Goal: Transaction & Acquisition: Purchase product/service

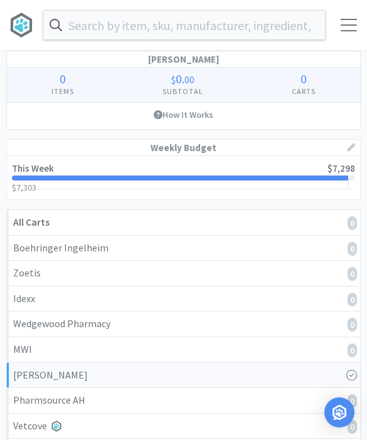
click at [352, 21] on div at bounding box center [348, 25] width 16 height 13
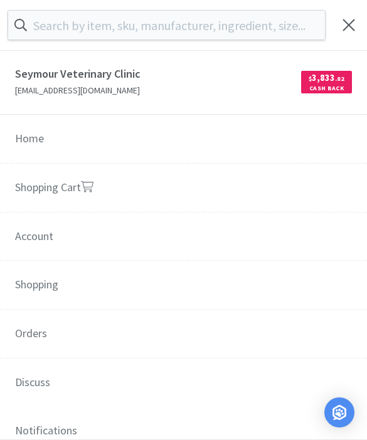
click at [223, 170] on link "Shopping Cart" at bounding box center [183, 189] width 367 height 50
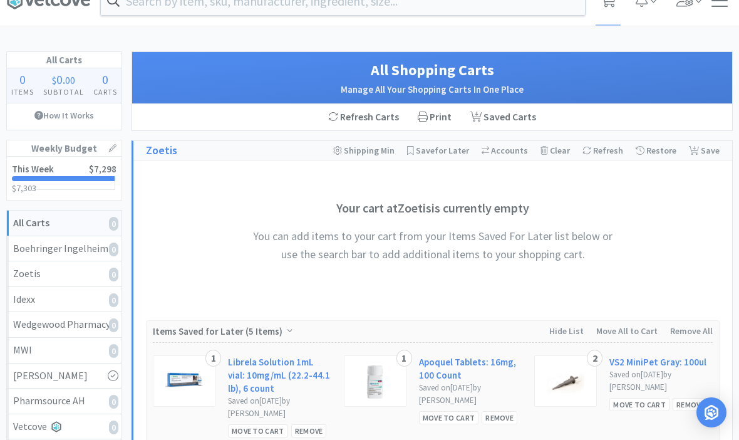
scroll to position [29, 0]
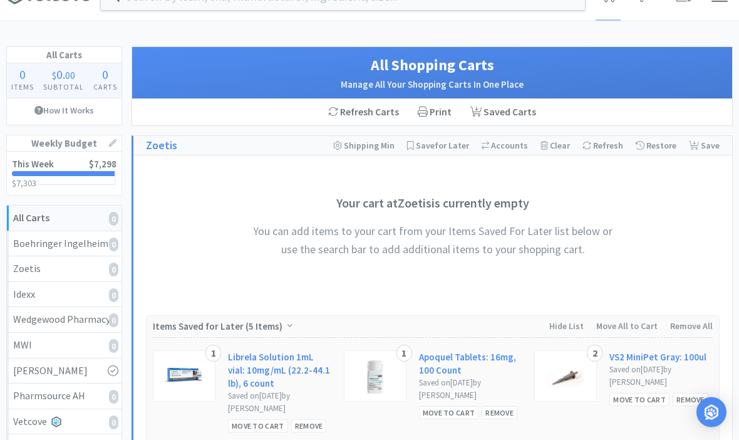
click at [59, 170] on link "This Week $7,298 $7,303 $ 7,303" at bounding box center [64, 173] width 115 height 43
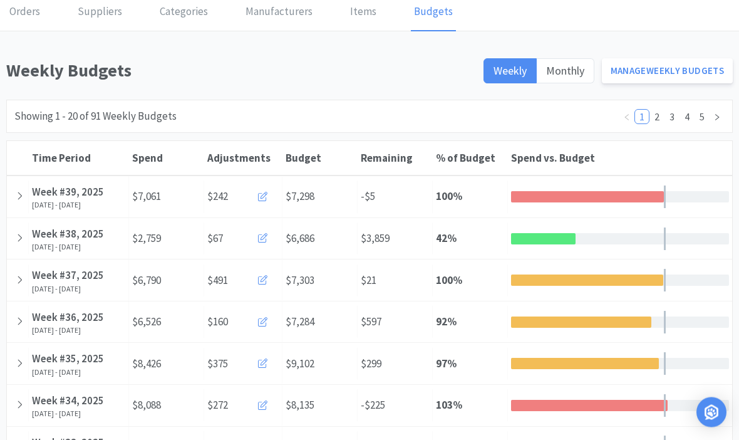
scroll to position [59, 0]
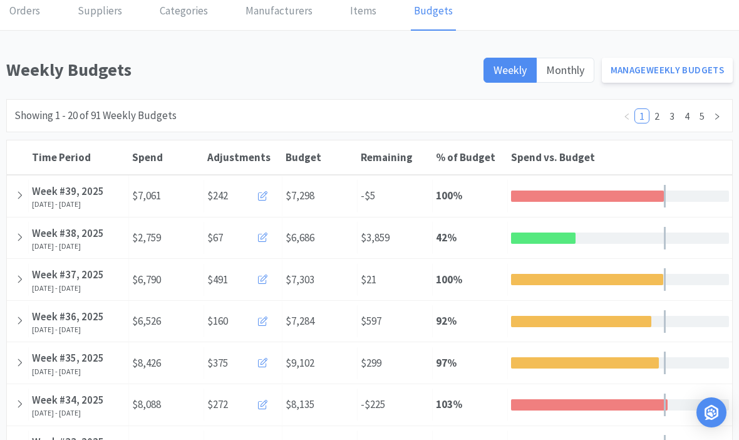
click at [19, 240] on icon at bounding box center [19, 237] width 7 height 11
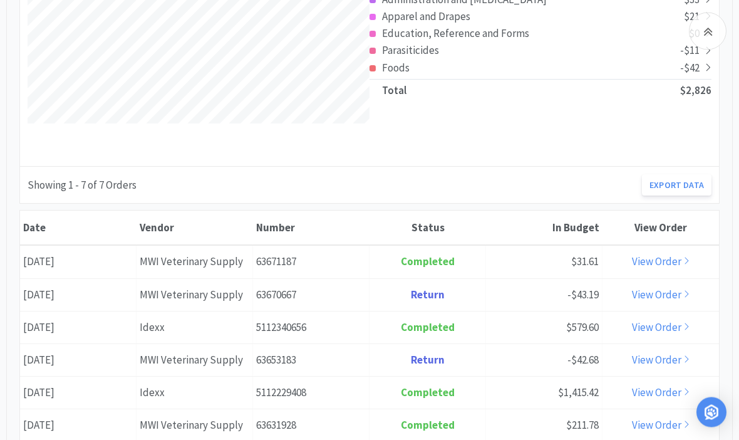
scroll to position [587, 0]
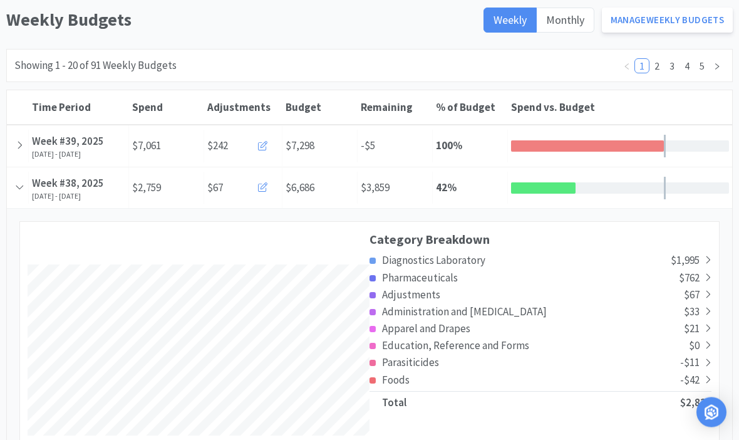
click at [24, 195] on div at bounding box center [18, 188] width 22 height 32
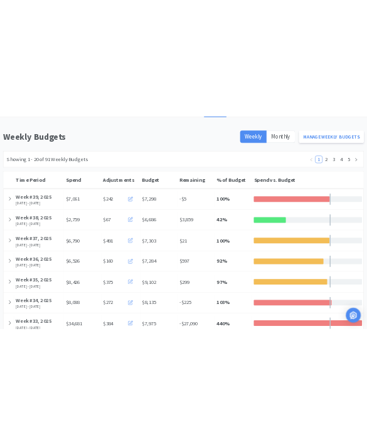
scroll to position [0, 0]
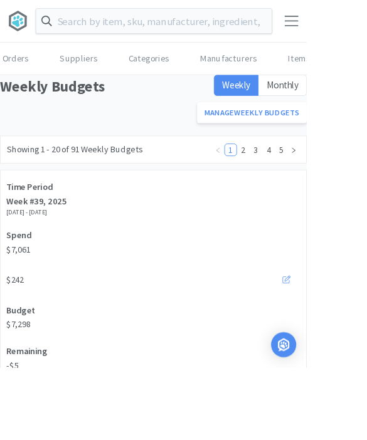
click at [81, 28] on input "text" at bounding box center [183, 25] width 281 height 29
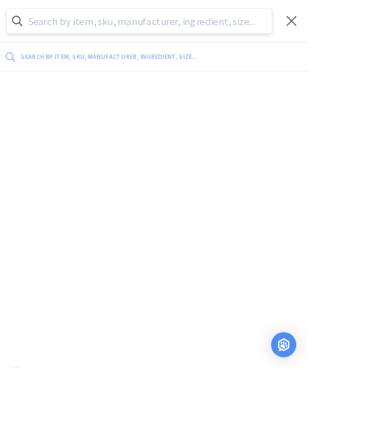
click at [359, 26] on div at bounding box center [348, 25] width 36 height 13
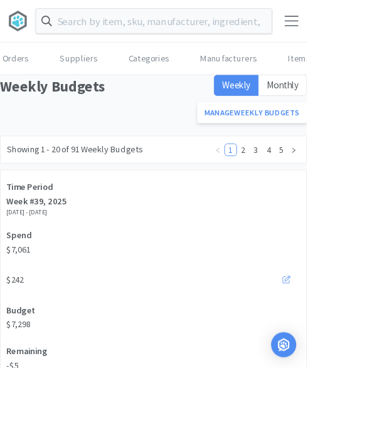
click at [346, 23] on body "Orders Shopping Discuss Discuss Orders Suppliers Categories Manufacturers Items…" at bounding box center [183, 220] width 367 height 440
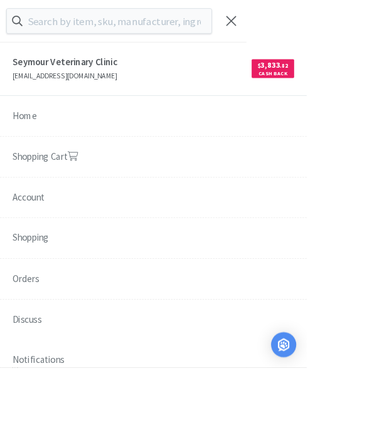
click at [48, 199] on link "Shopping Cart" at bounding box center [183, 189] width 367 height 50
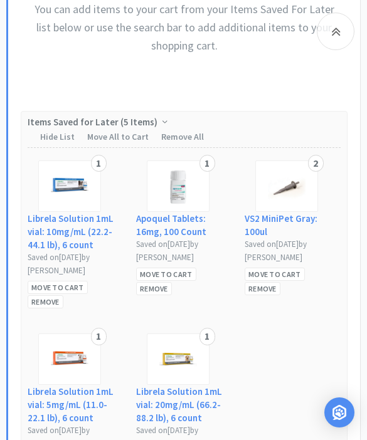
scroll to position [680, 0]
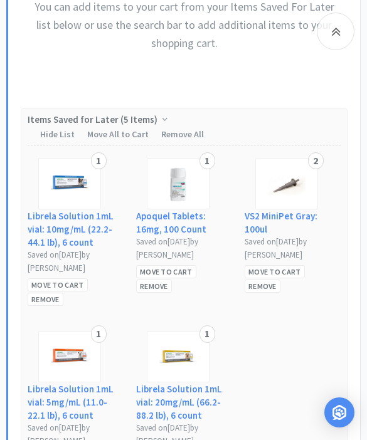
click at [177, 265] on div "Move to Cart" at bounding box center [166, 271] width 60 height 13
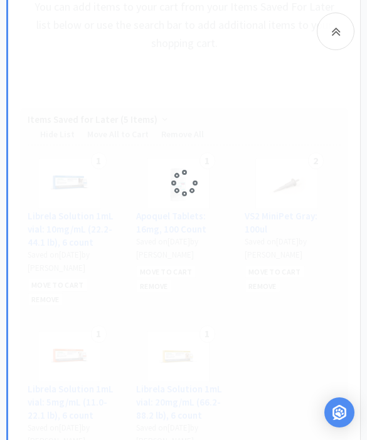
select select "1"
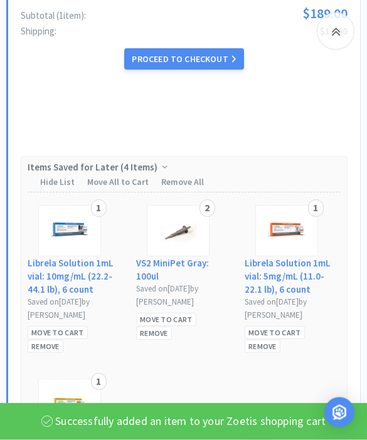
scroll to position [744, 0]
click at [162, 313] on div "Move to Cart" at bounding box center [166, 319] width 60 height 13
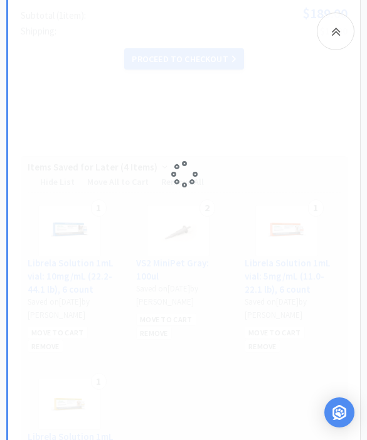
select select "2"
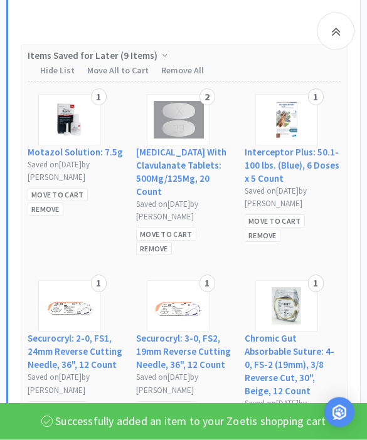
scroll to position [1442, 0]
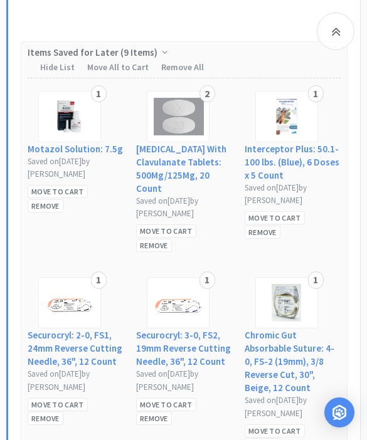
click at [147, 224] on div "Move to Cart" at bounding box center [166, 230] width 60 height 13
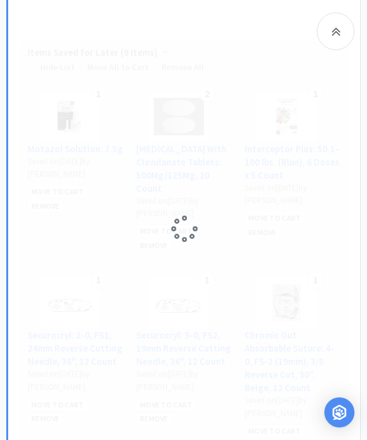
select select "2"
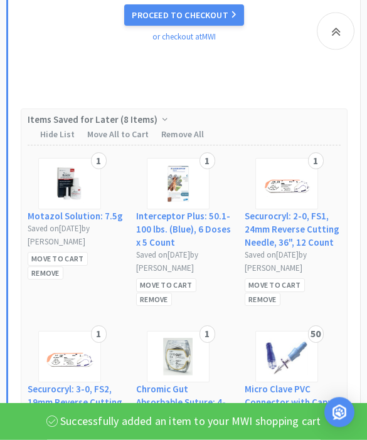
scroll to position [1611, 0]
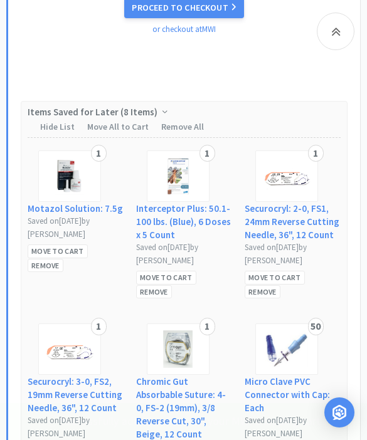
click at [174, 271] on div "Move to Cart" at bounding box center [166, 277] width 60 height 13
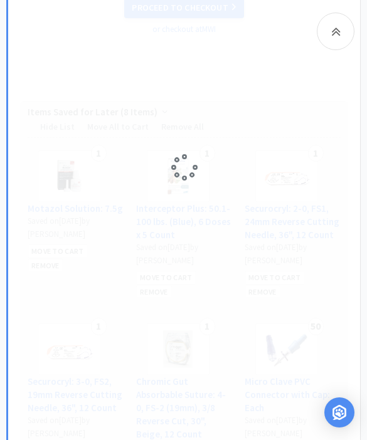
select select "1"
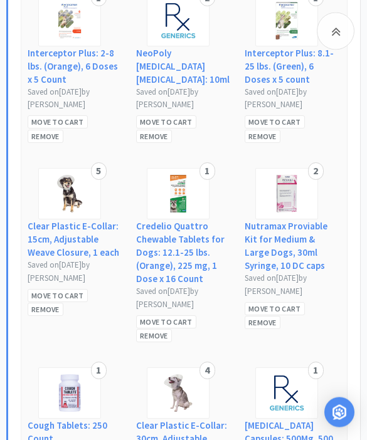
scroll to position [3275, 0]
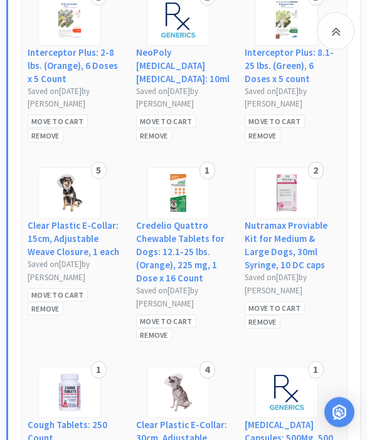
click at [42, 289] on div "Move to Cart" at bounding box center [58, 295] width 60 height 13
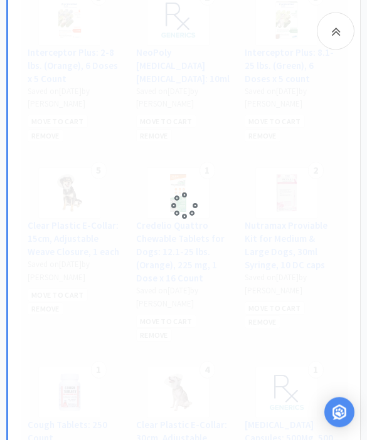
scroll to position [3276, 0]
select select "5"
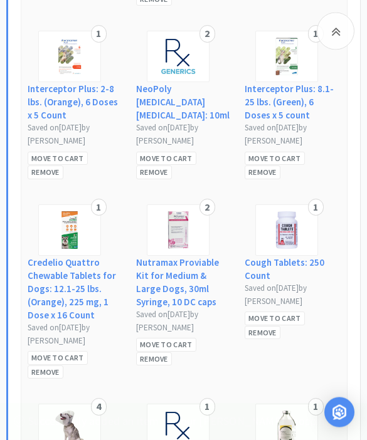
scroll to position [3402, 0]
click at [173, 338] on div "Move to Cart" at bounding box center [166, 344] width 60 height 13
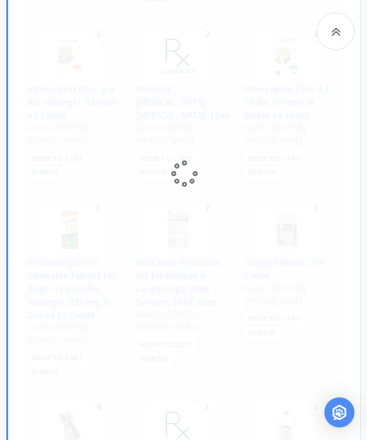
select select "2"
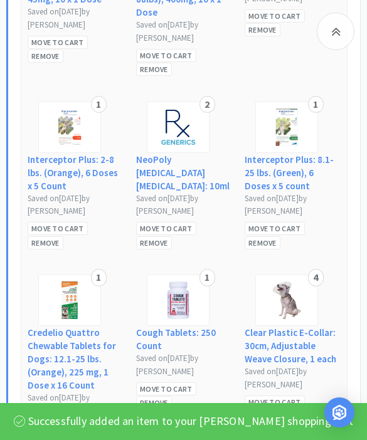
scroll to position [3531, 0]
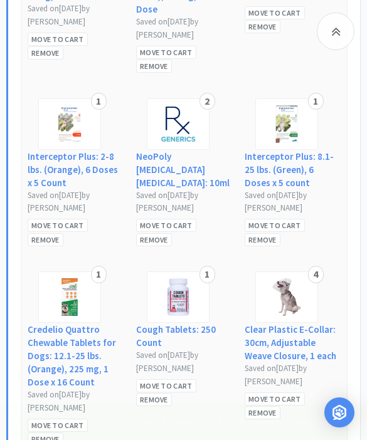
click at [176, 379] on div "Move to Cart" at bounding box center [166, 385] width 60 height 13
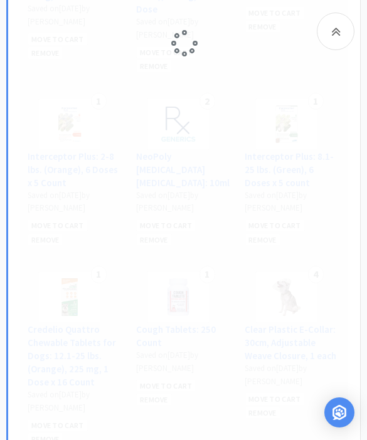
select select "2"
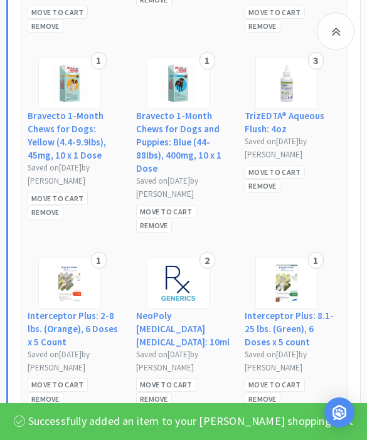
select select "1"
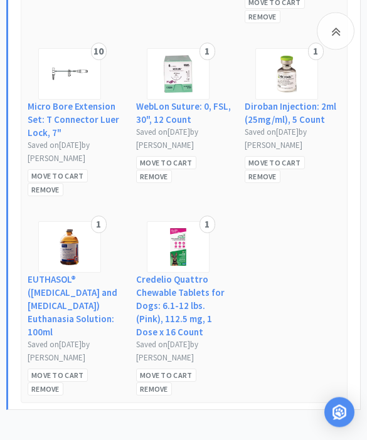
click at [45, 369] on div "Move to Cart" at bounding box center [58, 375] width 60 height 13
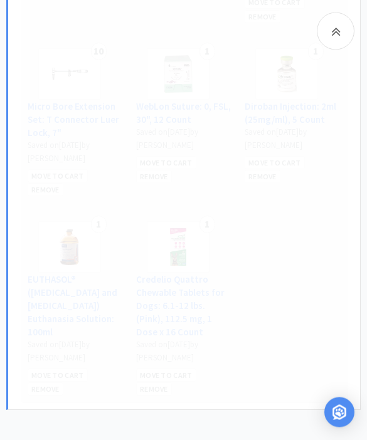
scroll to position [4313, 0]
select select "1"
select select "2"
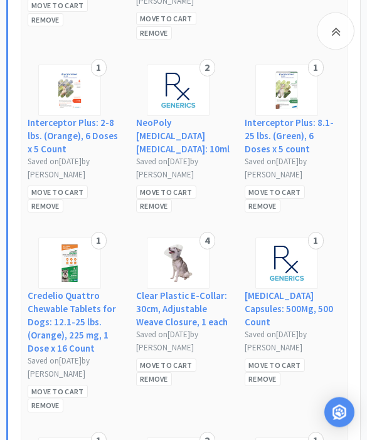
click at [142, 359] on div "Move to Cart" at bounding box center [166, 365] width 60 height 13
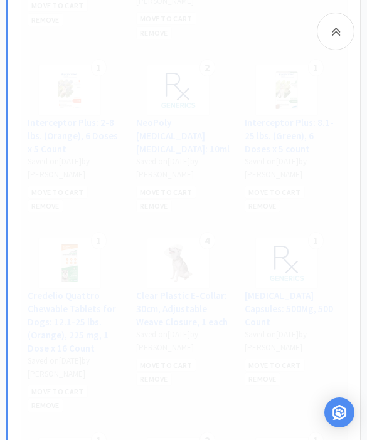
select select "4"
select select "1"
select select "2"
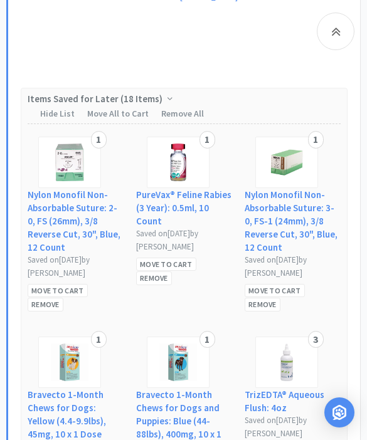
scroll to position [3615, 0]
click at [147, 258] on div "Move to Cart" at bounding box center [166, 264] width 60 height 13
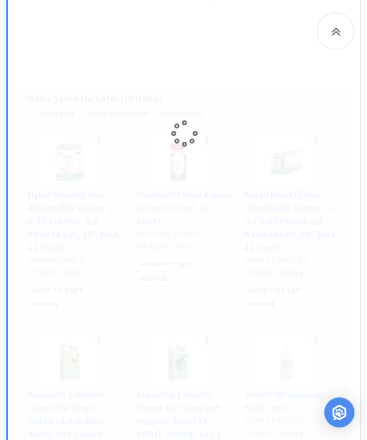
select select "1"
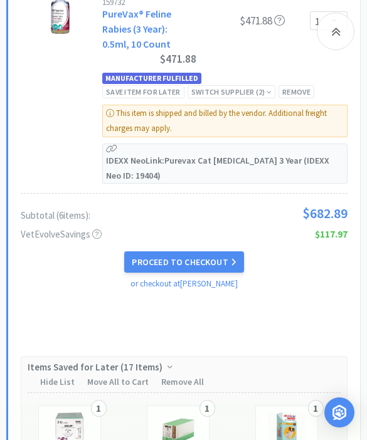
click at [338, 34] on icon at bounding box center [335, 31] width 9 height 15
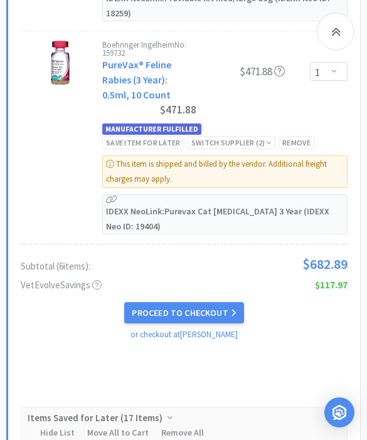
scroll to position [2992, 0]
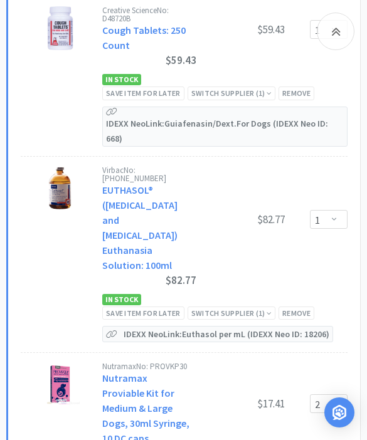
click at [331, 250] on div "Virbac No: [PHONE_NUMBER] EUTHASOL® ([MEDICAL_DATA] and [MEDICAL_DATA]) Euthana…" at bounding box center [224, 227] width 245 height 123
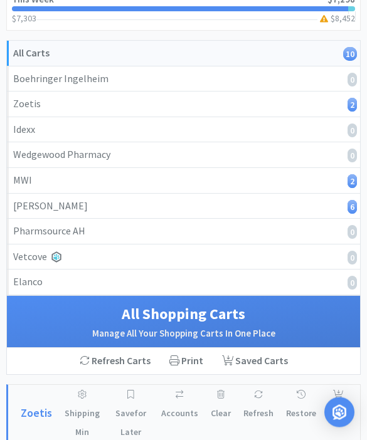
scroll to position [0, 0]
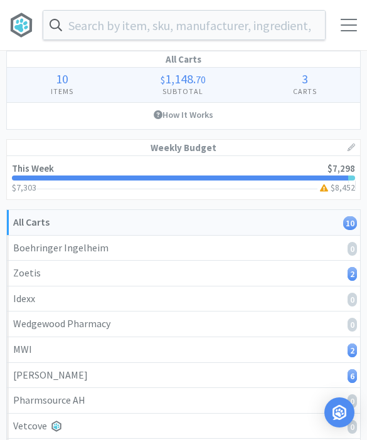
click at [130, 23] on input "text" at bounding box center [183, 25] width 281 height 29
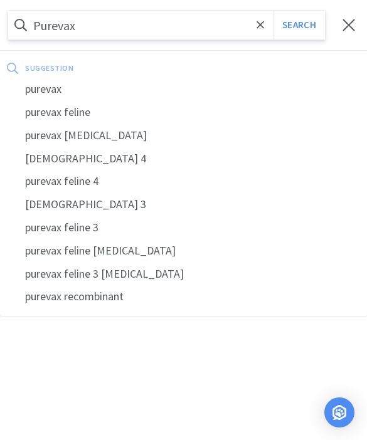
type input "Purevax"
click at [298, 25] on button "Search" at bounding box center [299, 25] width 52 height 29
select select "2"
select select "1"
select select "5"
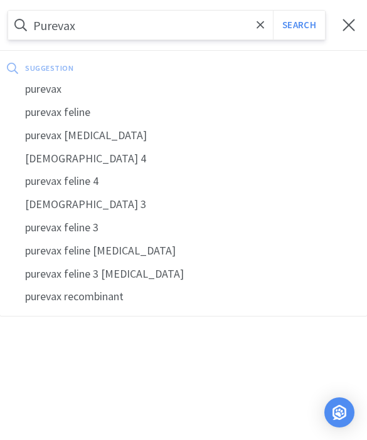
select select "4"
select select "1"
select select "2"
select select "1"
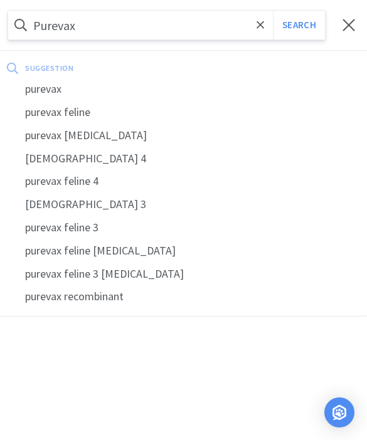
select select "1"
select select "2"
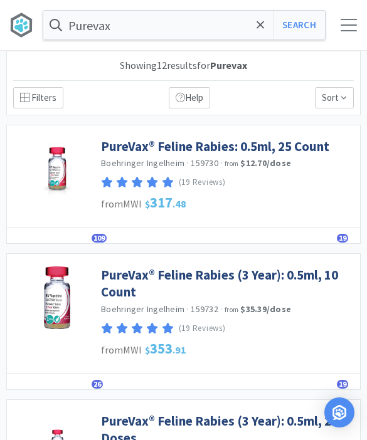
click at [117, 144] on link "PureVax® Feline Rabies: 0.5ml, 25 Count" at bounding box center [215, 146] width 228 height 17
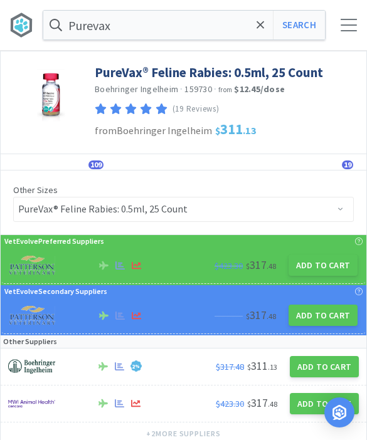
click at [310, 268] on button "Add to Cart" at bounding box center [322, 264] width 69 height 21
select select "1"
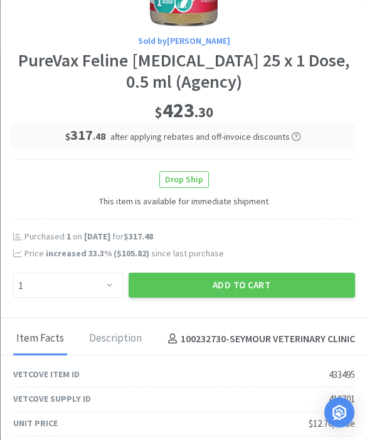
scroll to position [150, 0]
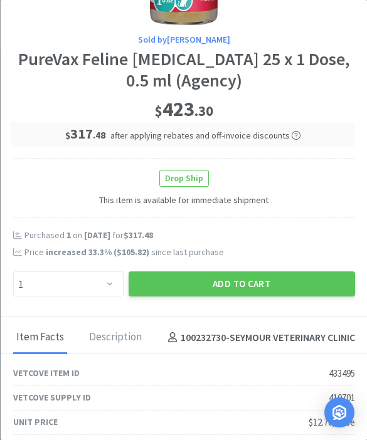
click at [247, 293] on button "Add to Cart" at bounding box center [241, 283] width 226 height 25
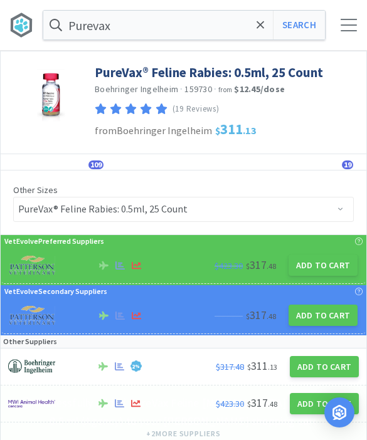
click at [261, 34] on span at bounding box center [260, 25] width 14 height 26
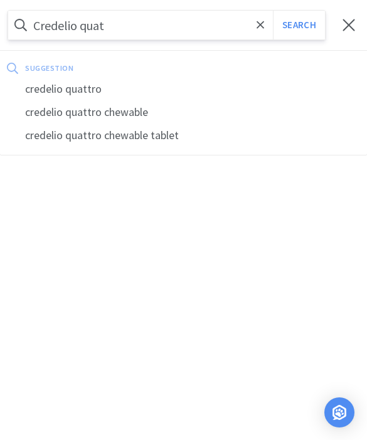
click at [73, 83] on div "credelio quattro" at bounding box center [183, 89] width 367 height 23
type input "credelio quattro"
select select "2"
select select "1"
select select "5"
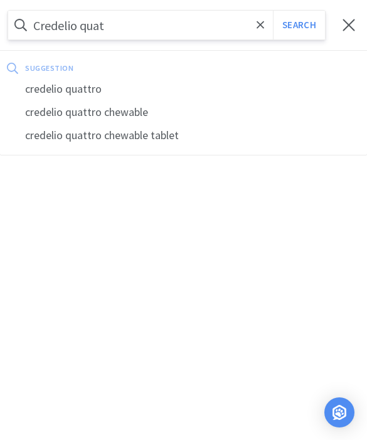
select select "4"
select select "1"
select select "2"
select select "1"
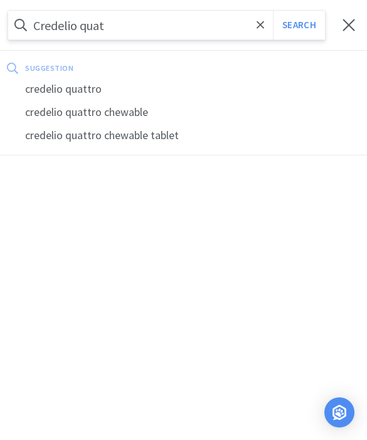
select select "1"
select select "2"
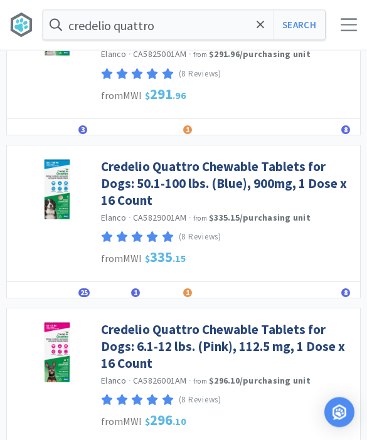
scroll to position [1133, 0]
click at [128, 175] on link "Credelio Quattro Chewable Tablets for Dogs: 50.1-100 lbs. (Blue), 900mg, 1 Dose…" at bounding box center [227, 183] width 253 height 51
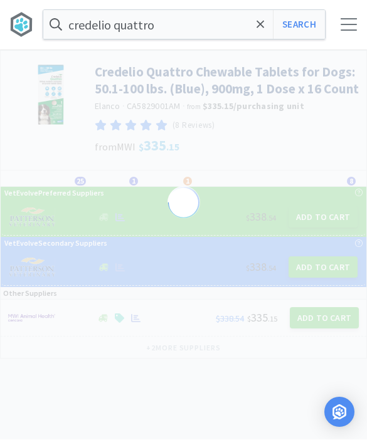
select select "822093"
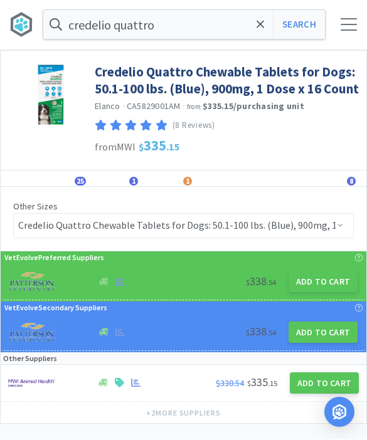
scroll to position [1, 0]
click at [313, 281] on button "Add to Cart" at bounding box center [322, 281] width 69 height 21
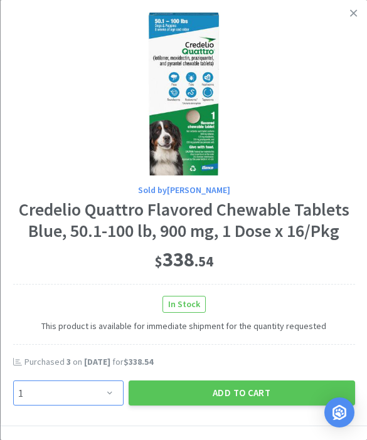
click at [108, 397] on select "Enter Quantity 1 2 3 4 5 6 7 8 9 10 11 12 13 14 15 16 17 18 19 20 Enter Quantity" at bounding box center [68, 392] width 110 height 25
select select "3"
click at [226, 387] on button "Add to Cart" at bounding box center [241, 392] width 226 height 25
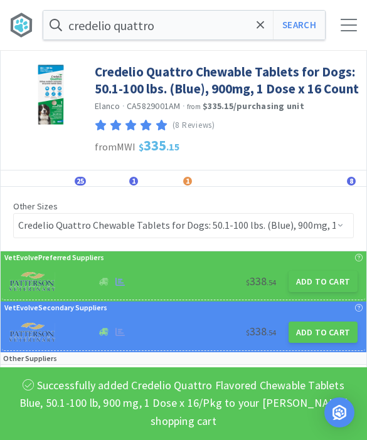
click at [300, 26] on button "Search" at bounding box center [299, 25] width 52 height 29
select select "2"
select select "1"
select select "5"
select select "4"
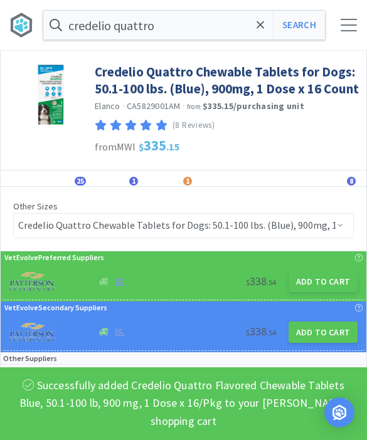
select select "1"
select select "3"
select select "1"
select select "2"
select select "1"
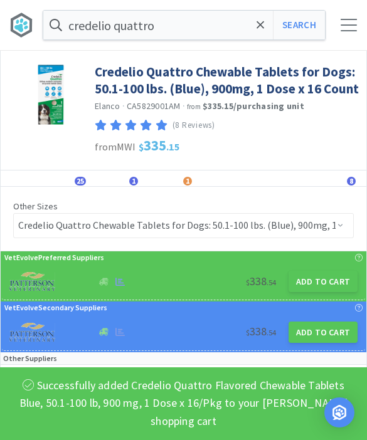
select select "1"
select select "2"
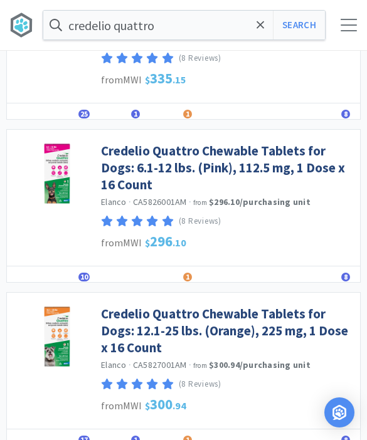
scroll to position [1315, 0]
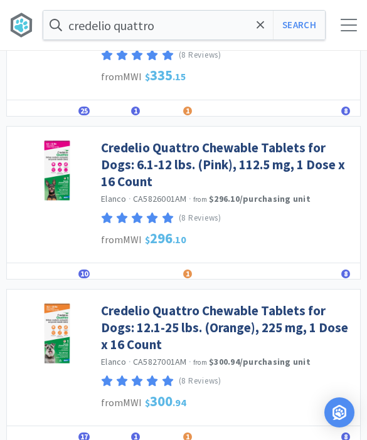
click at [126, 321] on link "Credelio Quattro Chewable Tablets for Dogs: 12.1-25 lbs. (Orange), 225 mg, 1 Do…" at bounding box center [227, 327] width 253 height 51
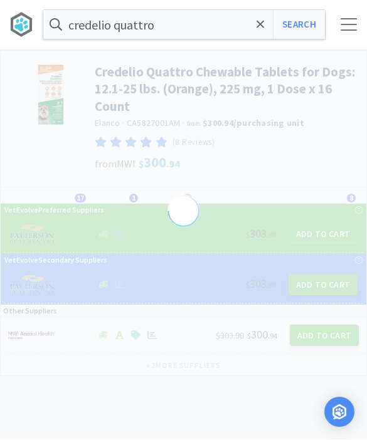
scroll to position [1, 0]
select select "822096"
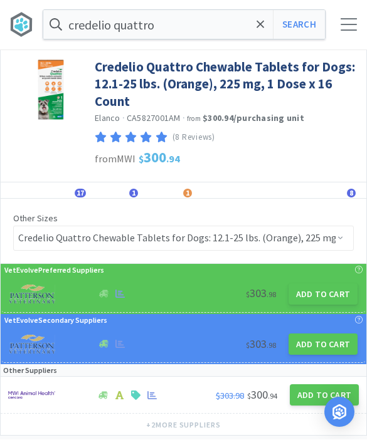
scroll to position [21, 0]
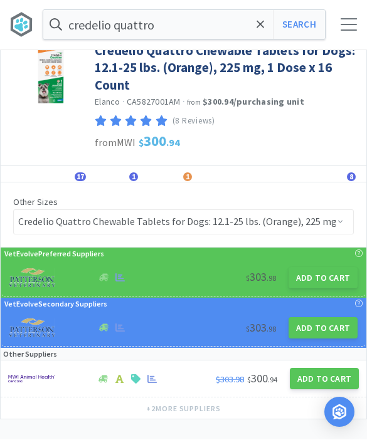
click at [311, 279] on button "Add to Cart" at bounding box center [322, 278] width 69 height 21
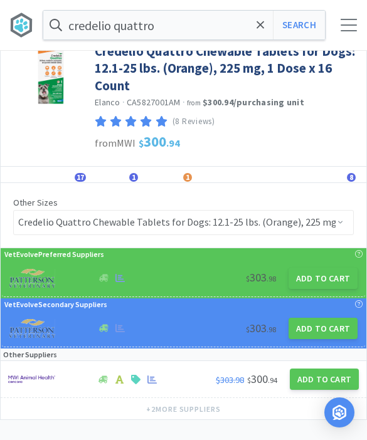
select select "1"
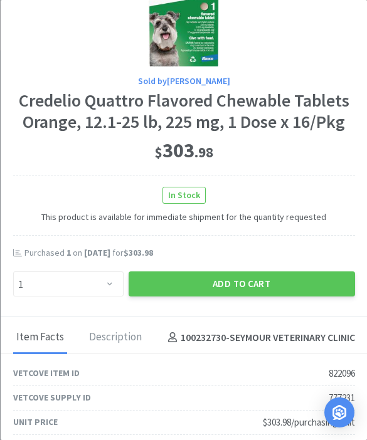
scroll to position [110, 0]
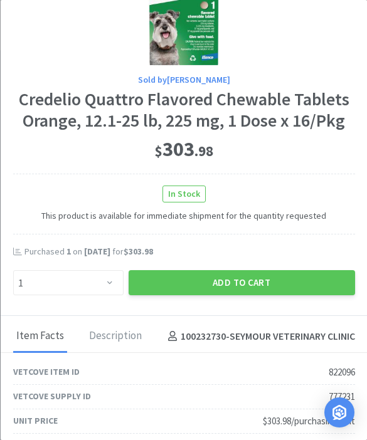
click at [230, 277] on button "Add to Cart" at bounding box center [241, 282] width 226 height 25
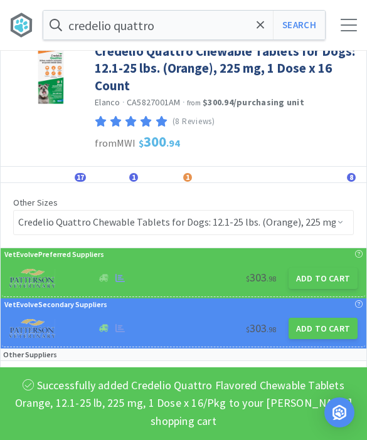
click at [308, 35] on button "Search" at bounding box center [299, 25] width 52 height 29
select select "2"
select select "1"
select select "5"
select select "4"
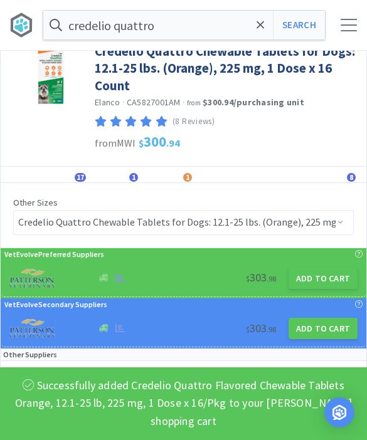
select select "1"
select select "3"
select select "1"
select select "2"
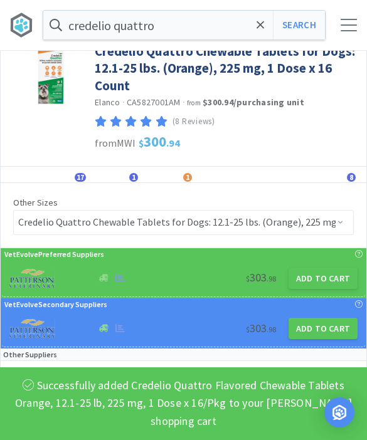
select select "1"
select select "2"
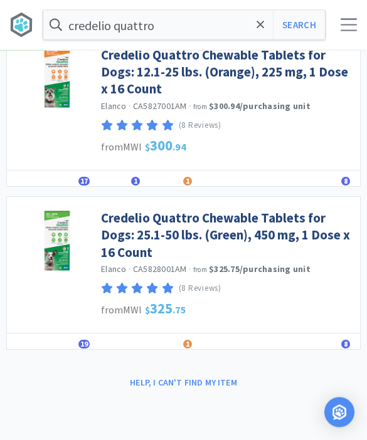
scroll to position [1570, 0]
click at [113, 241] on link "Credelio Quattro Chewable Tablets for Dogs: 25.1-50 lbs. (Green), 450 mg, 1 Dos…" at bounding box center [227, 234] width 253 height 51
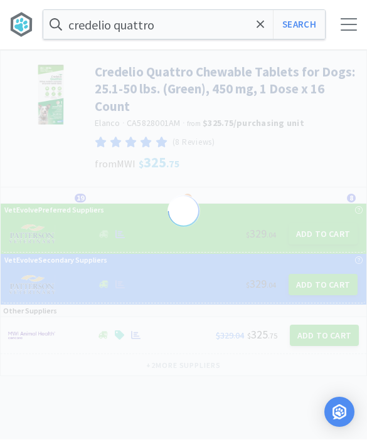
scroll to position [1, 0]
select select "822094"
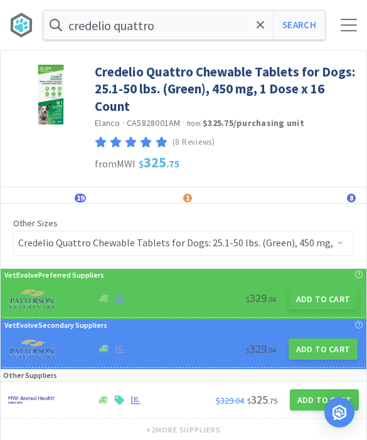
click at [313, 301] on button "Add to Cart" at bounding box center [322, 298] width 69 height 21
select select "1"
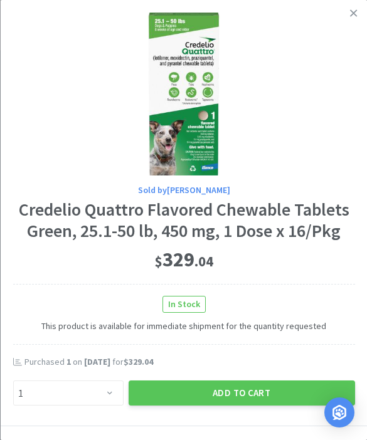
click at [230, 395] on button "Add to Cart" at bounding box center [241, 392] width 226 height 25
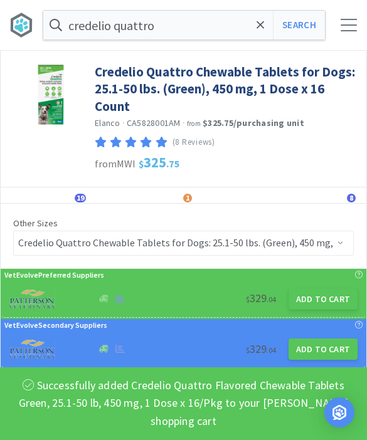
click at [248, 26] on input "credelio quattro" at bounding box center [183, 25] width 281 height 29
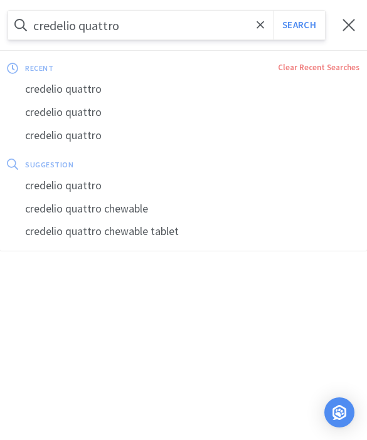
scroll to position [0, 0]
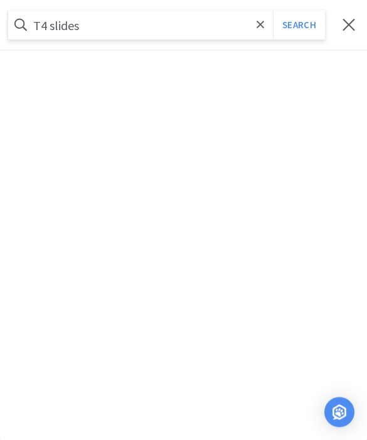
type input "T4 slides"
click at [298, 24] on button "Search" at bounding box center [299, 25] width 52 height 29
select select "2"
select select "1"
select select "5"
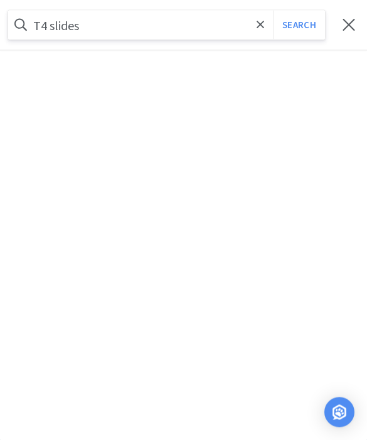
select select "4"
select select "1"
select select "3"
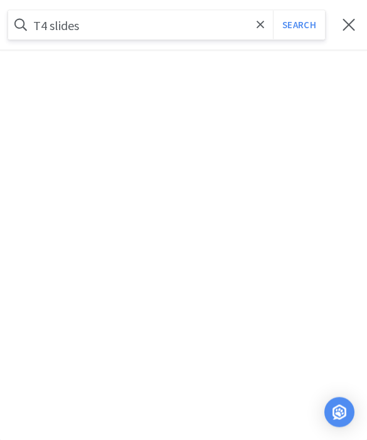
select select "1"
select select "2"
select select "1"
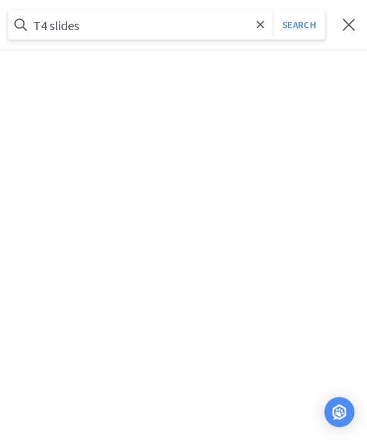
select select "2"
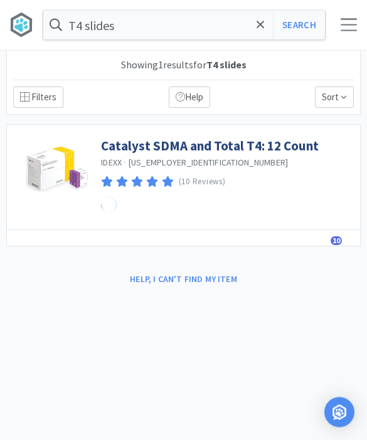
scroll to position [1, 0]
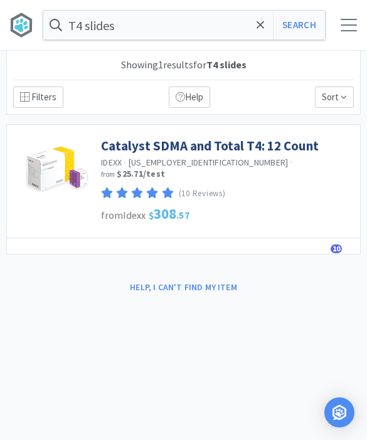
click at [265, 22] on span at bounding box center [260, 25] width 14 height 26
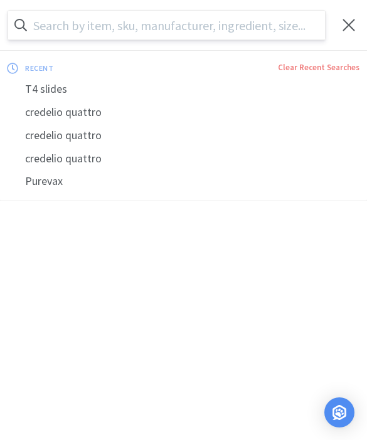
scroll to position [0, 0]
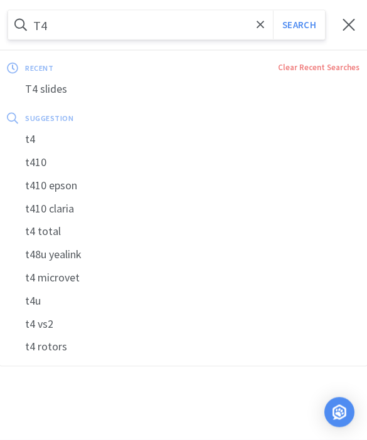
type input "T4"
click at [298, 24] on button "Search" at bounding box center [299, 25] width 52 height 29
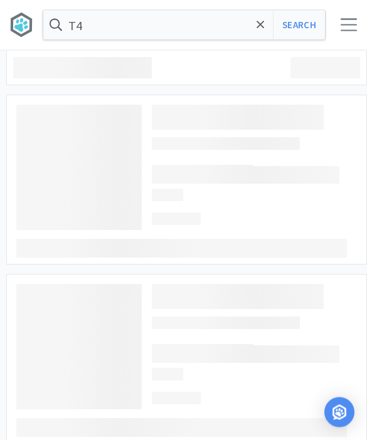
scroll to position [1, 0]
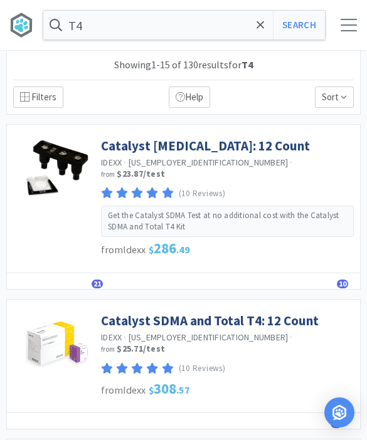
click at [132, 142] on link "Catalyst [MEDICAL_DATA]: 12 Count" at bounding box center [205, 145] width 209 height 17
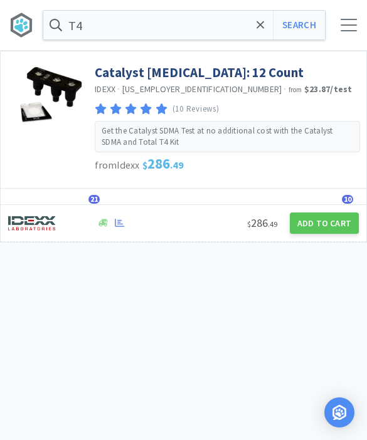
click at [309, 225] on button "Add to Cart" at bounding box center [323, 222] width 69 height 21
select select "1"
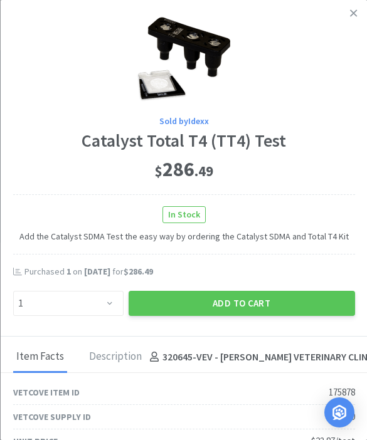
click at [239, 298] on button "Add to Cart" at bounding box center [241, 303] width 226 height 25
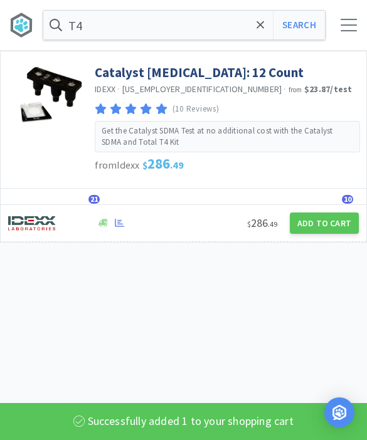
click at [263, 24] on icon at bounding box center [260, 25] width 8 height 13
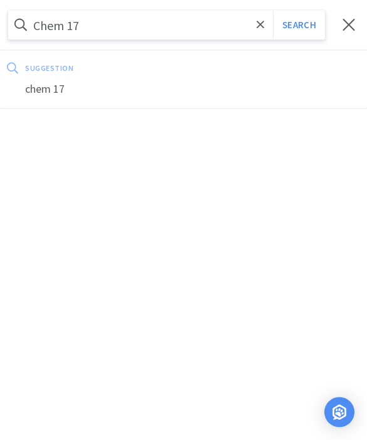
click at [36, 83] on div "chem 17" at bounding box center [183, 89] width 367 height 23
type input "chem 17"
select select "2"
select select "1"
select select "5"
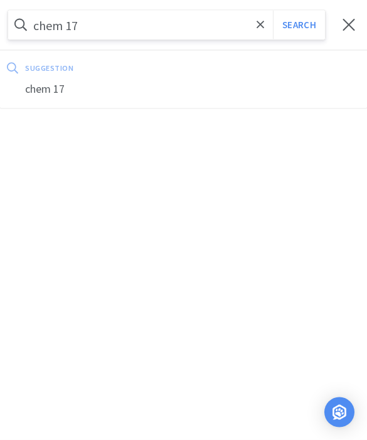
select select "4"
select select "1"
select select "3"
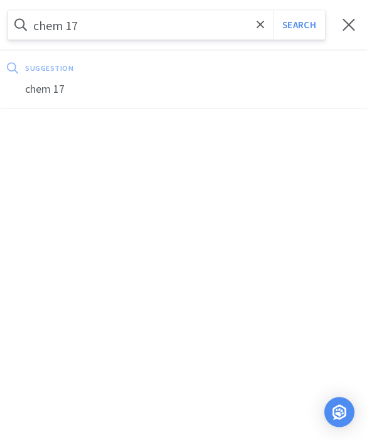
select select "1"
select select "2"
select select "1"
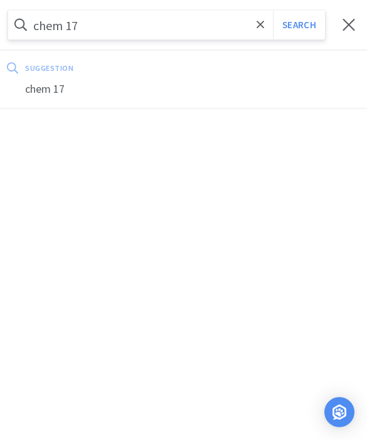
select select "1"
select select "2"
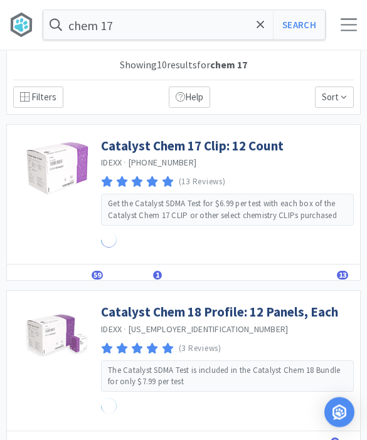
scroll to position [1, 0]
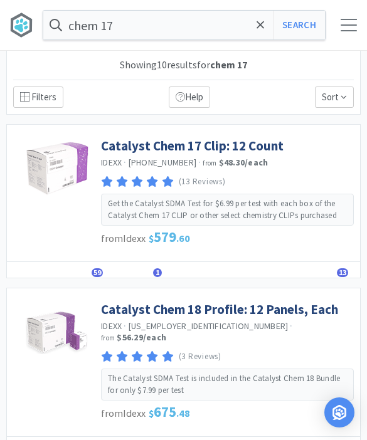
click at [125, 142] on link "Catalyst Chem 17 Clip: 12 Count" at bounding box center [192, 145] width 182 height 17
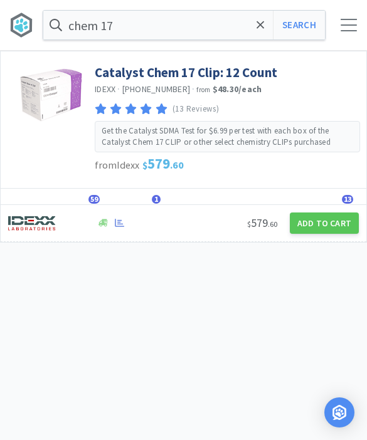
click at [309, 227] on button "Add to Cart" at bounding box center [323, 222] width 69 height 21
select select "1"
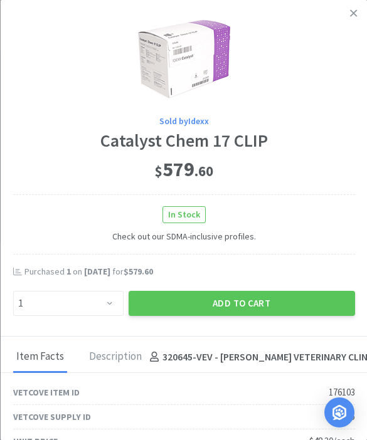
click at [244, 301] on button "Add to Cart" at bounding box center [241, 303] width 226 height 25
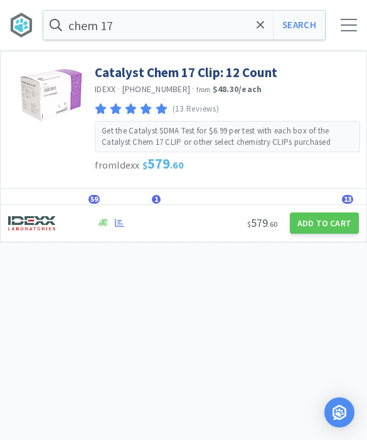
click at [254, 32] on span at bounding box center [260, 25] width 14 height 26
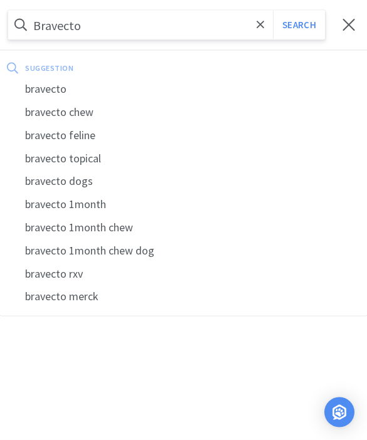
type input "Bravecto"
click at [298, 25] on button "Search" at bounding box center [299, 25] width 52 height 29
select select "2"
select select "1"
select select "5"
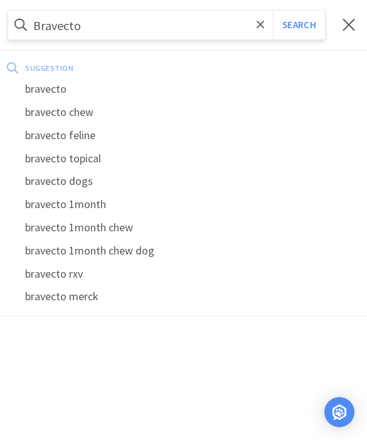
select select "4"
select select "1"
select select "3"
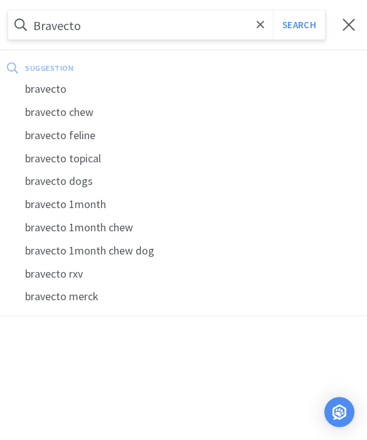
select select "1"
select select "2"
select select "1"
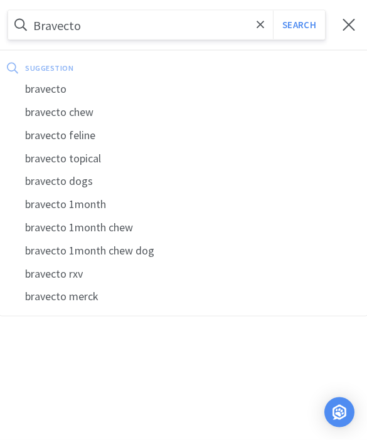
select select "1"
select select "2"
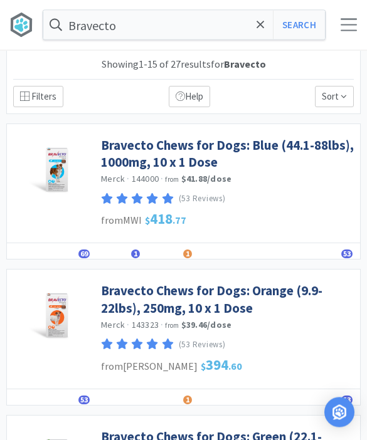
scroll to position [1, 0]
click at [125, 158] on link "Bravecto Chews for Dogs: Blue (44.1-88lbs), 1000mg, 10 x 1 Dose" at bounding box center [227, 154] width 253 height 34
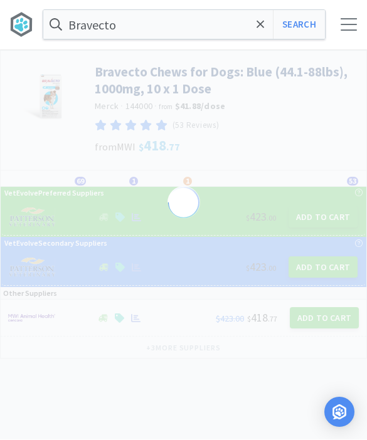
scroll to position [1, 0]
select select "87127"
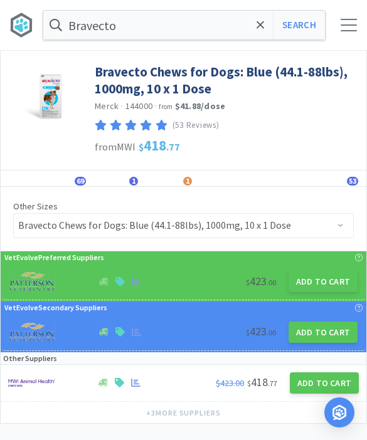
click at [321, 284] on button "Add to Cart" at bounding box center [322, 281] width 69 height 21
select select "1"
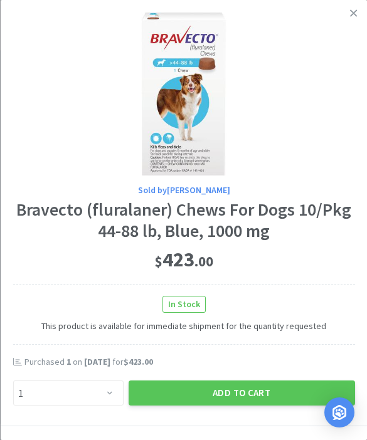
click at [244, 383] on button "Add to Cart" at bounding box center [241, 392] width 226 height 25
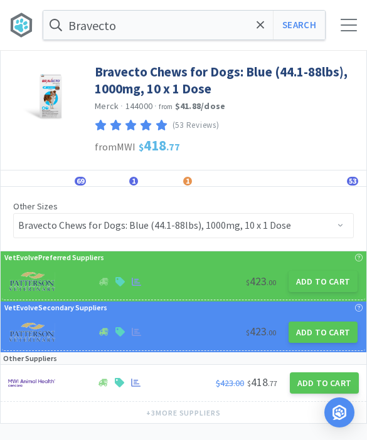
scroll to position [4, 0]
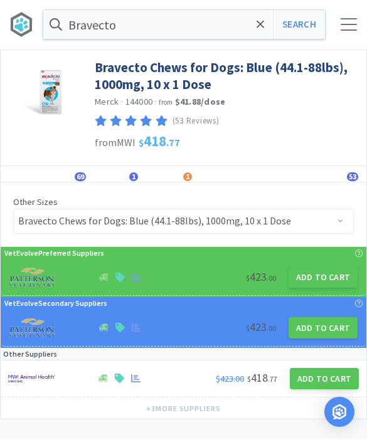
click at [318, 278] on button "Add to Cart" at bounding box center [322, 277] width 69 height 21
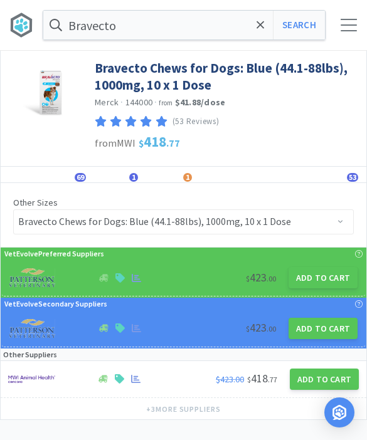
select select "1"
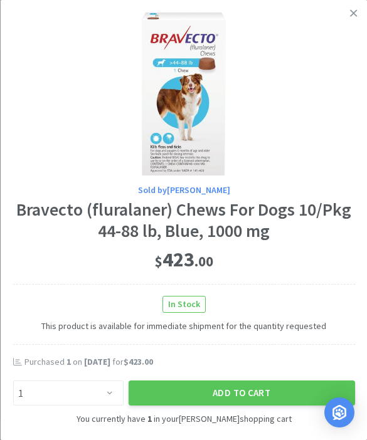
click at [349, 19] on link at bounding box center [353, 13] width 22 height 27
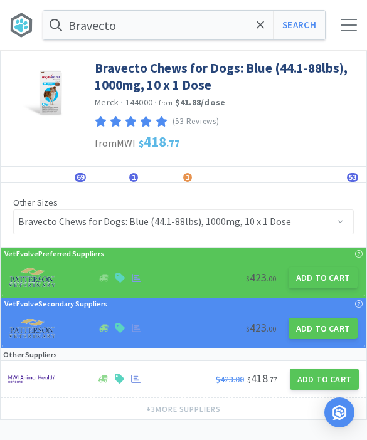
select select "2"
select select "1"
select select "5"
select select "4"
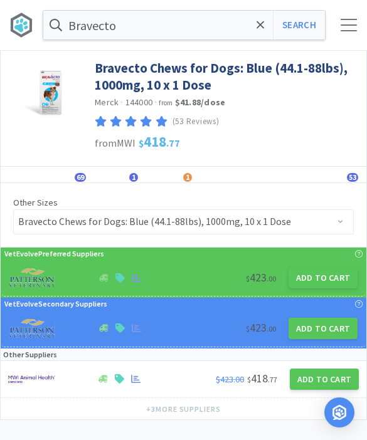
select select "1"
select select "3"
select select "1"
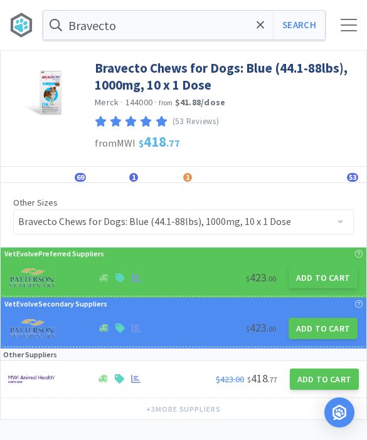
select select "2"
select select "1"
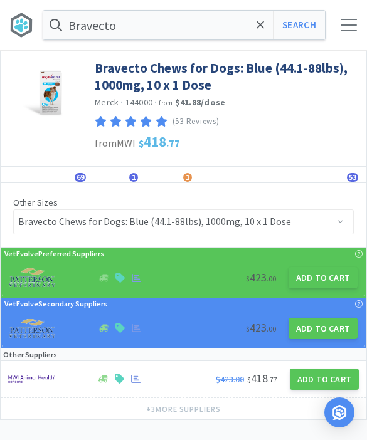
select select "1"
select select "2"
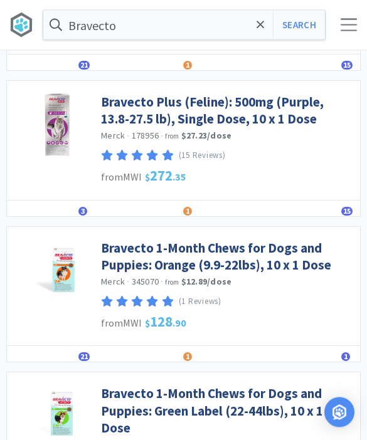
scroll to position [920, 0]
click at [115, 257] on link "Bravecto 1-Month Chews for Dogs and Puppies: Orange (9.9-22lbs), 10 x 1 Dose" at bounding box center [227, 256] width 253 height 34
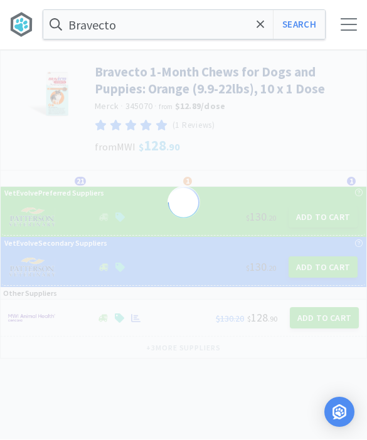
scroll to position [1, 0]
select select "390907"
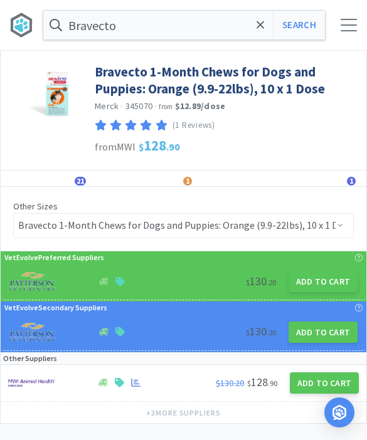
click at [320, 288] on button "Add to Cart" at bounding box center [322, 281] width 69 height 21
select select "1"
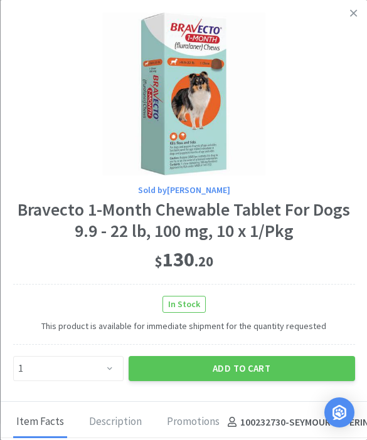
click at [262, 366] on button "Add to Cart" at bounding box center [241, 368] width 226 height 25
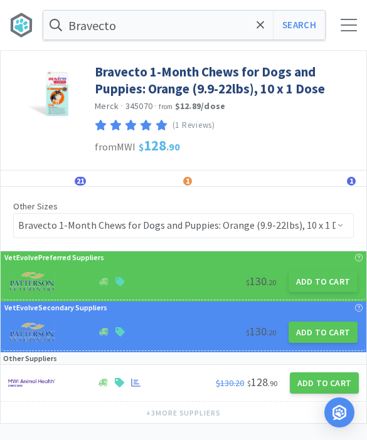
select select "2"
select select "1"
select select "5"
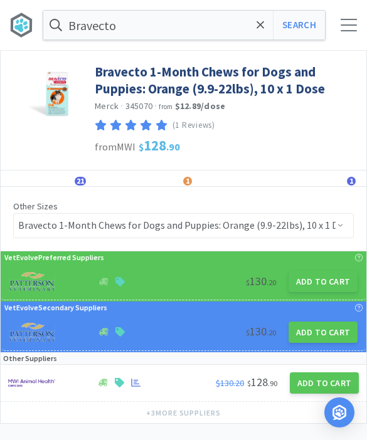
select select "4"
select select "1"
select select "3"
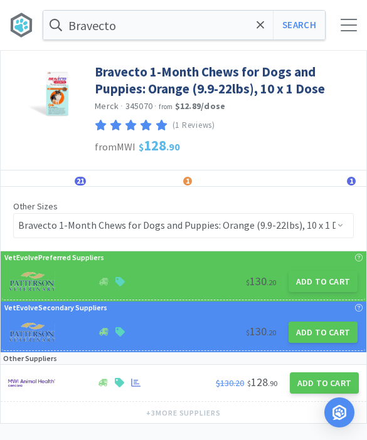
select select "1"
select select "2"
select select "1"
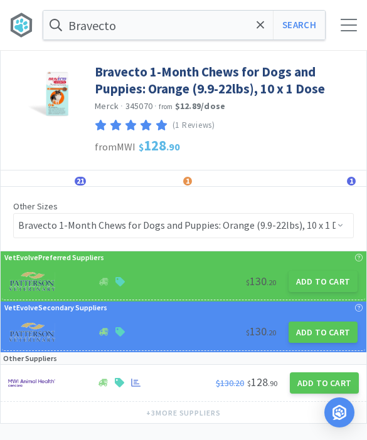
select select "1"
select select "2"
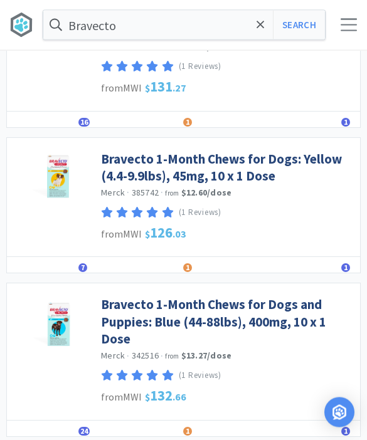
scroll to position [1318, 0]
click at [115, 320] on link "Bravecto 1-Month Chews for Dogs and Puppies: Blue (44-88lbs), 400mg, 10 x 1 Dose" at bounding box center [227, 321] width 253 height 51
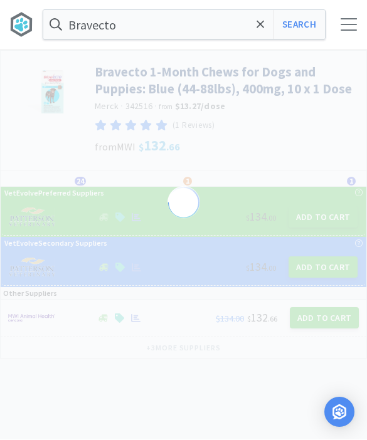
scroll to position [1, 0]
select select "390911"
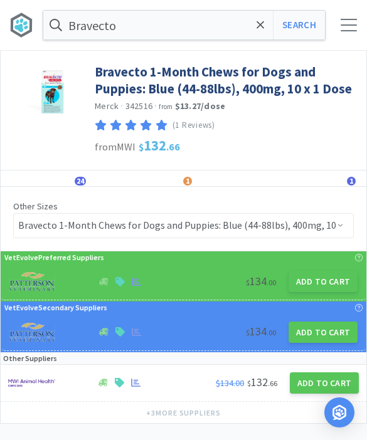
click at [315, 286] on button "Add to Cart" at bounding box center [322, 281] width 69 height 21
select select "1"
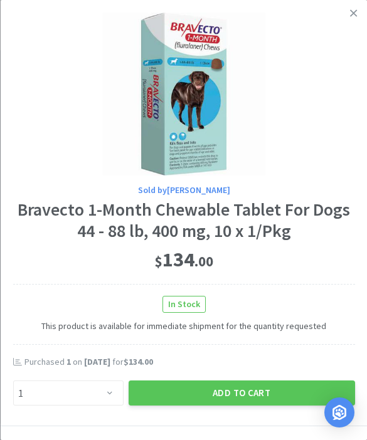
click at [255, 395] on button "Add to Cart" at bounding box center [241, 392] width 226 height 25
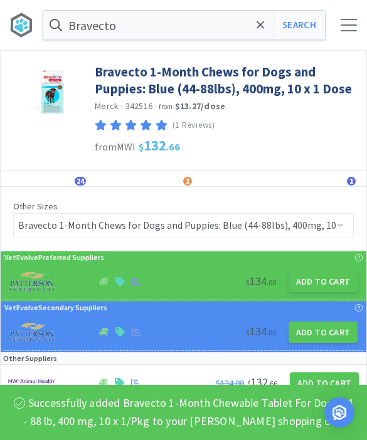
select select "2"
select select "1"
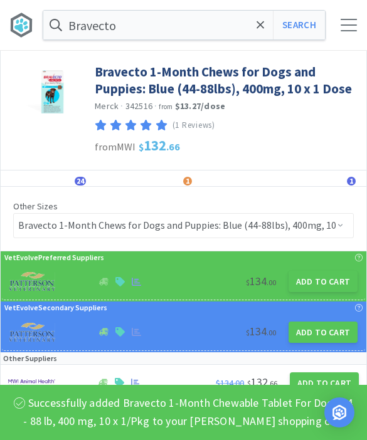
select select "5"
select select "4"
select select "1"
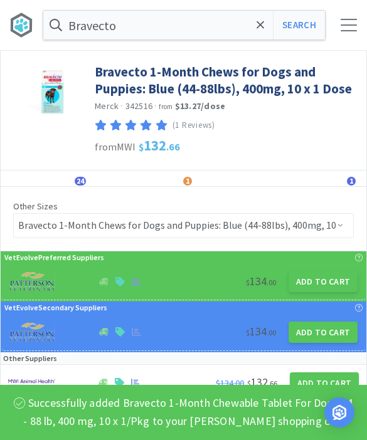
select select "3"
select select "1"
select select "2"
select select "1"
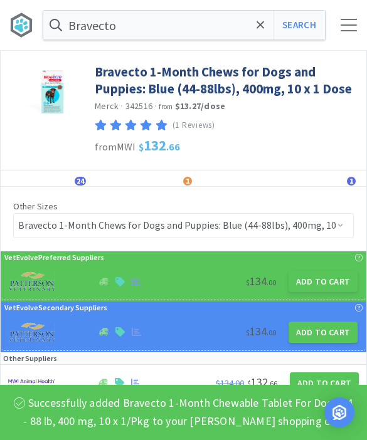
select select "1"
select select "2"
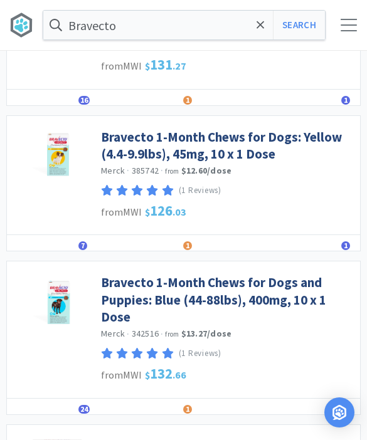
scroll to position [1339, 0]
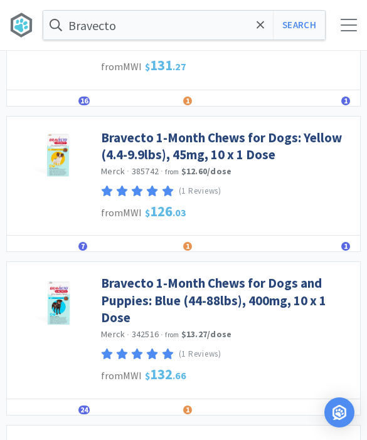
click at [127, 145] on link "Bravecto 1-Month Chews for Dogs: Yellow (4.4-9.9lbs), 45mg, 10 x 1 Dose" at bounding box center [227, 146] width 253 height 34
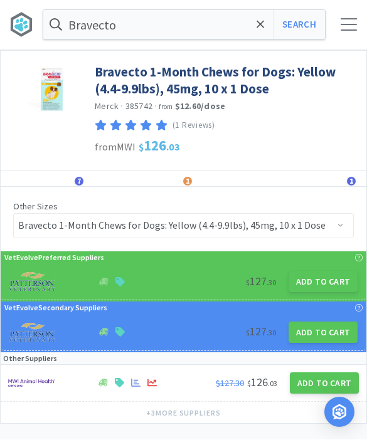
scroll to position [1, 0]
click at [311, 284] on button "Add to Cart" at bounding box center [322, 281] width 69 height 21
select select "1"
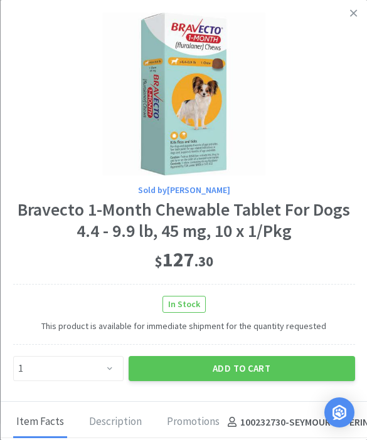
click at [226, 357] on button "Add to Cart" at bounding box center [241, 368] width 226 height 25
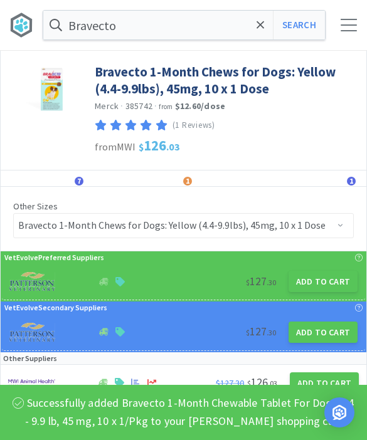
click at [253, 28] on span at bounding box center [260, 25] width 14 height 26
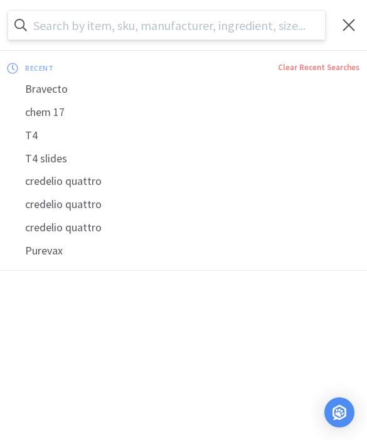
scroll to position [0, 0]
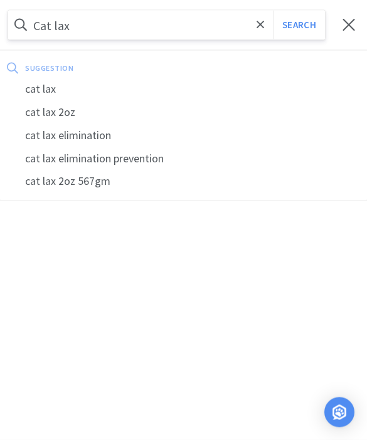
type input "Cat lax"
click at [298, 24] on button "Search" at bounding box center [299, 25] width 52 height 29
select select "2"
select select "1"
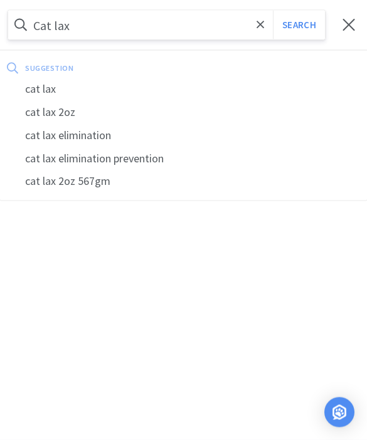
select select "1"
select select "5"
select select "4"
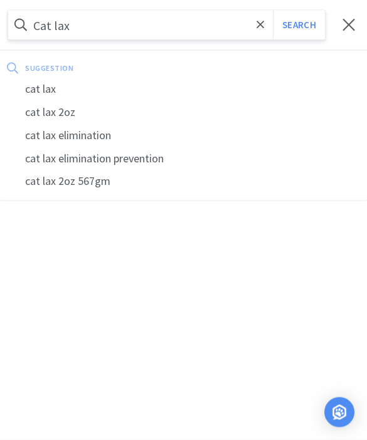
select select "1"
select select "3"
select select "1"
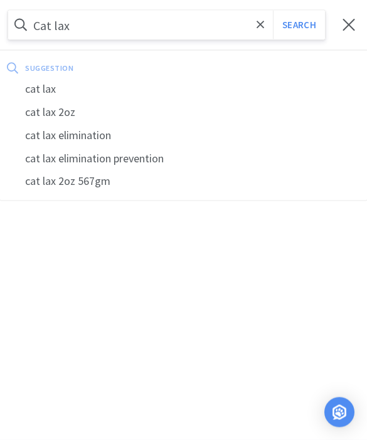
select select "2"
select select "1"
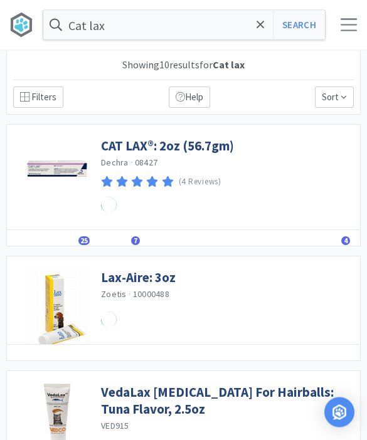
scroll to position [1, 0]
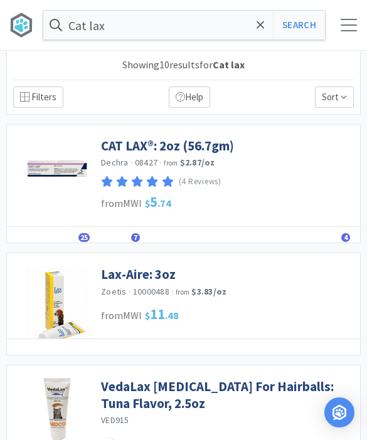
click at [134, 145] on link "CAT LAX®: 2oz (56.7gm)" at bounding box center [167, 145] width 133 height 17
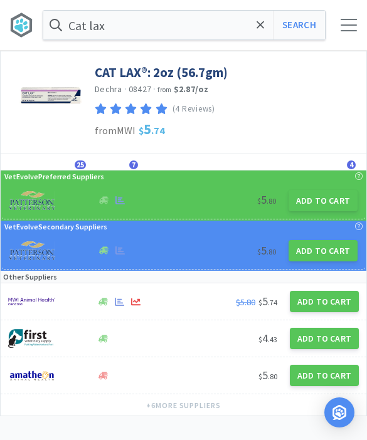
click at [82, 164] on span "25" at bounding box center [80, 164] width 11 height 9
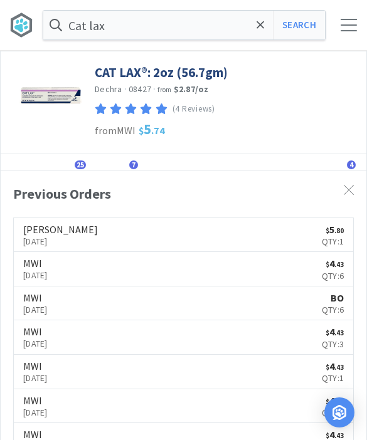
click at [78, 164] on span "25" at bounding box center [80, 164] width 11 height 9
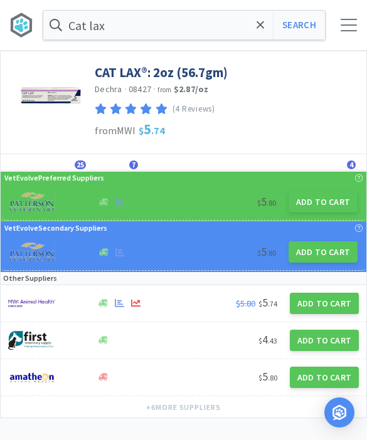
click at [83, 160] on span "25" at bounding box center [80, 164] width 11 height 9
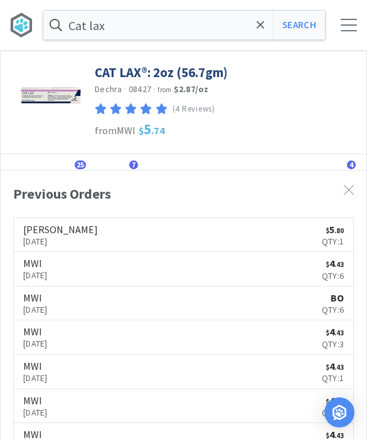
click at [78, 163] on span "25" at bounding box center [80, 164] width 11 height 9
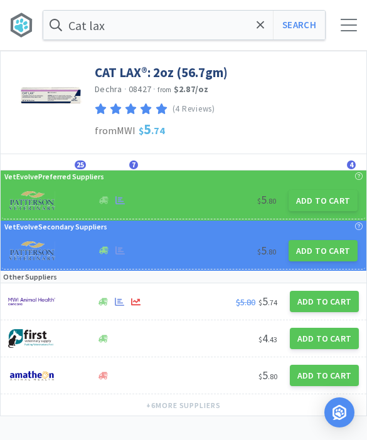
click at [316, 198] on button "Add to Cart" at bounding box center [322, 200] width 69 height 21
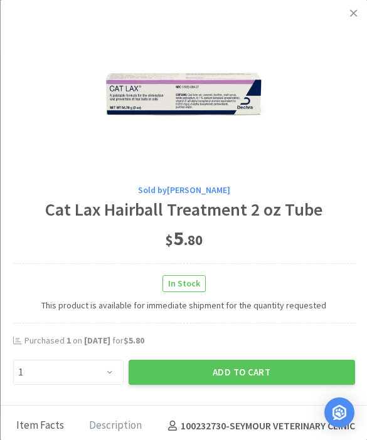
click at [238, 372] on button "Add to Cart" at bounding box center [241, 372] width 226 height 25
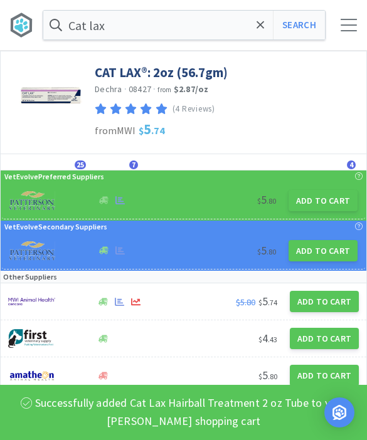
click at [258, 29] on icon at bounding box center [260, 25] width 8 height 13
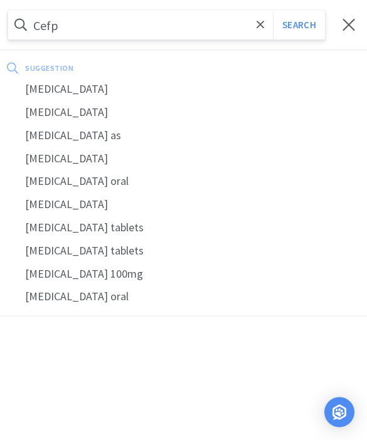
click at [61, 96] on div "[MEDICAL_DATA]" at bounding box center [183, 89] width 367 height 23
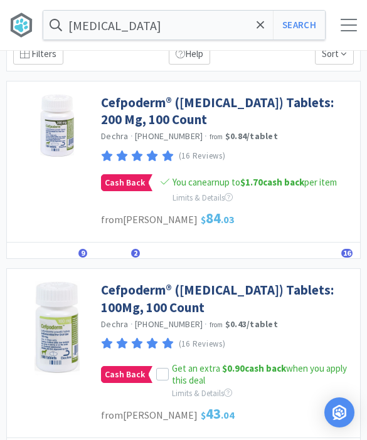
scroll to position [42, 0]
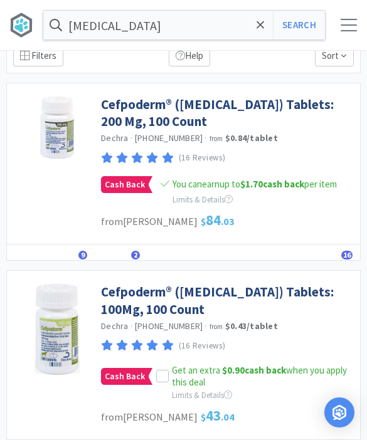
click at [158, 375] on icon at bounding box center [162, 376] width 9 height 9
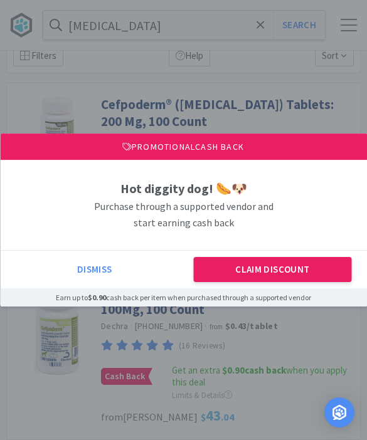
click at [247, 282] on button "Claim Discount" at bounding box center [272, 269] width 157 height 25
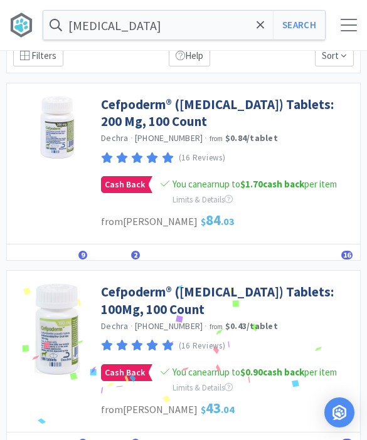
click at [124, 301] on link "Cefpoderm® ([MEDICAL_DATA]) Tablets: 100Mg, 100 Count" at bounding box center [227, 300] width 253 height 34
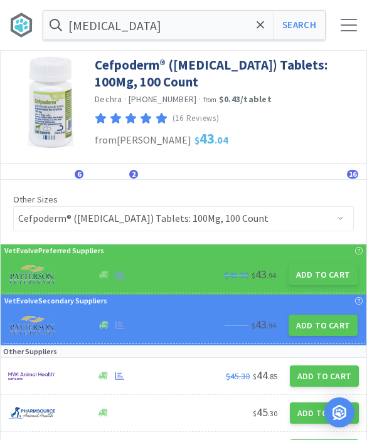
click at [313, 276] on button "Add to Cart" at bounding box center [322, 274] width 69 height 21
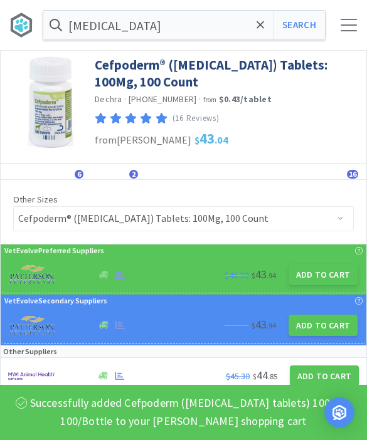
click at [254, 30] on span at bounding box center [260, 25] width 14 height 26
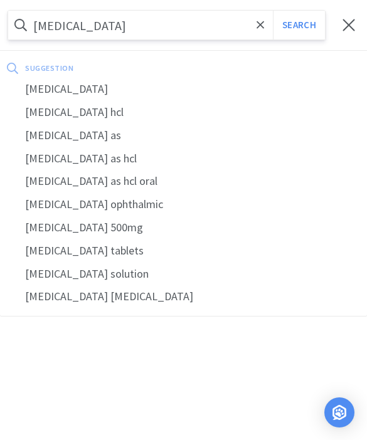
click at [69, 95] on div "[MEDICAL_DATA]" at bounding box center [183, 89] width 367 height 23
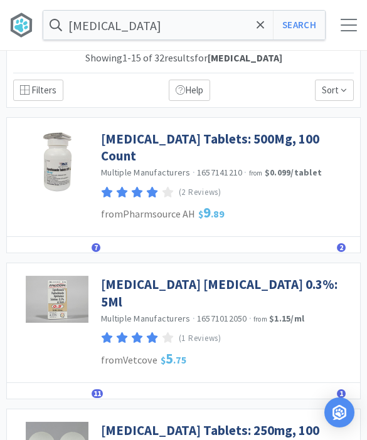
click at [126, 135] on link "[MEDICAL_DATA] Tablets: 500Mg, 100 Count" at bounding box center [227, 147] width 253 height 34
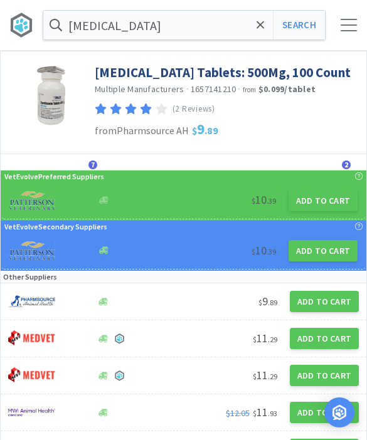
click at [315, 201] on button "Add to Cart" at bounding box center [322, 200] width 69 height 21
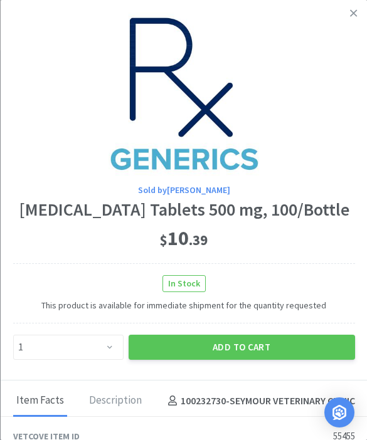
click at [234, 353] on button "Add to Cart" at bounding box center [241, 347] width 226 height 25
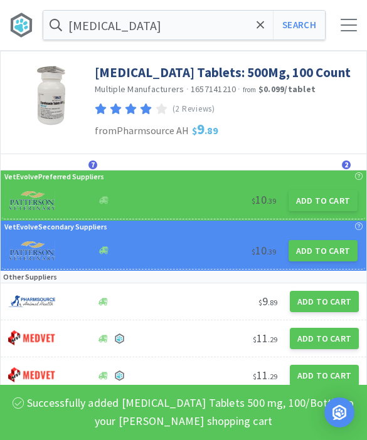
click at [261, 30] on icon at bounding box center [260, 25] width 8 height 13
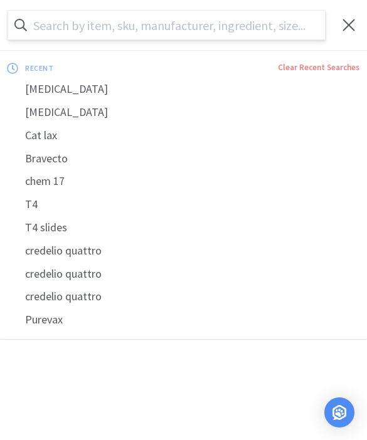
scroll to position [8, 0]
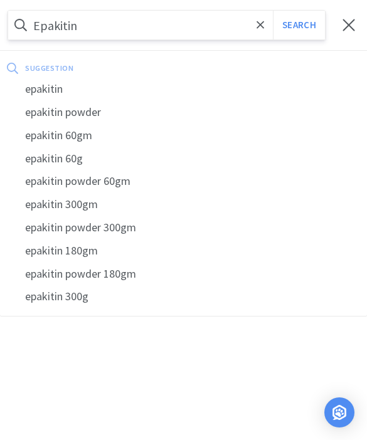
click at [298, 25] on button "Search" at bounding box center [299, 25] width 52 height 29
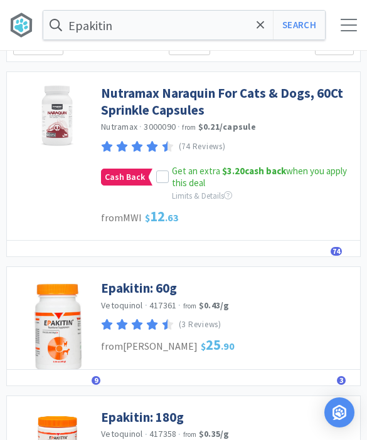
scroll to position [66, 0]
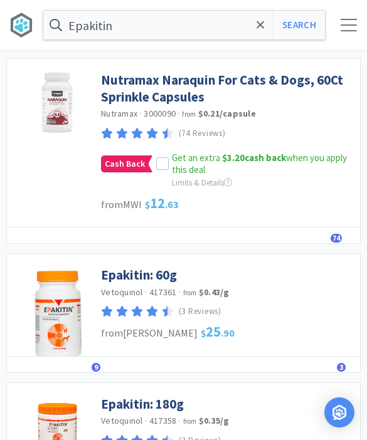
click at [119, 270] on link "Epakitin: 60g" at bounding box center [139, 274] width 76 height 17
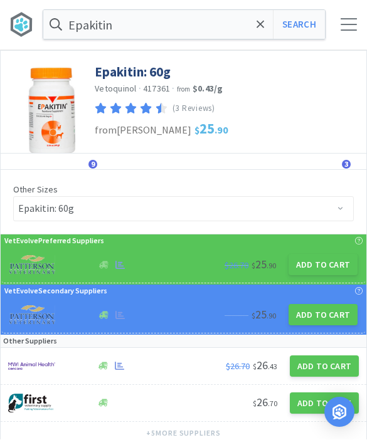
scroll to position [1, 0]
click at [316, 271] on button "Add to Cart" at bounding box center [322, 264] width 69 height 21
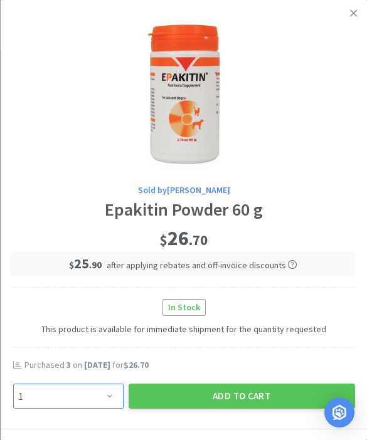
click at [100, 401] on select "Enter Quantity 1 2 3 4 5 6 7 8 9 10 11 12 13 14 15 16 17 18 19 20 Enter Quantity" at bounding box center [68, 395] width 110 height 25
click at [214, 394] on button "Add to Cart" at bounding box center [241, 395] width 226 height 25
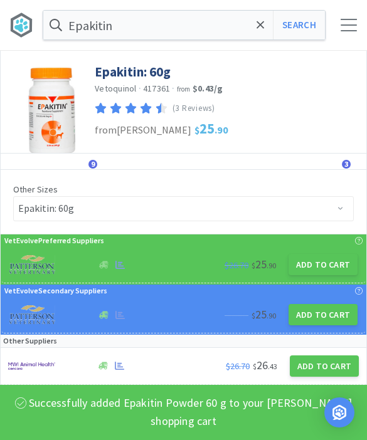
click at [259, 31] on icon at bounding box center [260, 25] width 8 height 13
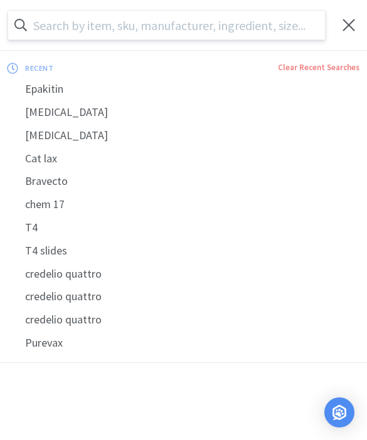
scroll to position [0, 0]
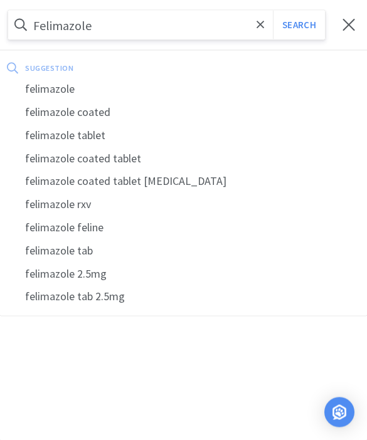
click at [298, 24] on button "Search" at bounding box center [299, 25] width 52 height 29
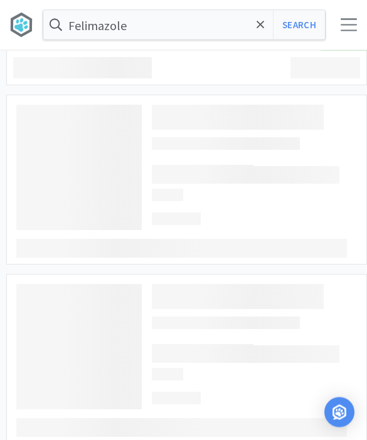
scroll to position [1, 0]
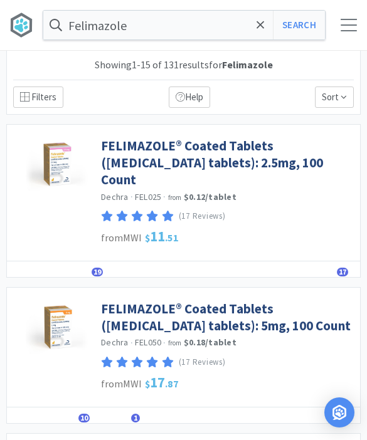
click at [153, 301] on link "FELIMAZOLE® Coated Tablets ([MEDICAL_DATA] tablets): 5mg, 100 Count" at bounding box center [227, 317] width 253 height 34
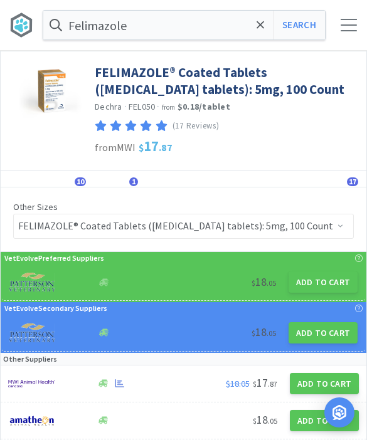
click at [326, 282] on button "Add to Cart" at bounding box center [322, 281] width 69 height 21
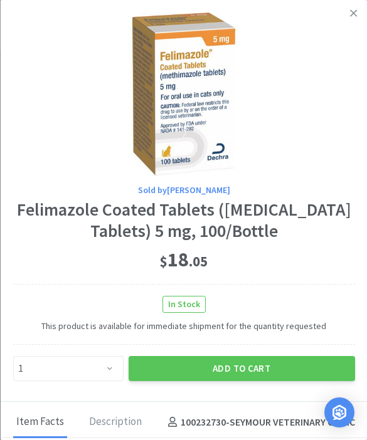
click at [241, 372] on button "Add to Cart" at bounding box center [241, 368] width 226 height 25
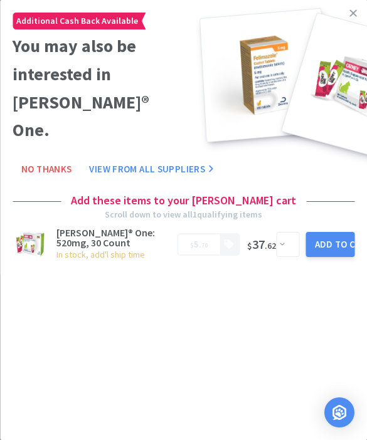
click at [348, 15] on link at bounding box center [353, 13] width 22 height 27
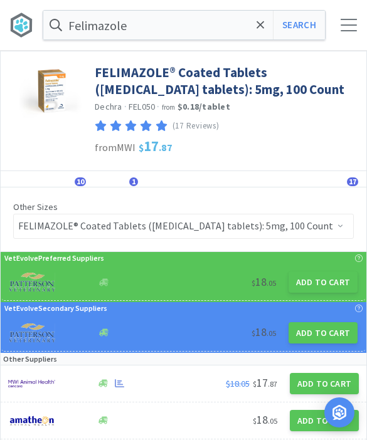
click at [261, 29] on icon at bounding box center [260, 25] width 8 height 13
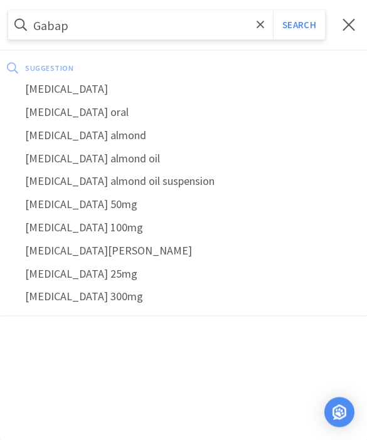
click at [55, 84] on div "[MEDICAL_DATA]" at bounding box center [183, 89] width 367 height 23
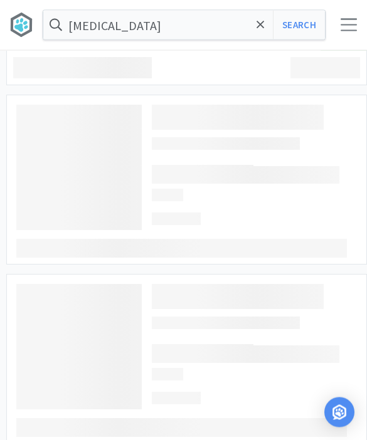
scroll to position [1, 0]
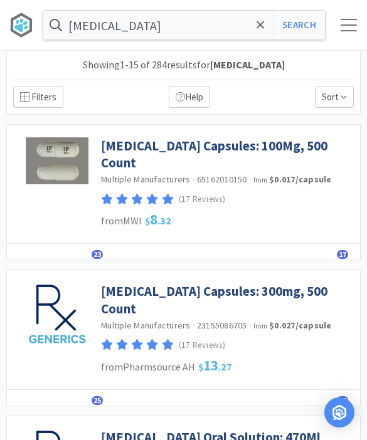
click at [128, 283] on link "[MEDICAL_DATA] Capsules: 300mg, 500 Count" at bounding box center [227, 300] width 253 height 34
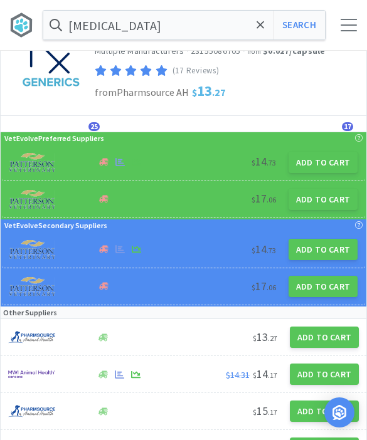
scroll to position [38, 0]
click at [309, 377] on button "Add to Cart" at bounding box center [323, 374] width 69 height 21
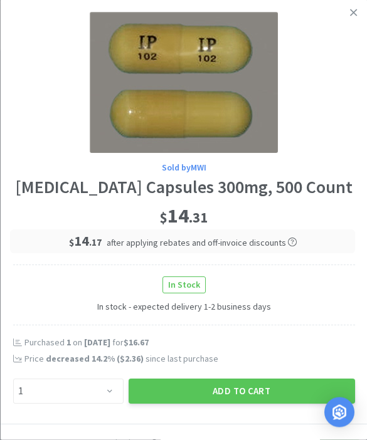
scroll to position [38, 0]
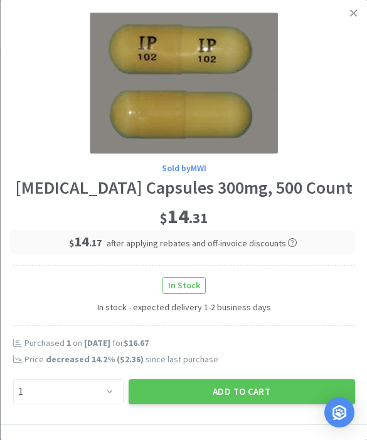
click at [238, 388] on button "Add to Cart" at bounding box center [241, 391] width 226 height 25
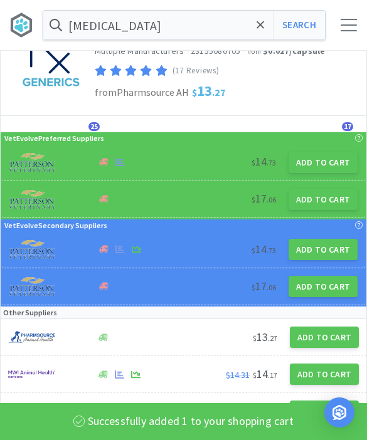
click at [257, 27] on icon at bounding box center [260, 25] width 8 height 13
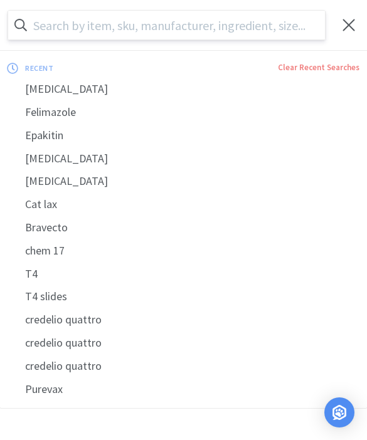
scroll to position [38, 0]
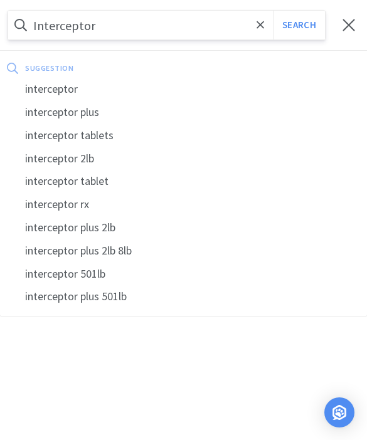
click at [39, 89] on div "interceptor" at bounding box center [183, 89] width 367 height 23
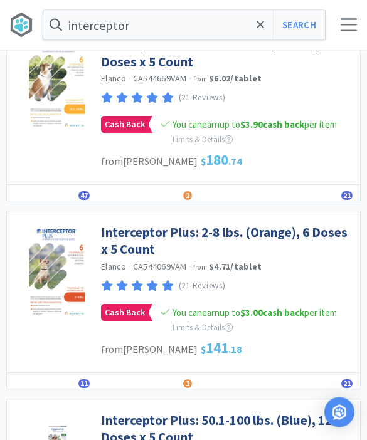
scroll to position [478, 0]
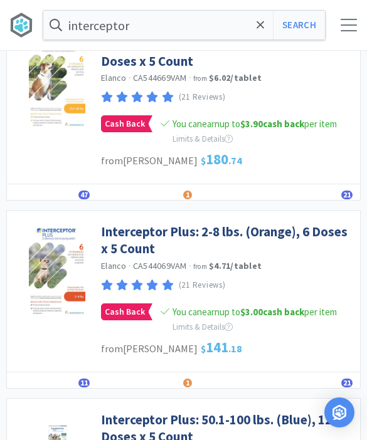
click at [122, 239] on link "Interceptor Plus: 2-8 lbs. (Orange), 6 Doses x 5 Count" at bounding box center [227, 240] width 253 height 34
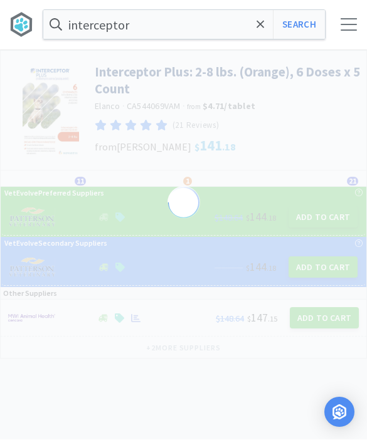
scroll to position [1, 0]
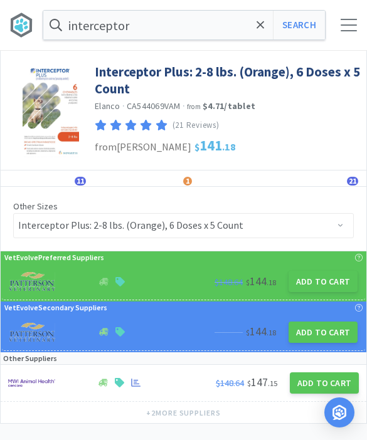
click at [321, 288] on button "Add to Cart" at bounding box center [322, 281] width 69 height 21
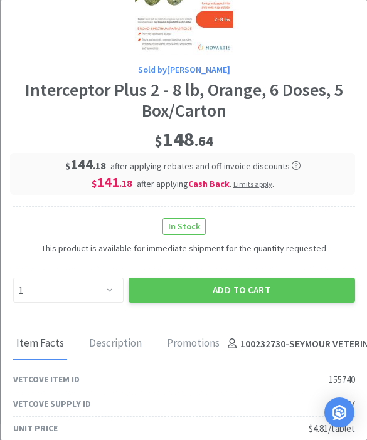
scroll to position [150, 0]
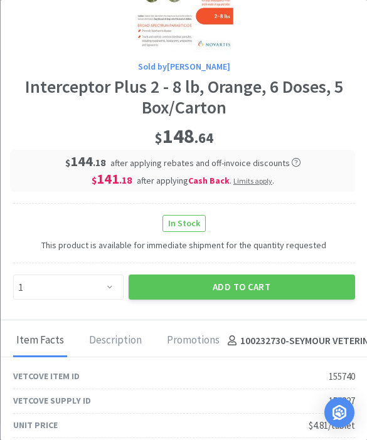
click at [241, 293] on button "Add to Cart" at bounding box center [241, 286] width 226 height 25
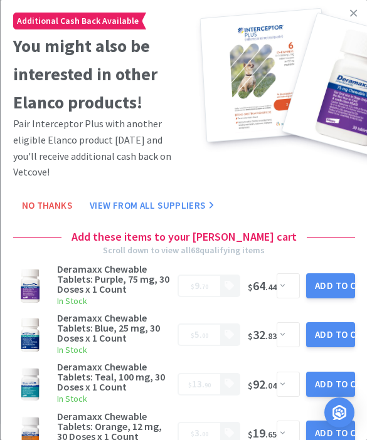
scroll to position [0, 0]
click at [350, 18] on icon at bounding box center [353, 13] width 7 height 11
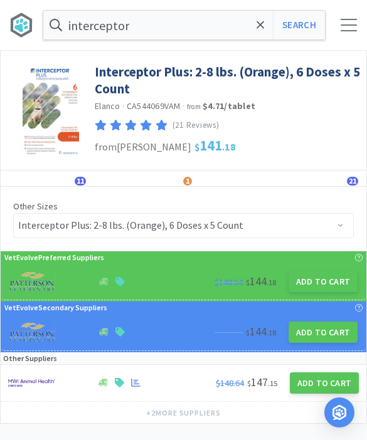
click at [295, 18] on button "Search" at bounding box center [299, 25] width 52 height 29
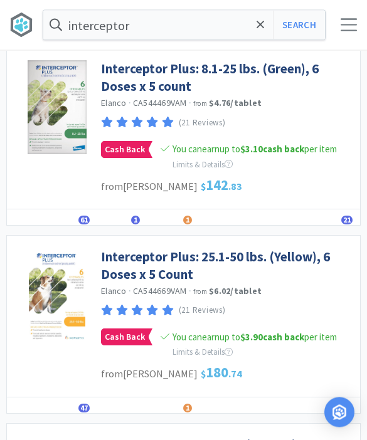
scroll to position [265, 0]
click at [120, 263] on link "Interceptor Plus: 25.1-50 lbs. (Yellow), 6 Doses x 5 Count" at bounding box center [227, 265] width 253 height 34
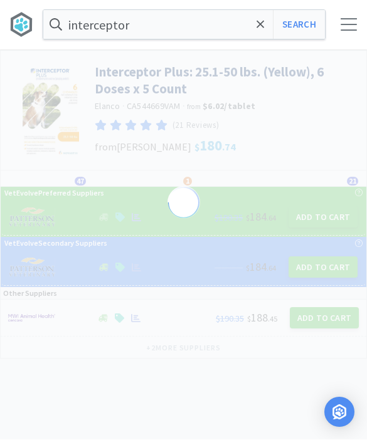
scroll to position [1, 0]
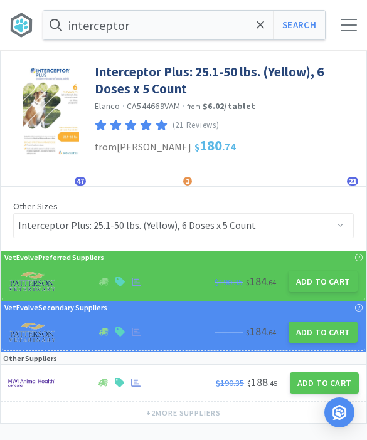
click at [318, 287] on button "Add to Cart" at bounding box center [322, 281] width 69 height 21
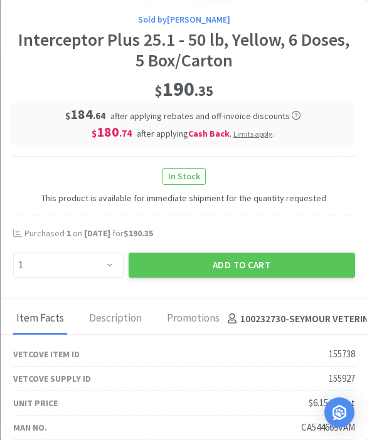
scroll to position [199, 0]
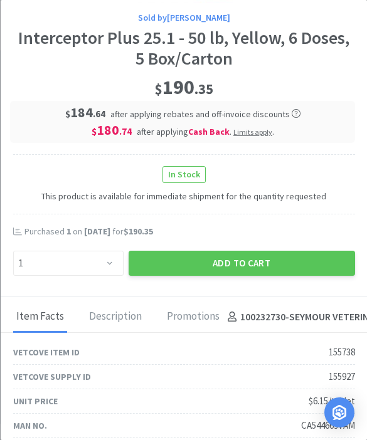
click at [182, 265] on button "Add to Cart" at bounding box center [241, 263] width 226 height 25
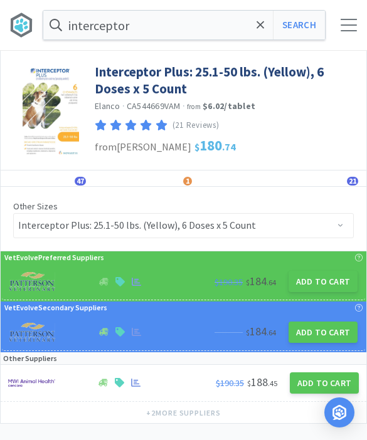
click at [291, 36] on button "Search" at bounding box center [299, 25] width 52 height 29
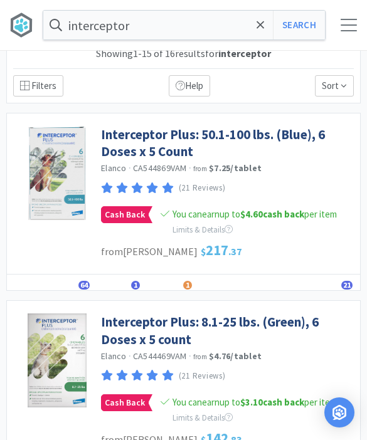
scroll to position [8, 0]
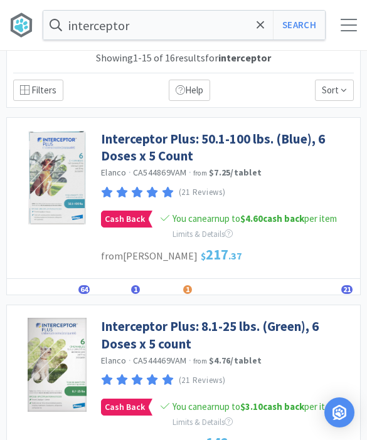
click at [110, 330] on link "Interceptor Plus: 8.1-25 lbs. (Green), 6 Doses x 5 count" at bounding box center [227, 335] width 253 height 34
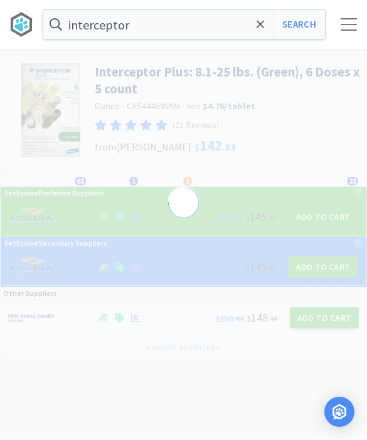
scroll to position [1, 0]
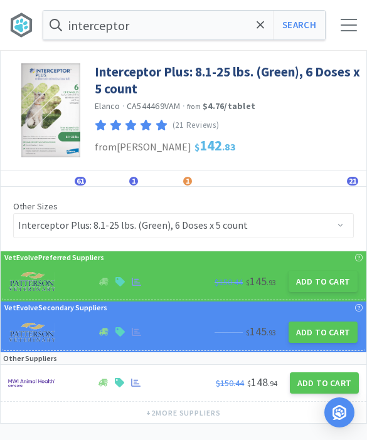
click at [308, 286] on button "Add to Cart" at bounding box center [322, 281] width 69 height 21
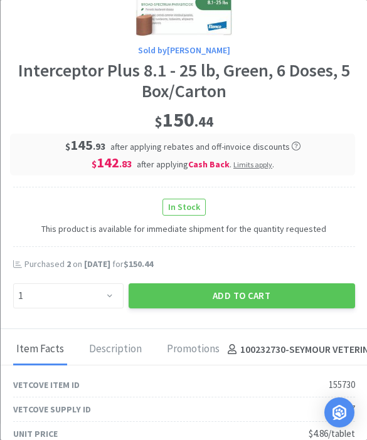
scroll to position [167, 0]
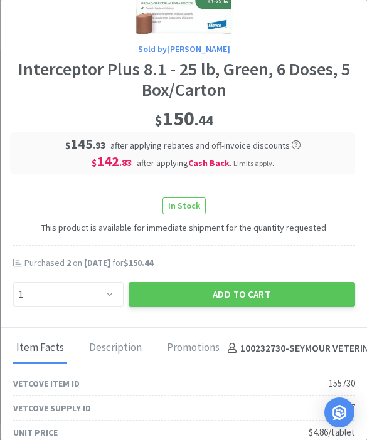
click at [182, 295] on button "Add to Cart" at bounding box center [241, 294] width 226 height 25
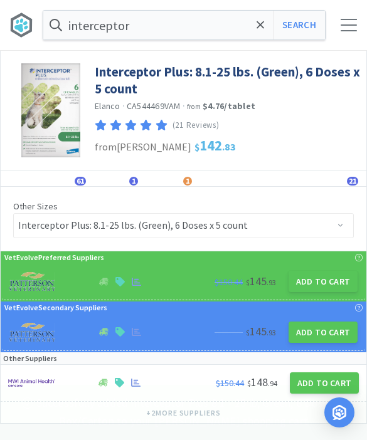
click at [262, 33] on span at bounding box center [260, 25] width 14 height 26
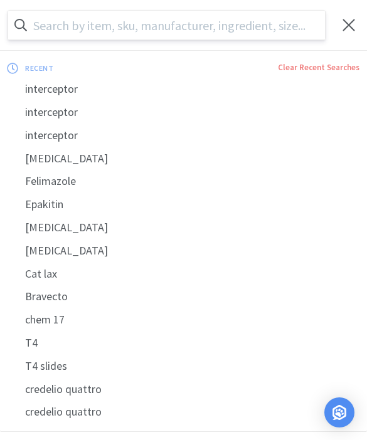
scroll to position [0, 0]
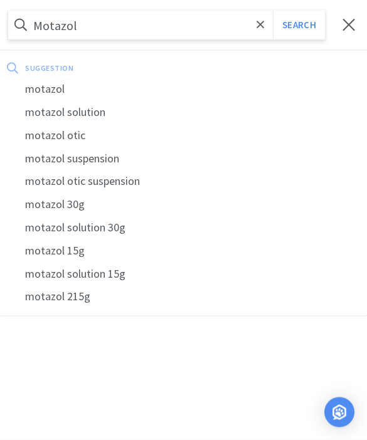
click at [48, 96] on div "motazol" at bounding box center [183, 89] width 367 height 23
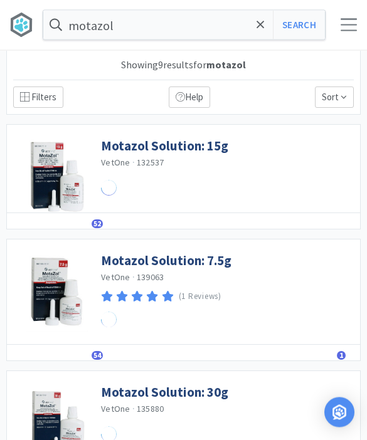
scroll to position [1, 0]
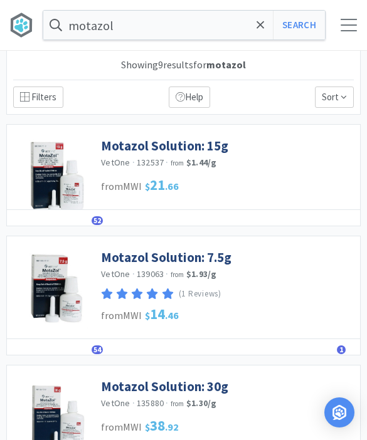
click at [128, 263] on link "Motazol Solution: 7.5g" at bounding box center [166, 257] width 130 height 17
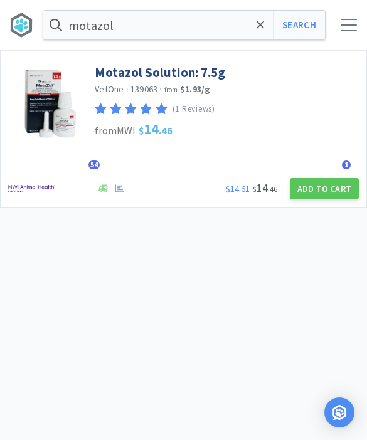
click at [100, 164] on span "54" at bounding box center [93, 164] width 11 height 9
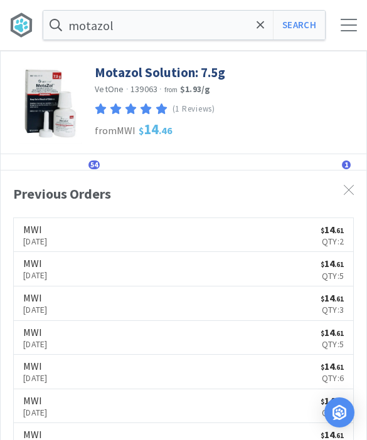
click at [93, 165] on span "54" at bounding box center [93, 164] width 11 height 9
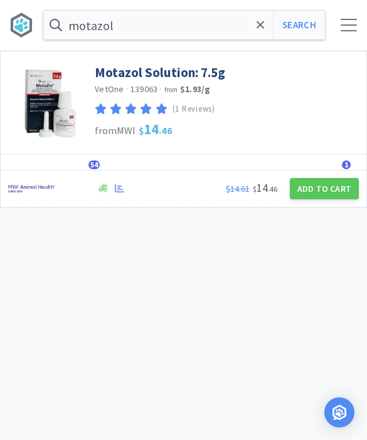
click at [308, 195] on button "Add to Cart" at bounding box center [323, 188] width 69 height 21
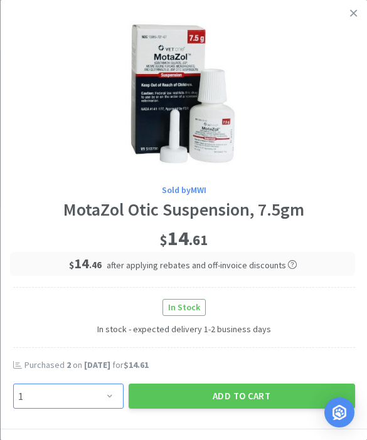
click at [110, 396] on select "Enter Quantity 1 2 3 4 5 6 7 8 9 10 11 12 13 14 15 16 17 18 19 20 Enter Quantity" at bounding box center [68, 395] width 110 height 25
click at [211, 394] on button "Add to Cart" at bounding box center [241, 395] width 226 height 25
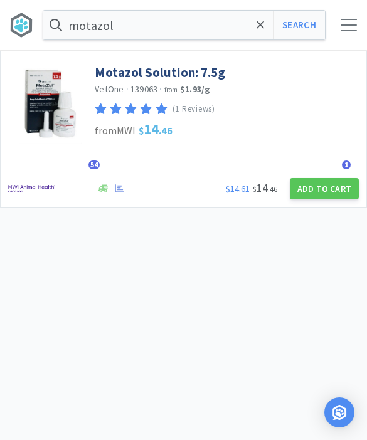
click at [260, 31] on span at bounding box center [260, 25] width 14 height 26
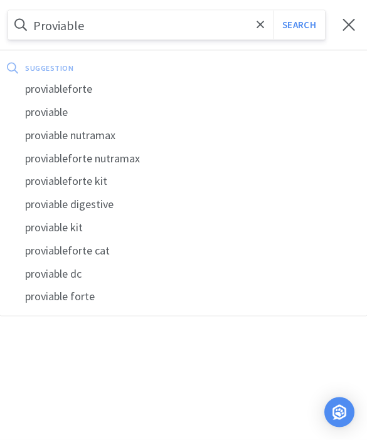
click at [298, 25] on button "Search" at bounding box center [299, 25] width 52 height 29
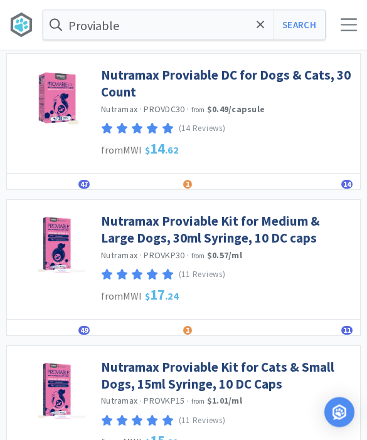
scroll to position [655, 0]
click at [118, 372] on link "Nutramax Proviable Kit for Cats & Small Dogs, 15ml Syringe, 10 DC Caps" at bounding box center [227, 375] width 253 height 34
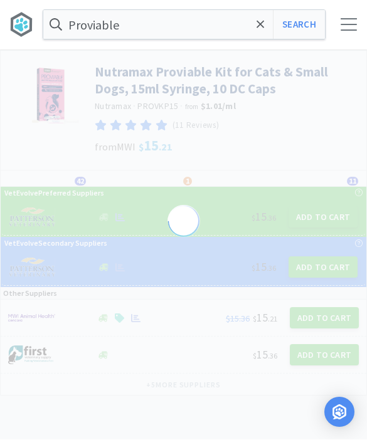
scroll to position [1, 0]
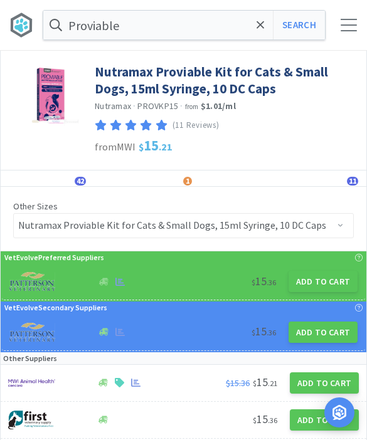
click at [305, 281] on button "Add to Cart" at bounding box center [322, 281] width 69 height 21
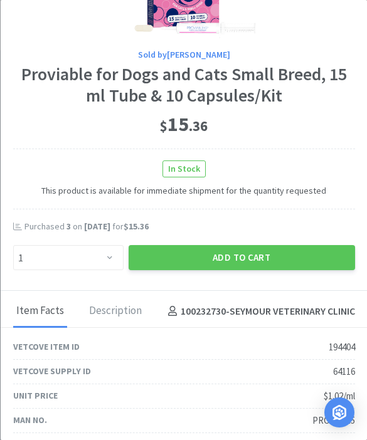
scroll to position [136, 0]
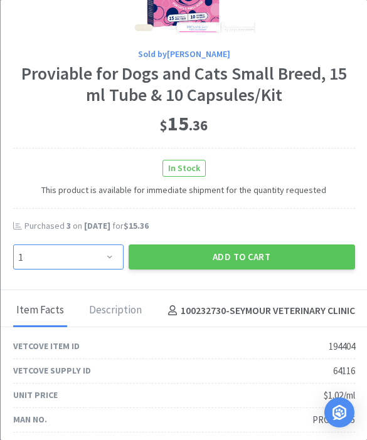
click at [104, 264] on select "Enter Quantity 1 2 3 4 5 6 7 8 9 10 11 12 13 14 15 16 17 18 19 20 Enter Quantity" at bounding box center [68, 256] width 110 height 25
click at [102, 256] on select "Enter Quantity 1 2 3 4 5 6 7 8 9 10 11 12 13 14 15 16 17 18 19 20 Enter Quantity" at bounding box center [68, 256] width 110 height 25
click at [190, 256] on button "Add to Cart" at bounding box center [241, 256] width 226 height 25
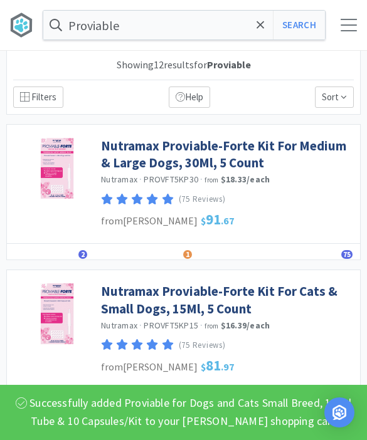
scroll to position [699, 0]
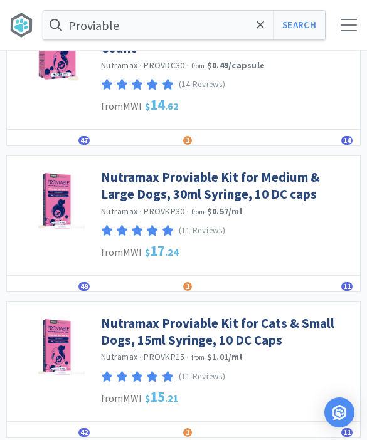
click at [113, 181] on link "Nutramax Proviable Kit for Medium & Large Dogs, 30ml Syringe, 10 DC caps" at bounding box center [227, 186] width 253 height 34
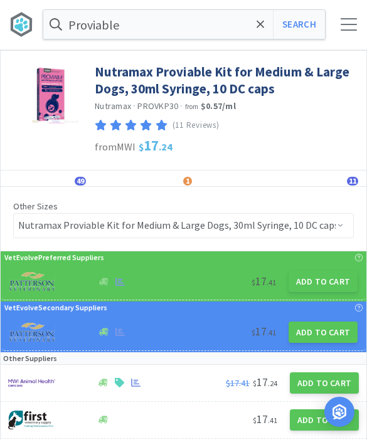
scroll to position [1, 0]
click at [322, 281] on button "Add to Cart" at bounding box center [322, 281] width 69 height 21
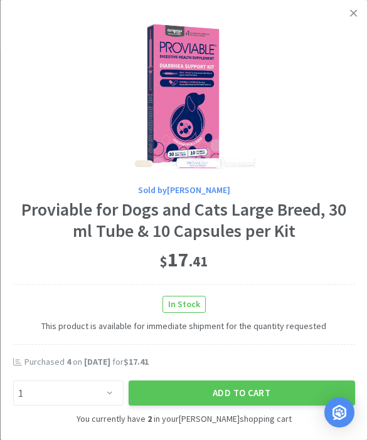
scroll to position [0, 0]
click at [350, 18] on icon at bounding box center [353, 13] width 7 height 11
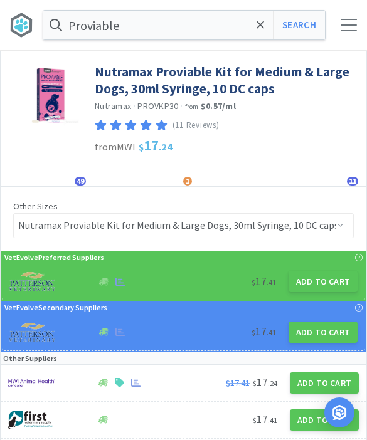
click at [252, 23] on input "Proviable" at bounding box center [183, 25] width 281 height 29
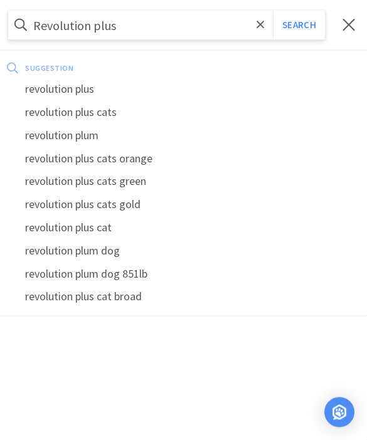
click at [298, 24] on button "Search" at bounding box center [299, 25] width 52 height 29
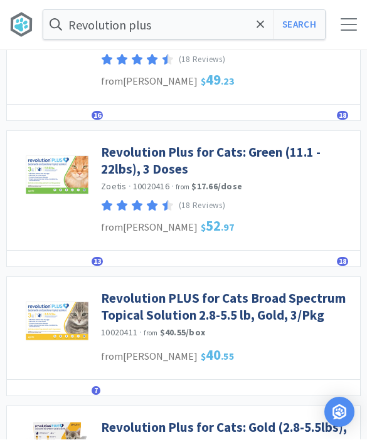
scroll to position [941, 0]
click at [120, 164] on link "Revolution Plus for Cats: Green (11.1 - 22lbs), 3 Doses" at bounding box center [227, 160] width 253 height 34
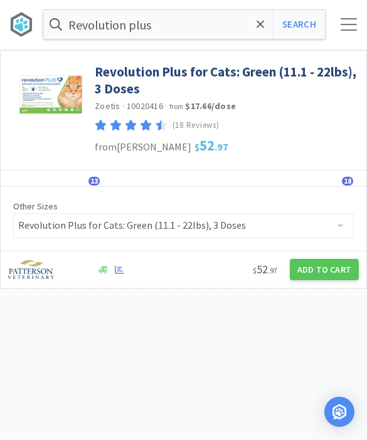
click at [93, 177] on span "13" at bounding box center [93, 181] width 11 height 9
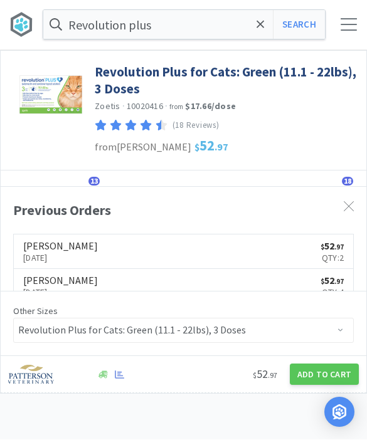
scroll to position [1, 0]
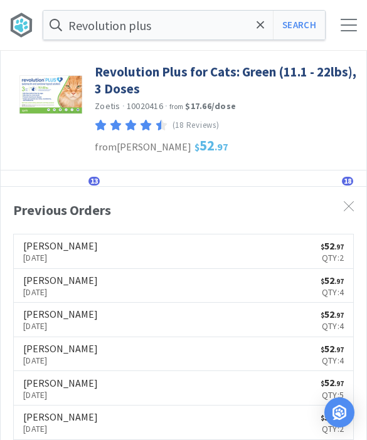
click at [95, 179] on span "13" at bounding box center [93, 181] width 11 height 9
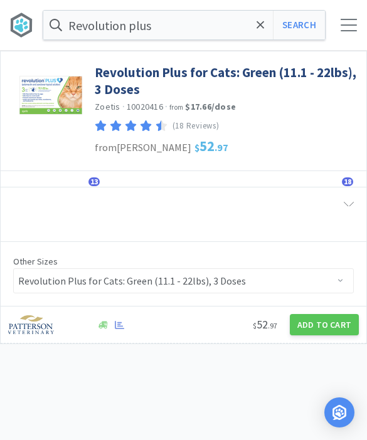
scroll to position [0, 0]
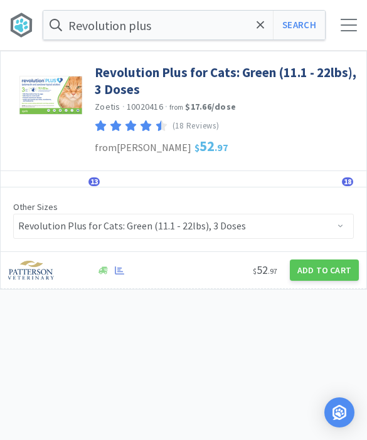
click at [318, 269] on button "Add to Cart" at bounding box center [323, 269] width 69 height 21
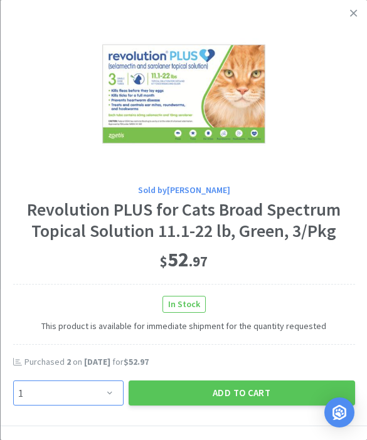
click at [106, 398] on select "Enter Quantity 1 2 3 4 5 6 7 8 9 10 11 12 13 14 15 16 17 18 19 20 Enter Quantity" at bounding box center [68, 392] width 110 height 25
click at [212, 389] on button "Add to Cart" at bounding box center [241, 392] width 226 height 25
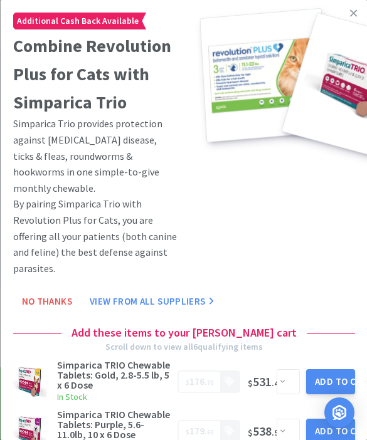
click at [354, 20] on link at bounding box center [353, 13] width 22 height 27
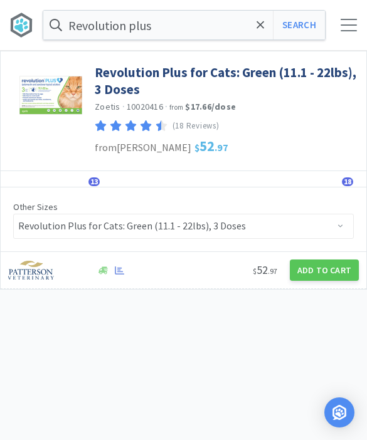
click at [293, 26] on button "Search" at bounding box center [299, 25] width 52 height 29
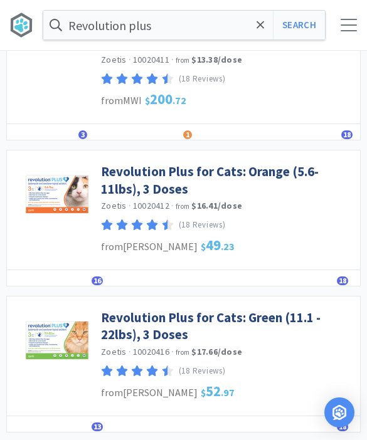
scroll to position [775, 0]
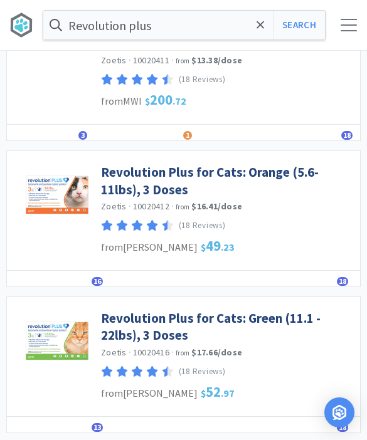
click at [119, 172] on link "Revolution Plus for Cats: Orange (5.6-11lbs), 3 Doses" at bounding box center [227, 181] width 253 height 34
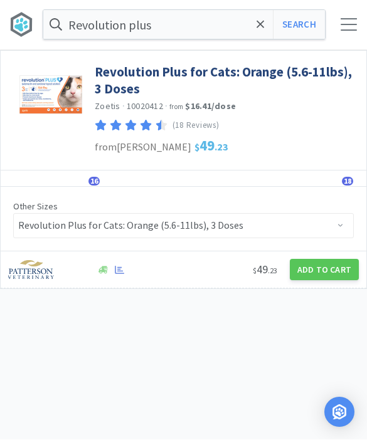
click at [315, 269] on button "Add to Cart" at bounding box center [323, 269] width 69 height 21
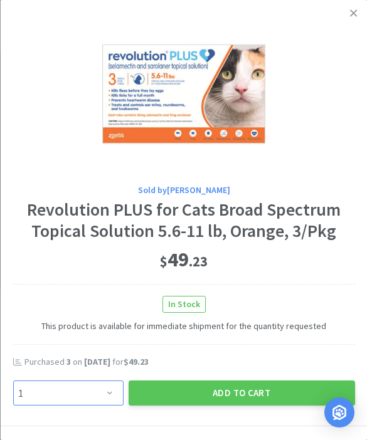
click at [93, 396] on select "Enter Quantity 1 2 3 4 5 6 7 8 9 10 11 12 13 14 15 16 17 18 19 20 Enter Quantity" at bounding box center [68, 392] width 110 height 25
click at [211, 393] on button "Add to Cart" at bounding box center [241, 392] width 226 height 25
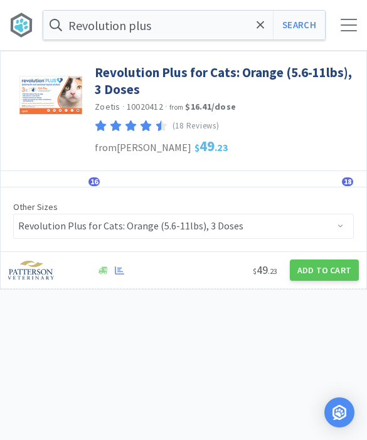
click at [256, 26] on icon at bounding box center [260, 25] width 8 height 13
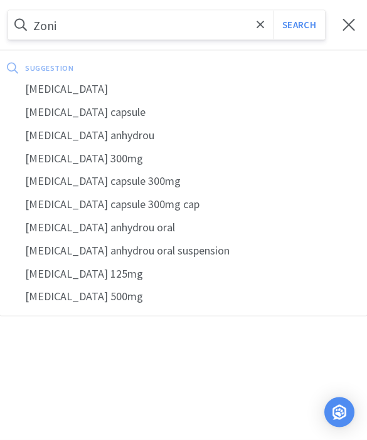
click at [50, 87] on div "[MEDICAL_DATA]" at bounding box center [183, 89] width 367 height 23
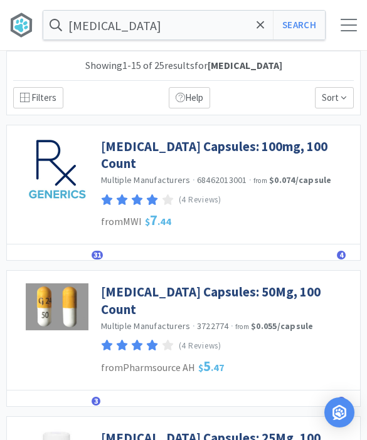
click at [95, 251] on span "31" at bounding box center [96, 255] width 11 height 9
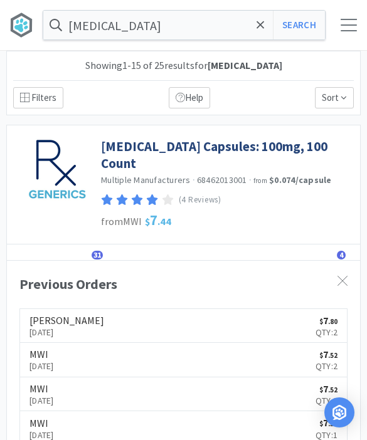
click at [96, 251] on span "31" at bounding box center [96, 255] width 11 height 9
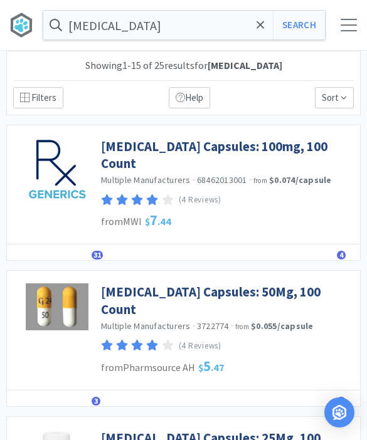
click at [251, 26] on input "[MEDICAL_DATA]" at bounding box center [183, 25] width 281 height 29
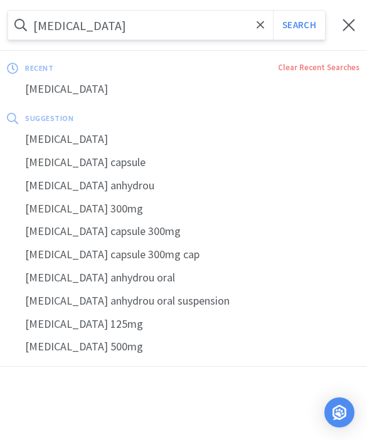
click at [269, 21] on input "[MEDICAL_DATA]" at bounding box center [166, 25] width 316 height 29
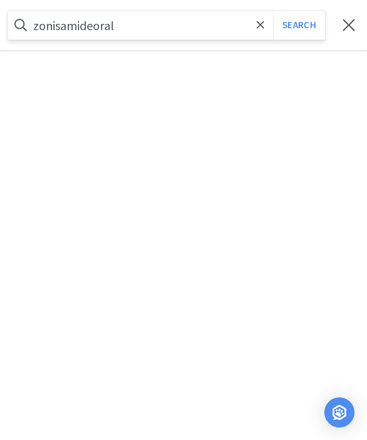
click at [261, 28] on icon at bounding box center [260, 25] width 8 height 13
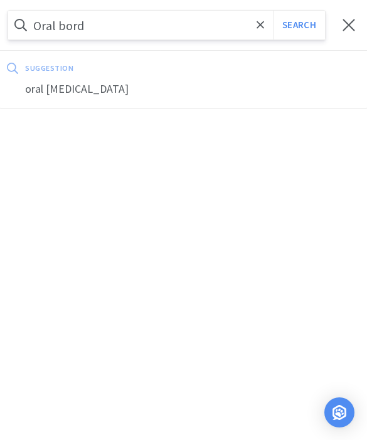
click at [70, 91] on div "oral [MEDICAL_DATA]" at bounding box center [183, 89] width 367 height 23
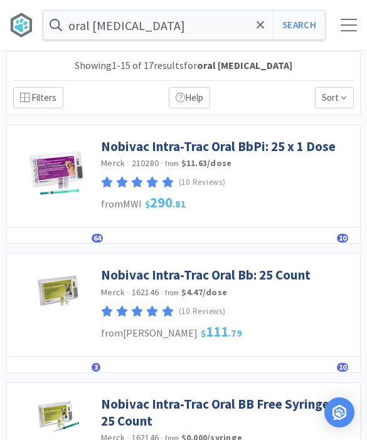
click at [123, 152] on link "Nobivac Intra-Trac Oral BbPi: 25 x 1 Dose" at bounding box center [218, 146] width 234 height 17
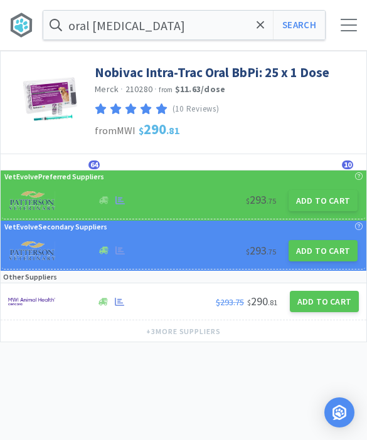
click at [306, 199] on button "Add to Cart" at bounding box center [322, 200] width 69 height 21
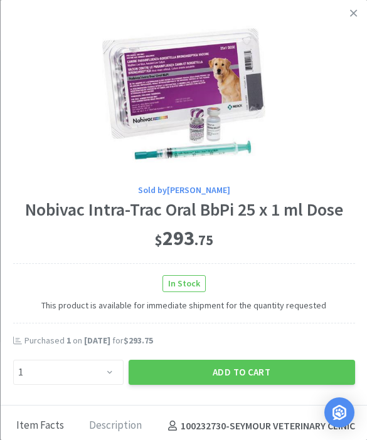
click at [230, 367] on button "Add to Cart" at bounding box center [241, 372] width 226 height 25
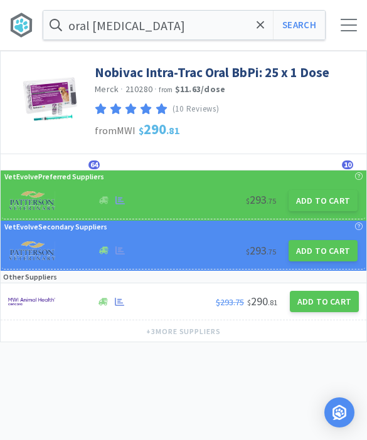
click at [256, 29] on icon at bounding box center [260, 25] width 8 height 13
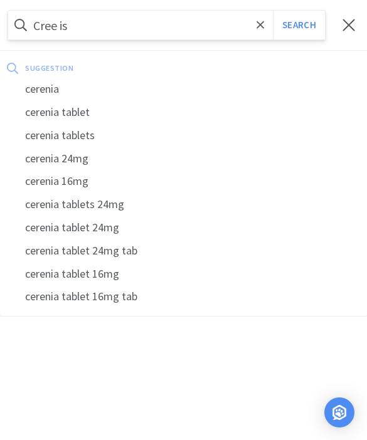
click at [298, 25] on button "Search" at bounding box center [299, 25] width 52 height 29
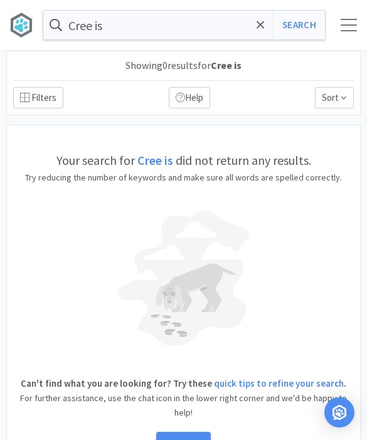
click at [258, 38] on input "Cree is" at bounding box center [183, 25] width 281 height 29
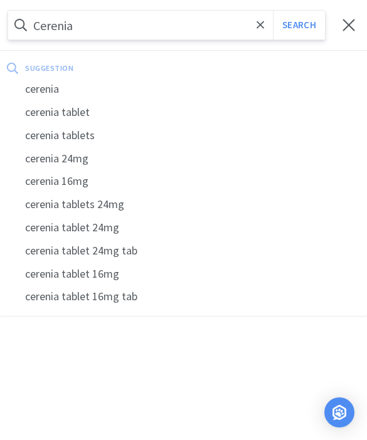
click at [50, 90] on div "cerenia" at bounding box center [183, 89] width 367 height 23
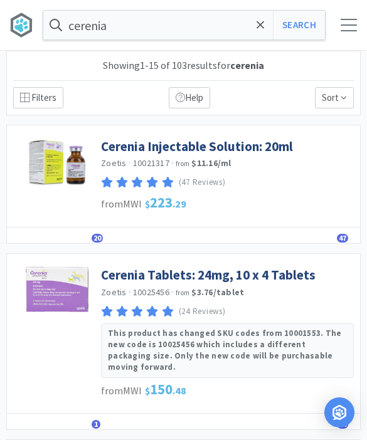
click at [98, 239] on span "20" at bounding box center [96, 238] width 11 height 9
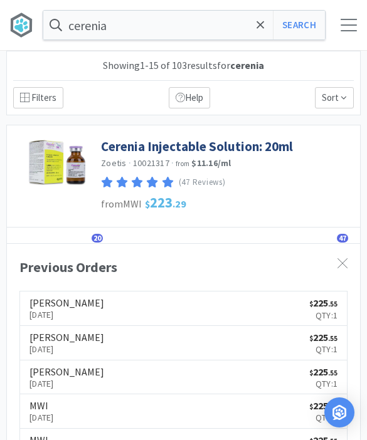
click at [259, 36] on span at bounding box center [260, 25] width 14 height 26
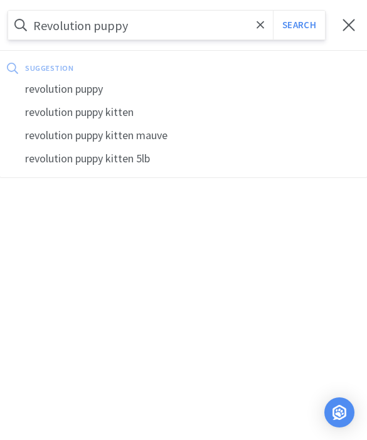
click at [298, 25] on button "Search" at bounding box center [299, 25] width 52 height 29
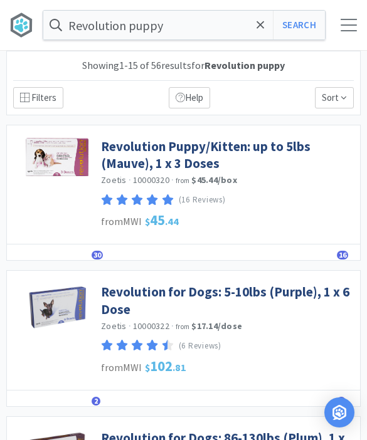
click at [95, 253] on span "30" at bounding box center [96, 255] width 11 height 9
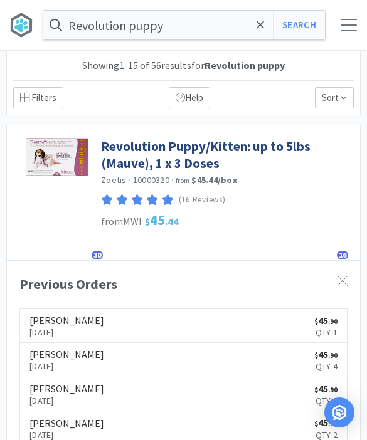
click at [98, 256] on span "30" at bounding box center [96, 255] width 11 height 9
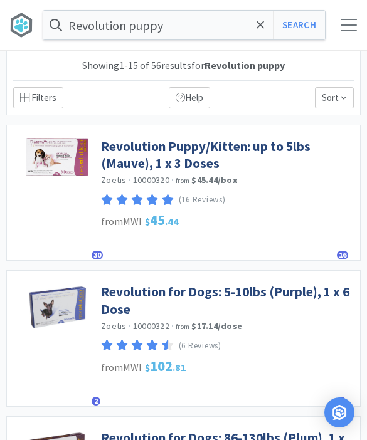
click at [114, 158] on link "Revolution Puppy/Kitten: up to 5lbs (Mauve), 1 x 3 Doses" at bounding box center [227, 155] width 253 height 34
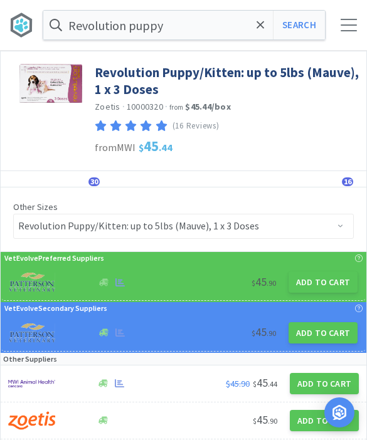
click at [312, 290] on button "Add to Cart" at bounding box center [322, 281] width 69 height 21
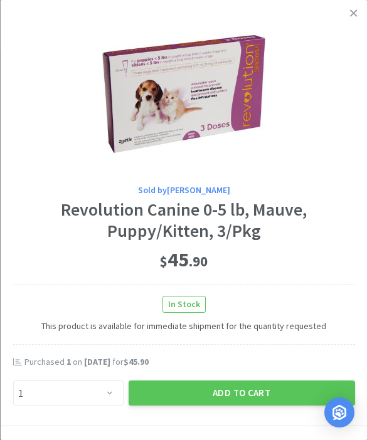
click at [221, 398] on button "Add to Cart" at bounding box center [241, 392] width 226 height 25
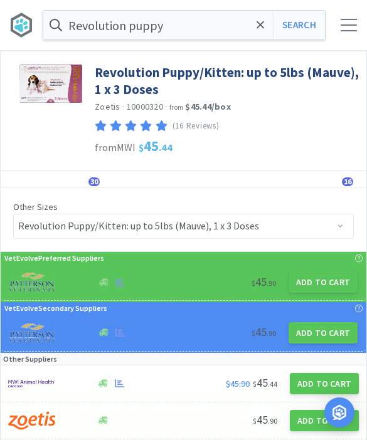
click at [255, 26] on span at bounding box center [260, 25] width 14 height 26
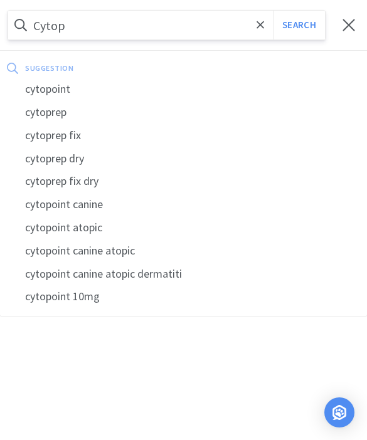
click at [41, 95] on div "cytopoint" at bounding box center [183, 89] width 367 height 23
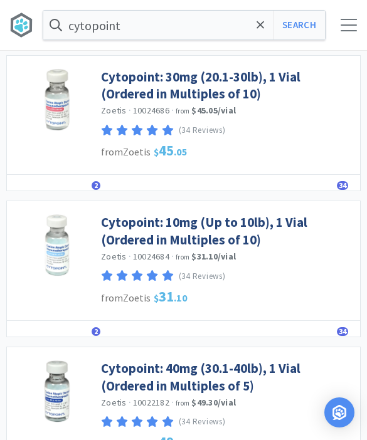
scroll to position [536, 0]
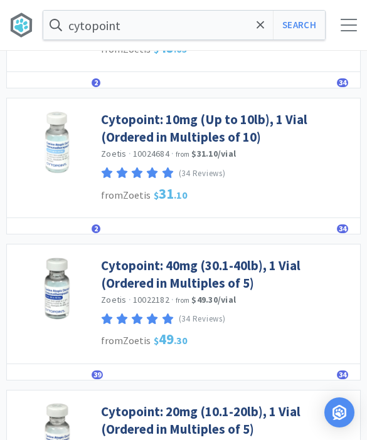
click at [155, 279] on link "Cytopoint: 40mg (30.1-40lb), 1 Vial (Ordered in Multiples of 5)" at bounding box center [227, 274] width 253 height 34
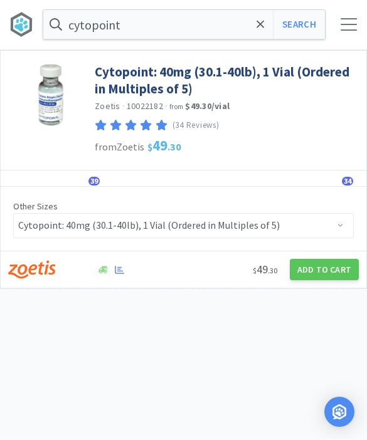
click at [306, 261] on button "Add to Cart" at bounding box center [323, 269] width 69 height 21
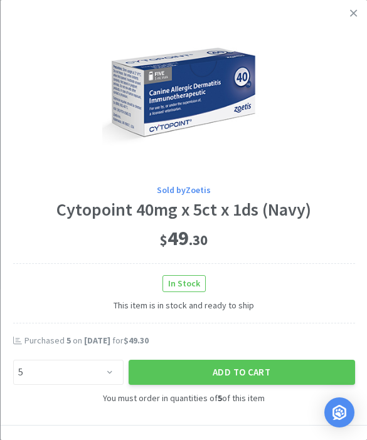
click at [234, 369] on button "Add to Cart" at bounding box center [241, 372] width 226 height 25
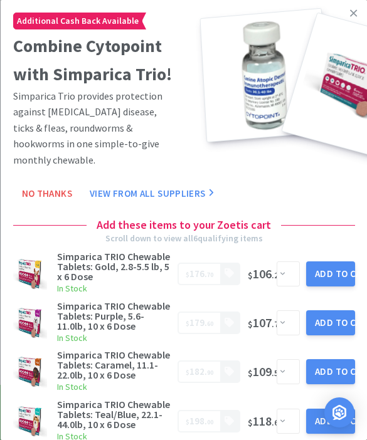
click at [350, 9] on icon at bounding box center [353, 13] width 7 height 11
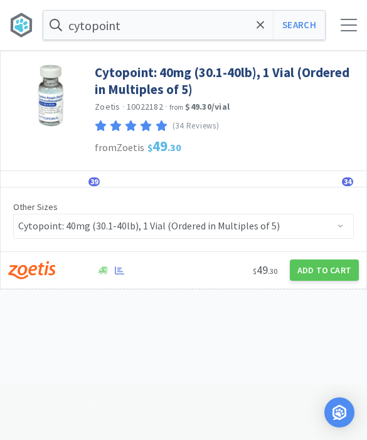
click at [340, 23] on div at bounding box center [348, 25] width 36 height 13
click at [342, 31] on span at bounding box center [348, 30] width 16 height 1
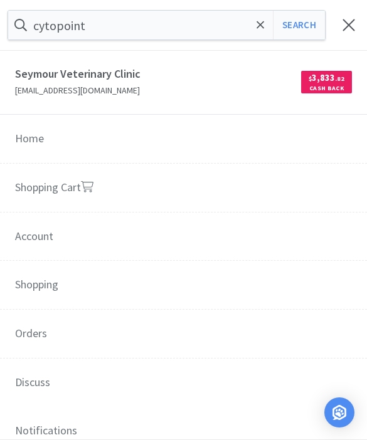
click at [69, 191] on link "Shopping Cart" at bounding box center [183, 189] width 367 height 50
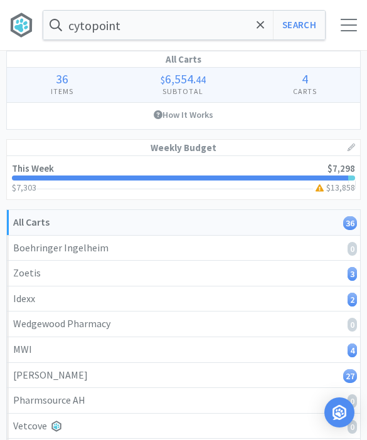
click at [257, 27] on icon at bounding box center [260, 25] width 8 height 13
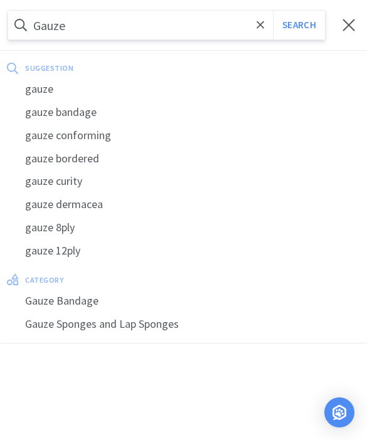
click at [39, 87] on div "gauze" at bounding box center [183, 89] width 367 height 23
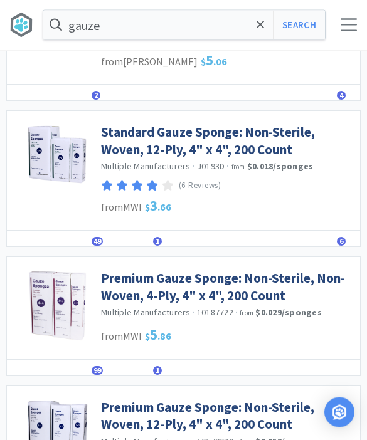
scroll to position [504, 0]
click at [147, 287] on link "Premium Gauze Sponge: Non-Sterile, Non-Woven, 4-Ply, 4" x 4", 200 Count" at bounding box center [227, 286] width 253 height 34
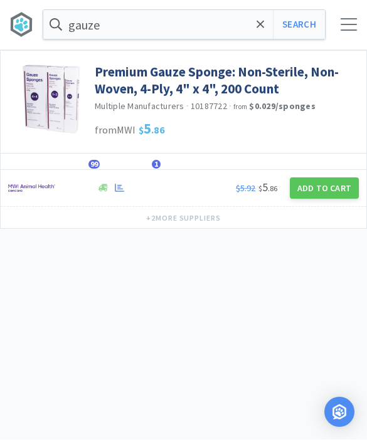
click at [314, 193] on button "Add to Cart" at bounding box center [323, 188] width 69 height 21
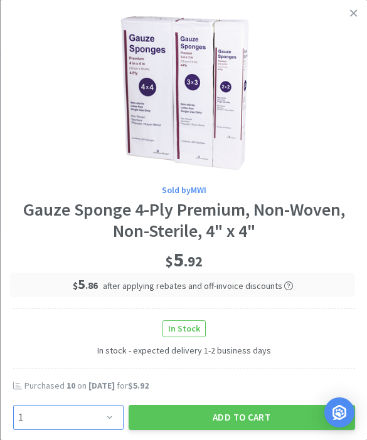
click at [86, 411] on select "Enter Quantity 1 2 3 4 5 6 7 8 9 10 11 12 13 14 15 16 17 18 19 20 Enter Quantity" at bounding box center [68, 417] width 110 height 25
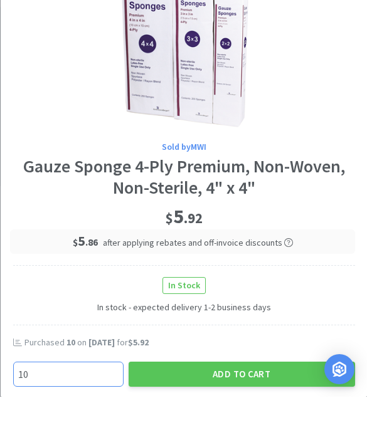
click at [184, 405] on button "Add to Cart" at bounding box center [241, 417] width 226 height 25
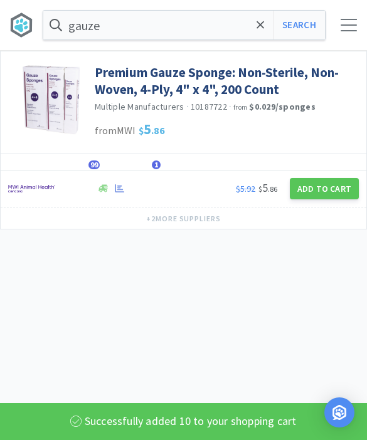
click at [264, 33] on span at bounding box center [260, 25] width 14 height 26
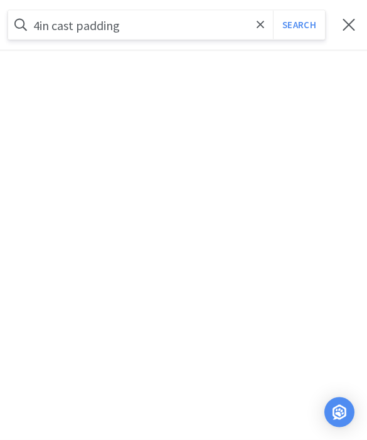
click at [298, 25] on button "Search" at bounding box center [299, 25] width 52 height 29
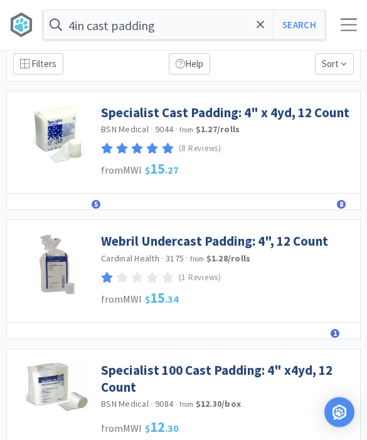
scroll to position [34, 0]
click at [125, 115] on link "Specialist Cast Padding: 4" x 4yd, 12 Count" at bounding box center [225, 112] width 248 height 17
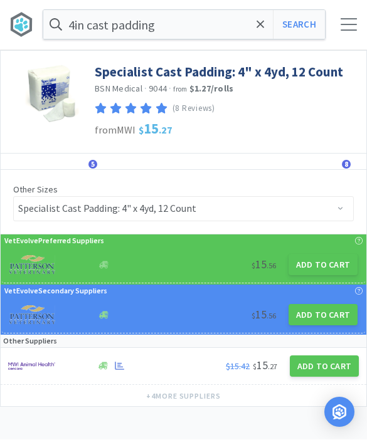
click at [315, 369] on button "Add to Cart" at bounding box center [323, 366] width 69 height 21
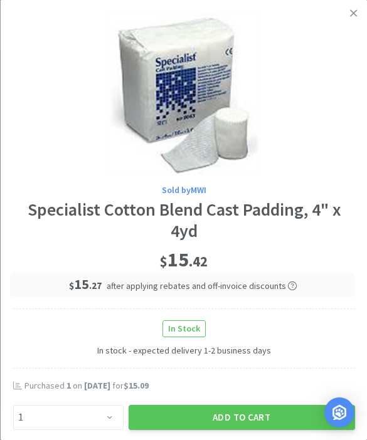
click at [210, 417] on button "Add to Cart" at bounding box center [241, 417] width 226 height 25
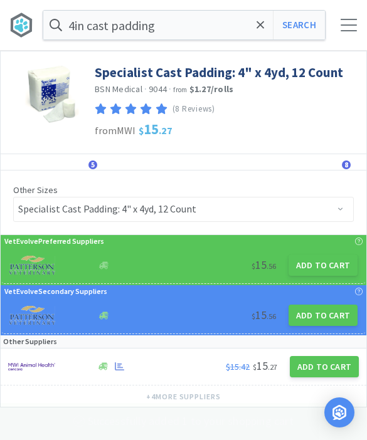
click at [257, 23] on icon at bounding box center [260, 25] width 8 height 8
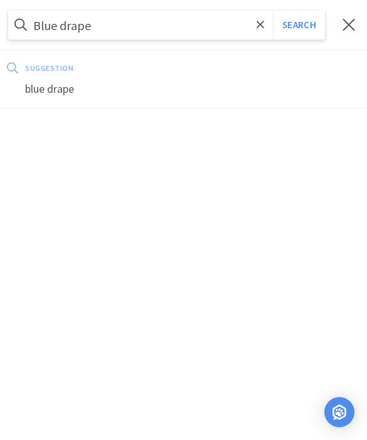
click at [53, 93] on div "blue drape" at bounding box center [183, 89] width 367 height 23
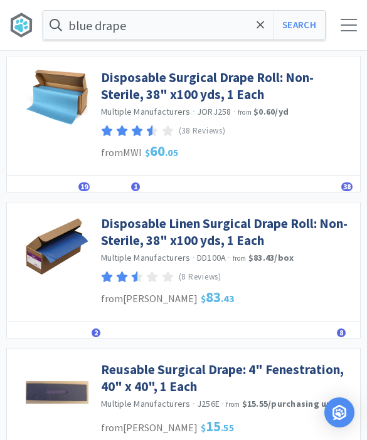
scroll to position [155, 0]
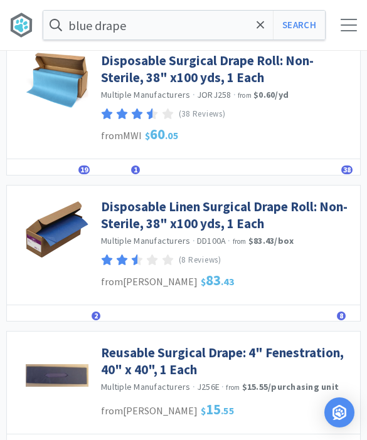
click at [95, 317] on span "2" at bounding box center [95, 315] width 9 height 9
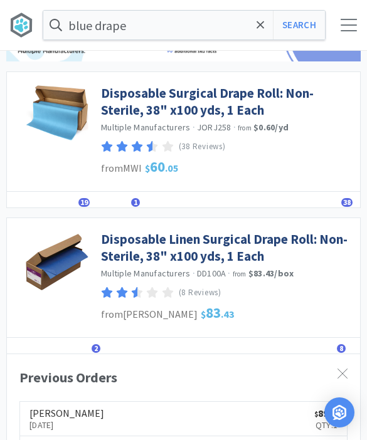
scroll to position [112, 0]
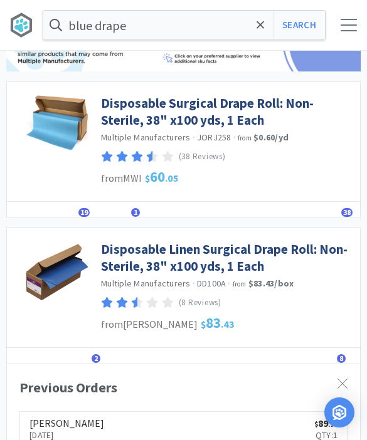
click at [81, 214] on span "19" at bounding box center [83, 212] width 11 height 9
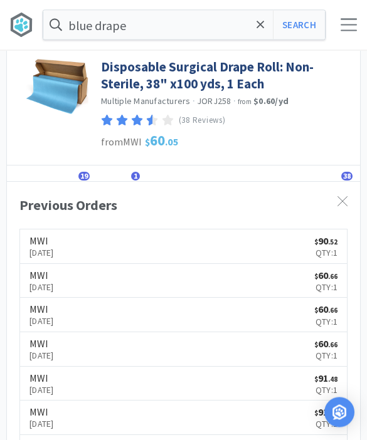
scroll to position [149, 0]
click at [73, 170] on div "Details Orders 19 Similar 1 Lists Track Notes Reviews 38" at bounding box center [183, 173] width 353 height 16
click at [83, 179] on span "19" at bounding box center [83, 176] width 11 height 9
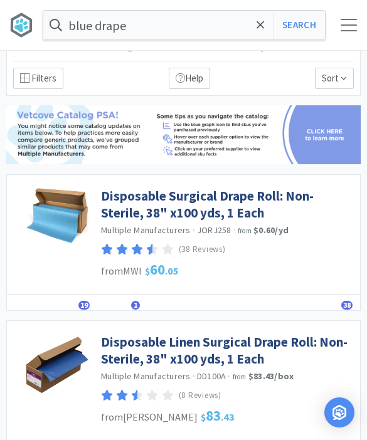
scroll to position [0, 0]
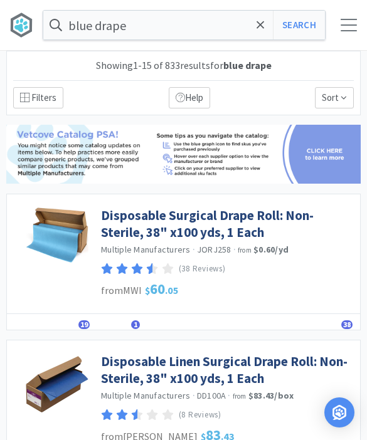
click at [133, 231] on link "Disposable Surgical Drape Roll: Non-Sterile, 38" x100 yds, 1 Each" at bounding box center [227, 224] width 253 height 34
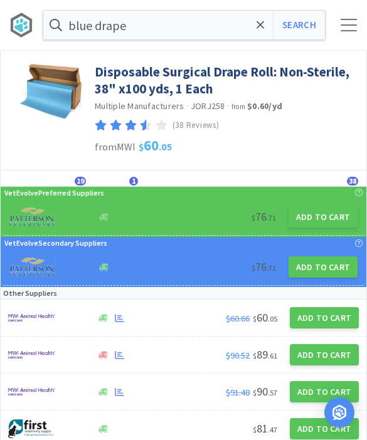
scroll to position [8, 0]
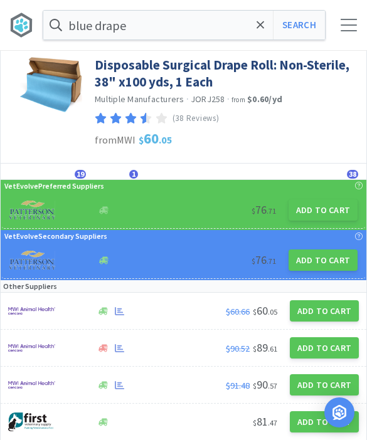
click at [310, 318] on button "Add to Cart" at bounding box center [323, 310] width 69 height 21
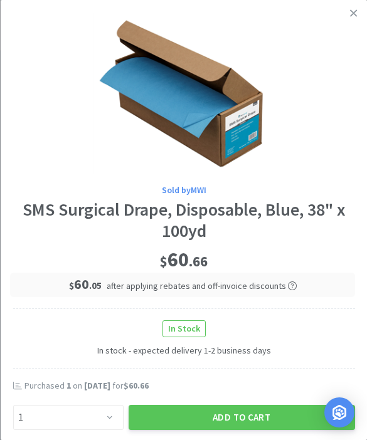
click at [358, 13] on link at bounding box center [353, 13] width 22 height 27
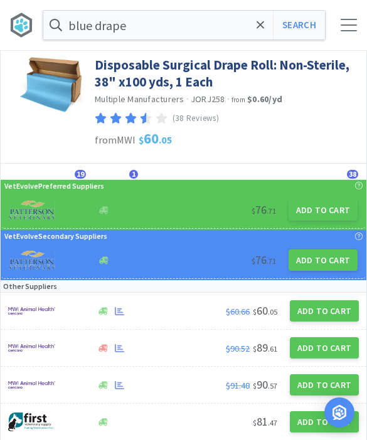
click at [306, 268] on button "Add to Cart" at bounding box center [322, 259] width 69 height 21
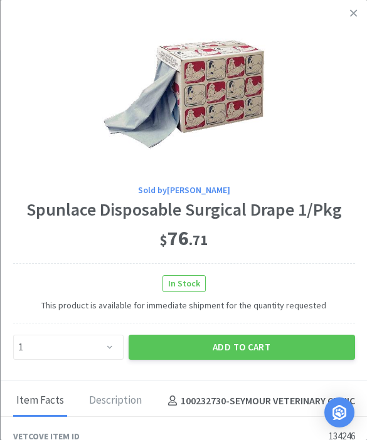
click at [357, 12] on link at bounding box center [353, 13] width 22 height 27
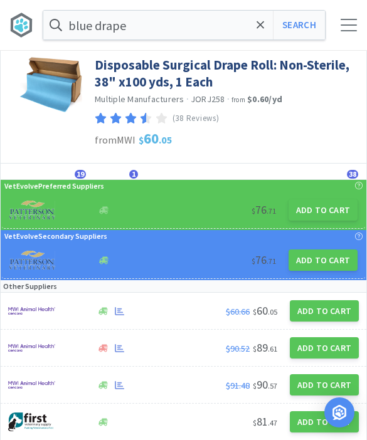
click at [310, 213] on button "Add to Cart" at bounding box center [322, 209] width 69 height 21
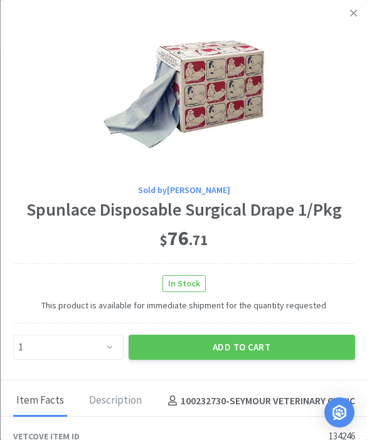
click at [353, 19] on link at bounding box center [353, 13] width 22 height 27
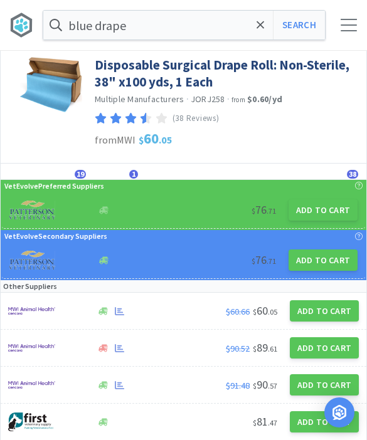
click at [313, 382] on button "Add to Cart" at bounding box center [323, 384] width 69 height 21
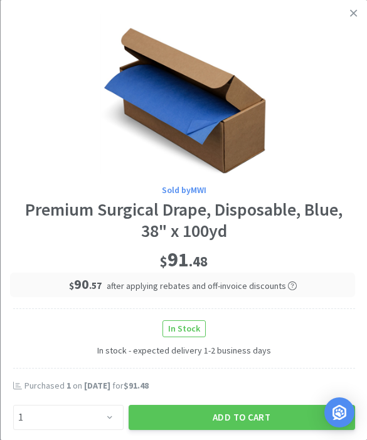
click at [357, 14] on link at bounding box center [353, 13] width 22 height 27
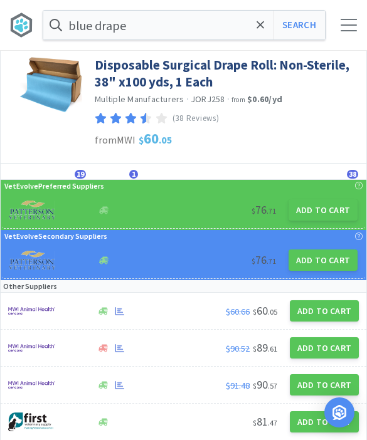
click at [319, 315] on button "Add to Cart" at bounding box center [323, 310] width 69 height 21
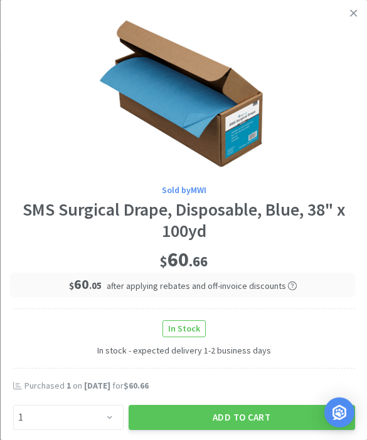
click at [352, 13] on icon at bounding box center [353, 13] width 7 height 11
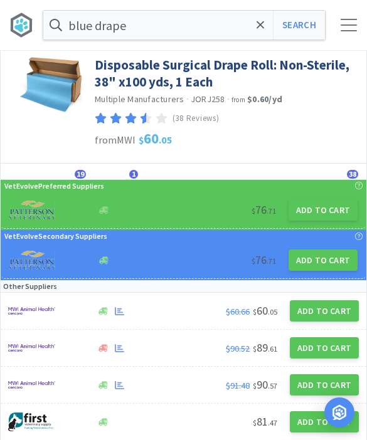
click at [313, 392] on button "Add to Cart" at bounding box center [323, 384] width 69 height 21
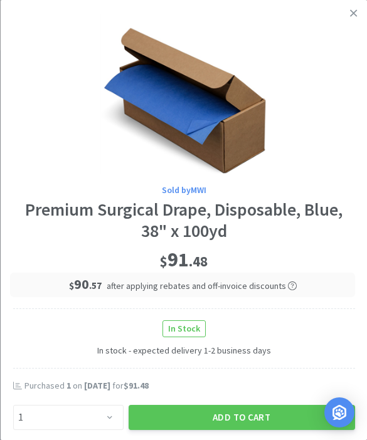
scroll to position [0, 0]
click at [350, 19] on link at bounding box center [353, 13] width 22 height 27
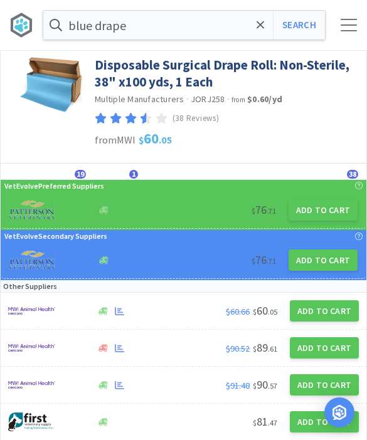
click at [309, 311] on button "Add to Cart" at bounding box center [323, 310] width 69 height 21
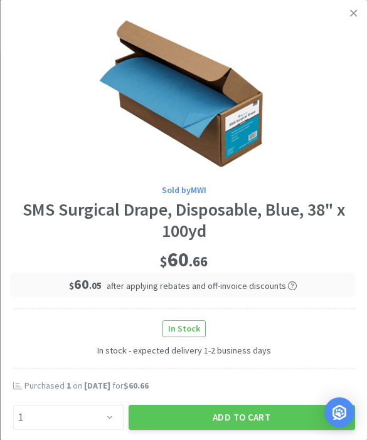
click at [236, 415] on button "Add to Cart" at bounding box center [241, 417] width 226 height 25
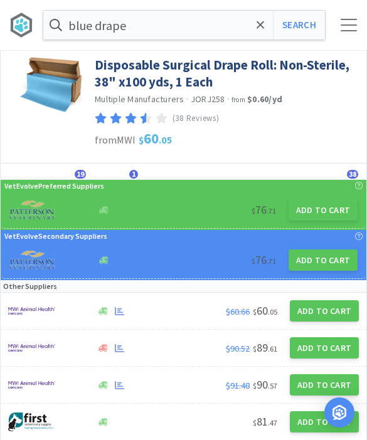
click at [266, 27] on span at bounding box center [260, 25] width 14 height 26
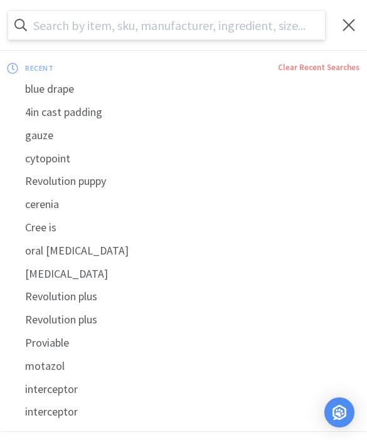
click at [261, 26] on input "text" at bounding box center [166, 25] width 316 height 29
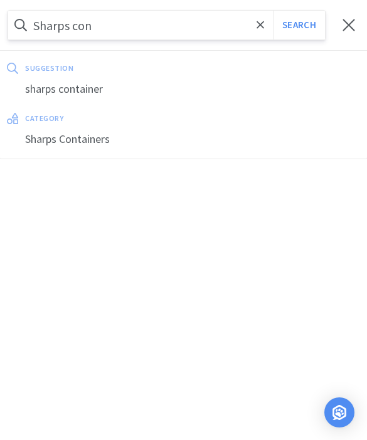
click at [61, 94] on div "sharps container" at bounding box center [183, 89] width 367 height 23
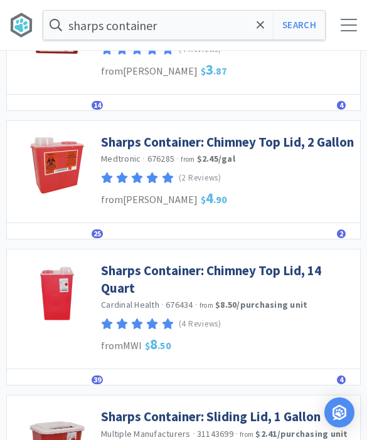
scroll to position [261, 0]
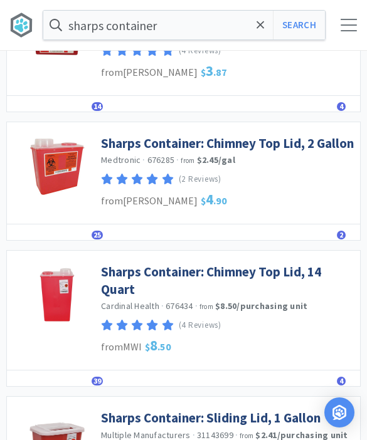
click at [111, 297] on link "Sharps Container: Chimney Top Lid, 14 Quart" at bounding box center [227, 280] width 253 height 34
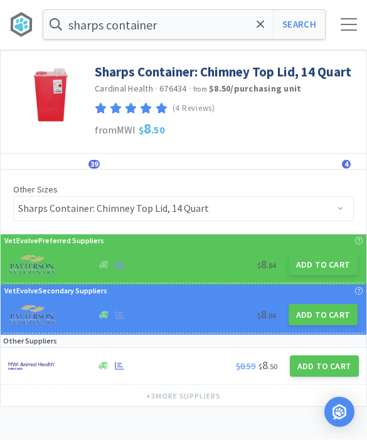
click at [302, 273] on button "Add to Cart" at bounding box center [322, 264] width 69 height 21
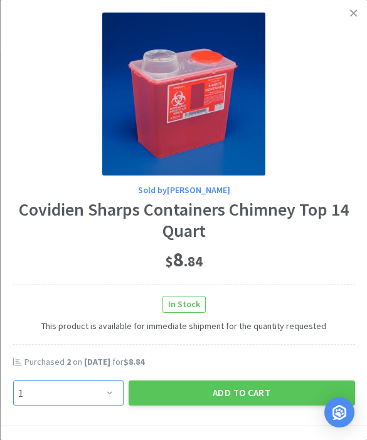
click at [91, 388] on select "Enter Quantity 1 2 3 4 5 6 7 8 9 10 11 12 13 14 15 16 17 18 19 20 Enter Quantity" at bounding box center [68, 392] width 110 height 25
click at [221, 388] on button "Add to Cart" at bounding box center [241, 392] width 226 height 25
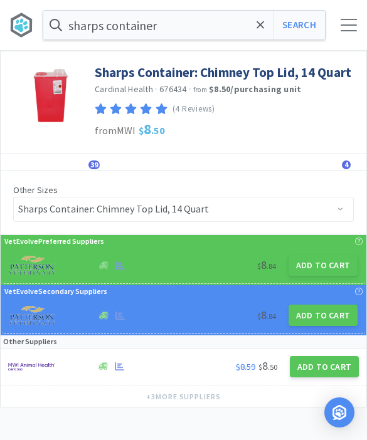
click at [253, 28] on input "sharps container" at bounding box center [183, 25] width 281 height 29
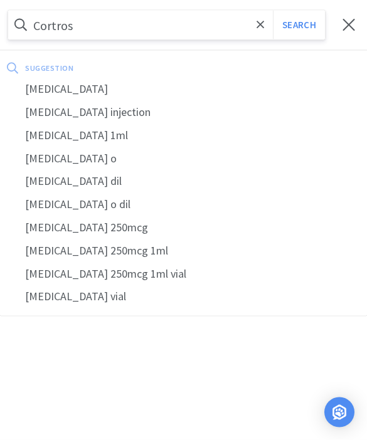
click at [57, 85] on div "[MEDICAL_DATA]" at bounding box center [183, 89] width 367 height 23
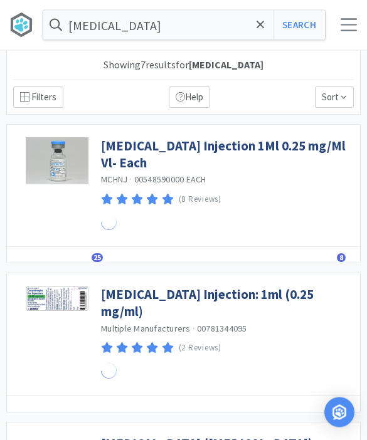
scroll to position [1, 0]
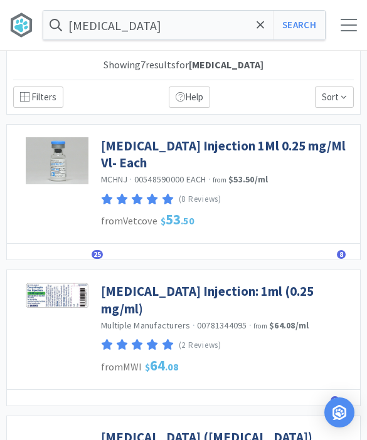
click at [147, 145] on link "[MEDICAL_DATA] Injection 1Ml 0.25 mg/Ml Vl- Each" at bounding box center [227, 154] width 253 height 34
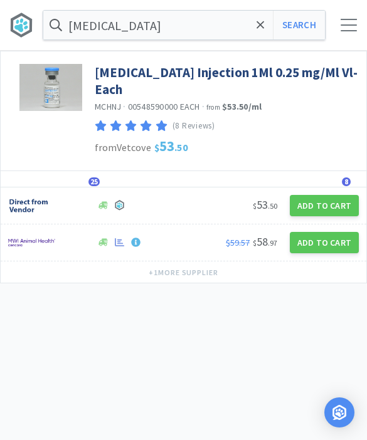
click at [308, 232] on button "Add to Cart" at bounding box center [323, 242] width 69 height 21
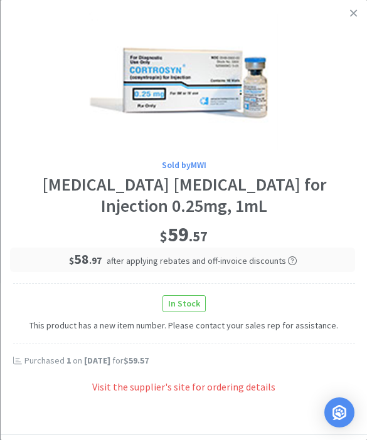
click at [348, 8] on link at bounding box center [353, 13] width 22 height 27
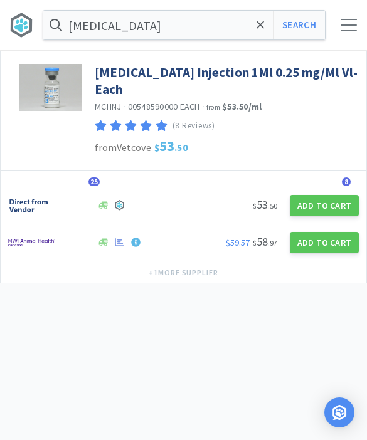
click at [305, 195] on button "Add to Cart" at bounding box center [323, 205] width 69 height 21
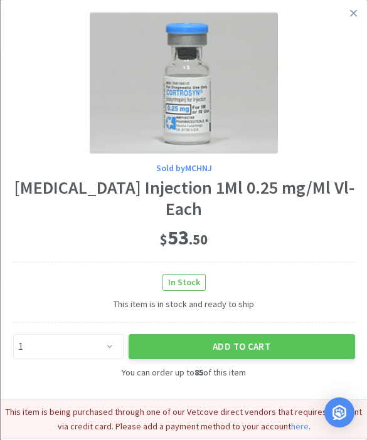
click at [348, 15] on link at bounding box center [353, 13] width 22 height 27
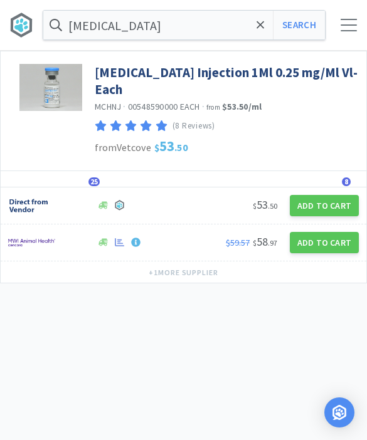
click at [308, 232] on button "Add to Cart" at bounding box center [323, 242] width 69 height 21
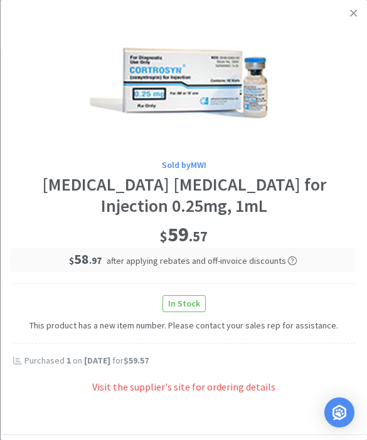
scroll to position [-4, 0]
click at [348, 11] on link at bounding box center [353, 13] width 22 height 27
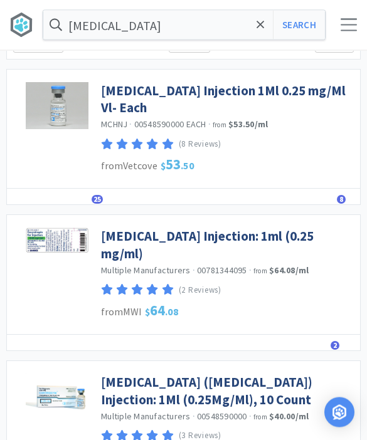
scroll to position [56, 0]
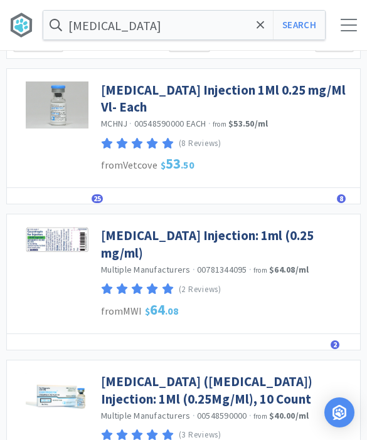
click at [127, 227] on link "[MEDICAL_DATA] Injection: 1ml (0.25 mg/ml)" at bounding box center [227, 244] width 253 height 34
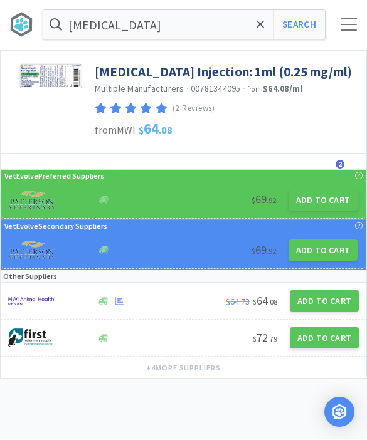
click at [313, 209] on button "Add to Cart" at bounding box center [322, 200] width 69 height 21
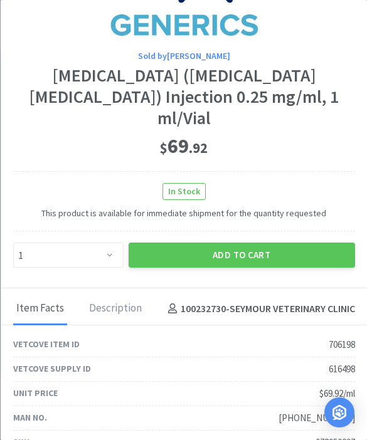
scroll to position [136, 0]
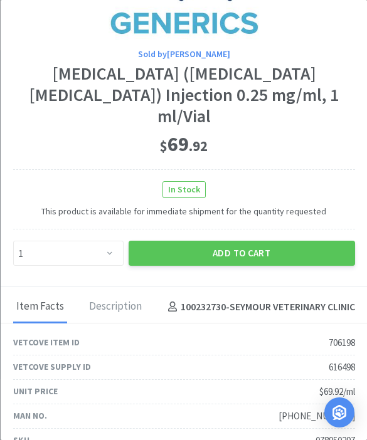
click at [157, 241] on button "Add to Cart" at bounding box center [241, 253] width 226 height 25
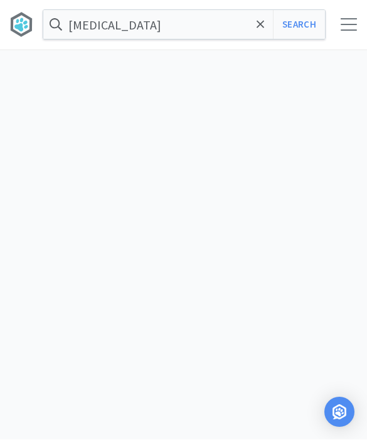
scroll to position [1555, 0]
click at [259, 26] on icon at bounding box center [260, 25] width 8 height 8
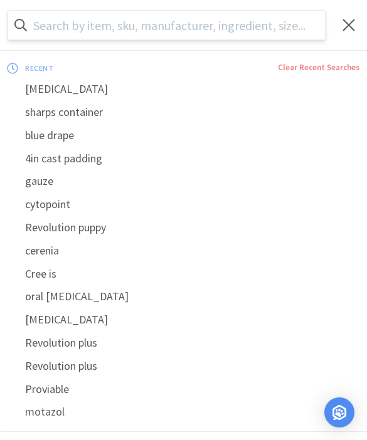
scroll to position [1555, 0]
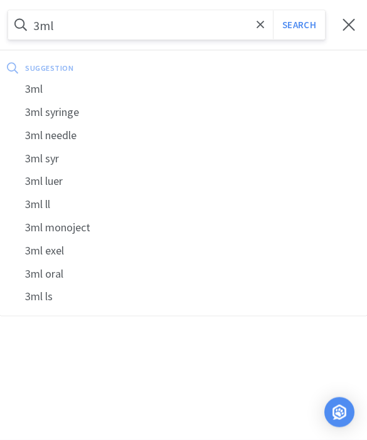
click at [63, 91] on div "3ml" at bounding box center [183, 89] width 367 height 23
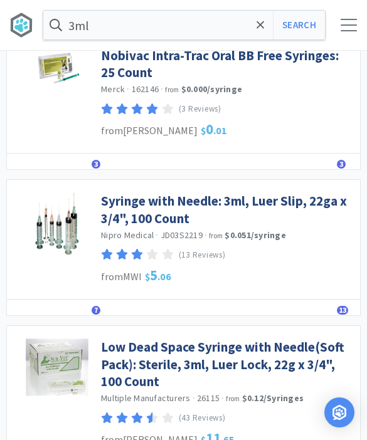
scroll to position [97, 0]
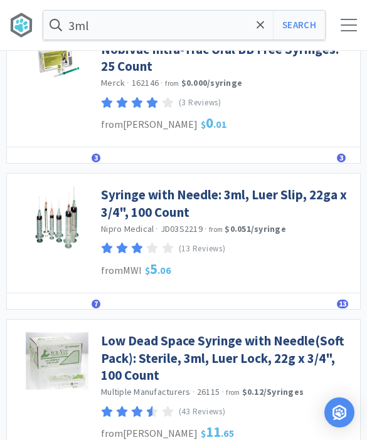
click at [296, 196] on link "Syringe with Needle: 3ml, Luer Slip, 22ga x 3/4", 100 Count" at bounding box center [227, 203] width 253 height 34
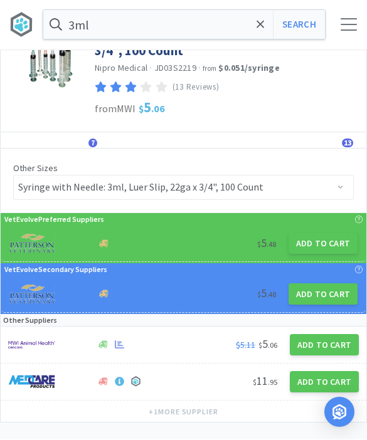
scroll to position [41, 0]
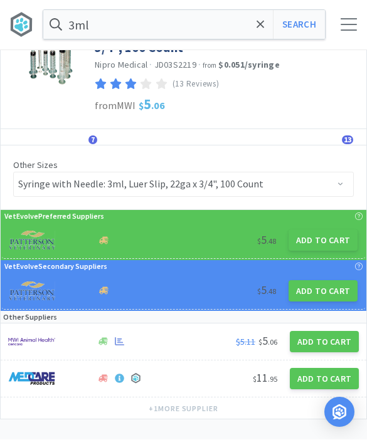
click at [325, 345] on button "Add to Cart" at bounding box center [323, 341] width 69 height 21
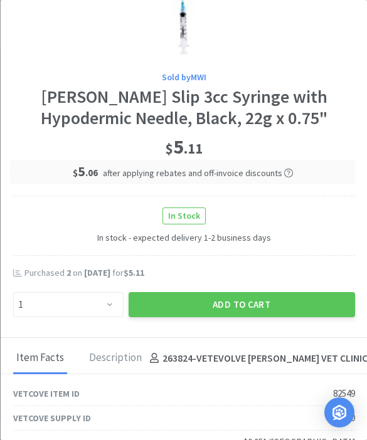
scroll to position [115, 0]
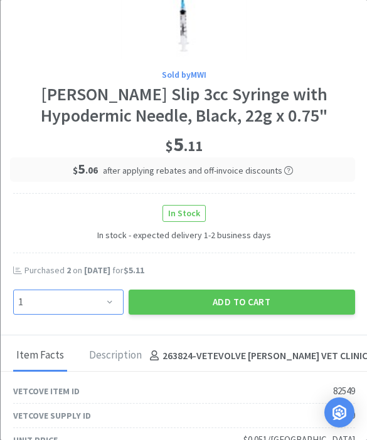
click at [107, 300] on select "Enter Quantity 1 2 3 4 5 6 7 8 9 10 11 12 13 14 15 16 17 18 19 20 Enter Quantity" at bounding box center [68, 301] width 110 height 25
click at [291, 295] on button "Add to Cart" at bounding box center [241, 301] width 226 height 25
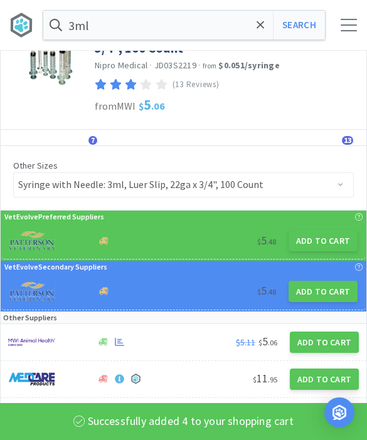
click at [259, 28] on icon at bounding box center [260, 25] width 8 height 13
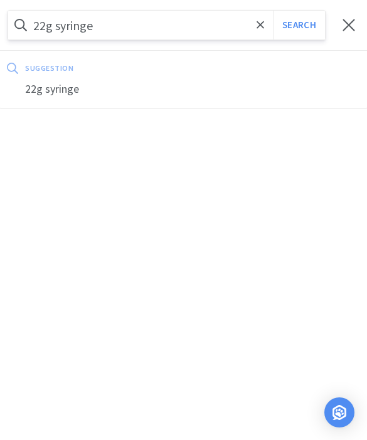
click at [298, 25] on button "Search" at bounding box center [299, 25] width 52 height 29
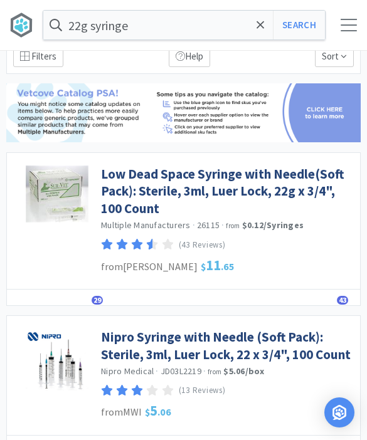
click at [221, 26] on input "22g syringe" at bounding box center [183, 25] width 281 height 29
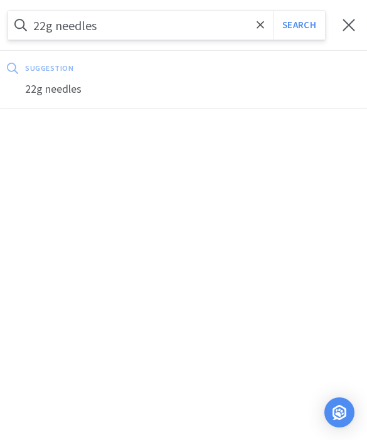
click at [298, 25] on button "Search" at bounding box center [299, 25] width 52 height 29
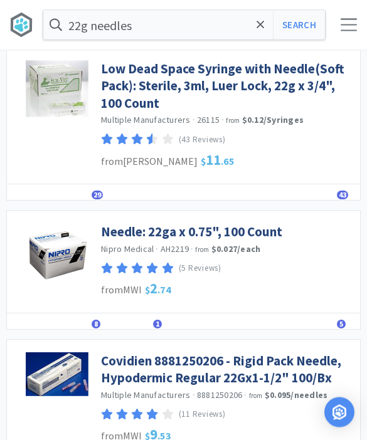
scroll to position [147, 0]
click at [228, 232] on link "Needle: 22ga x 0.75", 100 Count" at bounding box center [191, 231] width 181 height 17
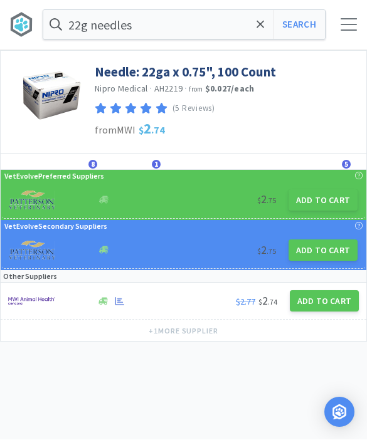
click at [319, 300] on button "Add to Cart" at bounding box center [323, 301] width 69 height 21
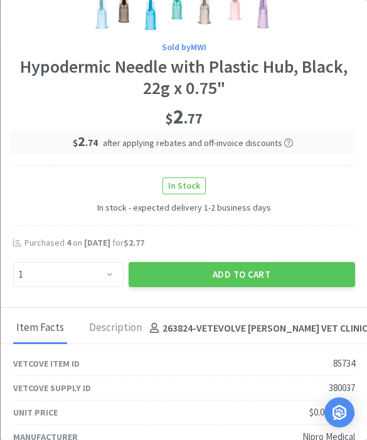
scroll to position [87, 0]
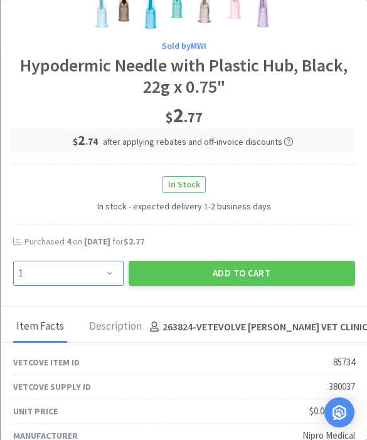
click at [115, 277] on select "Enter Quantity 1 2 3 4 5 6 7 8 9 10 11 12 13 14 15 16 17 18 19 20 Enter Quantity" at bounding box center [68, 273] width 110 height 25
click at [250, 271] on button "Add to Cart" at bounding box center [241, 273] width 226 height 25
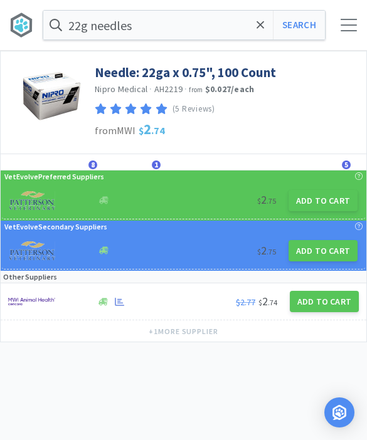
click at [253, 23] on span at bounding box center [260, 25] width 14 height 26
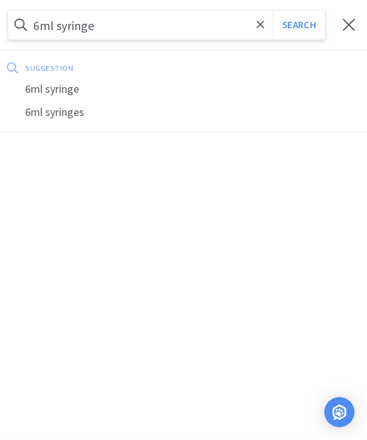
click at [298, 25] on button "Search" at bounding box center [299, 25] width 52 height 29
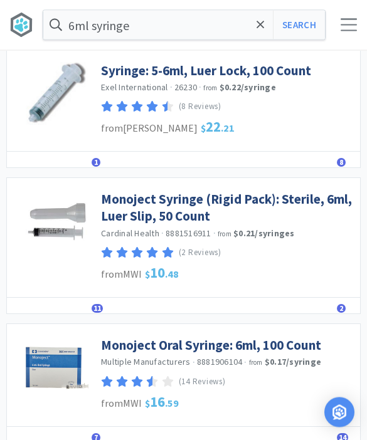
scroll to position [76, 0]
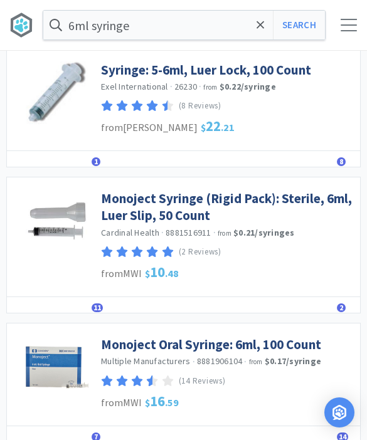
click at [166, 207] on link "Monoject Syringe (Rigid Pack): Sterile, 6ml, Luer Slip, 50 Count" at bounding box center [227, 207] width 253 height 34
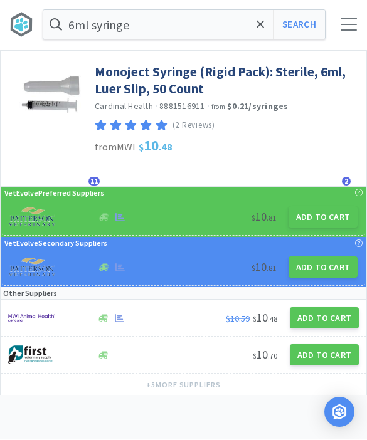
click at [313, 315] on button "Add to Cart" at bounding box center [323, 318] width 69 height 21
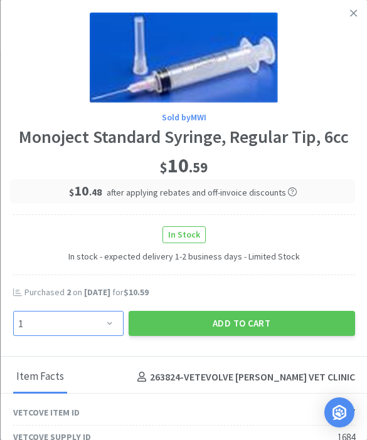
click at [112, 326] on select "Enter Quantity 1 2 3 4 5 6 7 8 9 10 11 12 13 14 15 16 17 18 19 20 Enter Quantity" at bounding box center [68, 323] width 110 height 25
click at [115, 323] on select "Enter Quantity 1 2 3 4 5 6 7 8 9 10 11 12 13 14 15 16 17 18 19 20 Enter Quantity" at bounding box center [68, 323] width 110 height 25
click at [223, 324] on button "Add to Cart" at bounding box center [241, 323] width 226 height 25
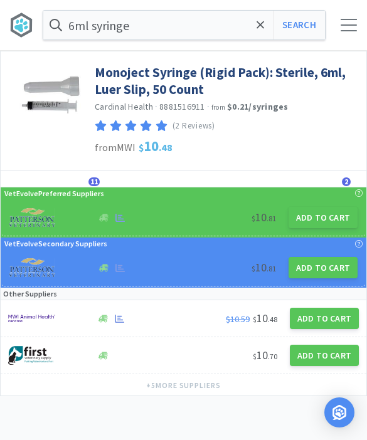
click at [261, 18] on span at bounding box center [260, 25] width 14 height 26
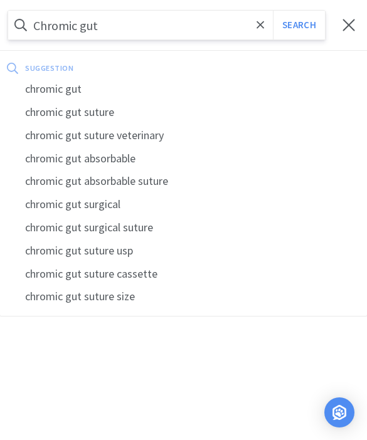
click at [298, 25] on button "Search" at bounding box center [299, 25] width 52 height 29
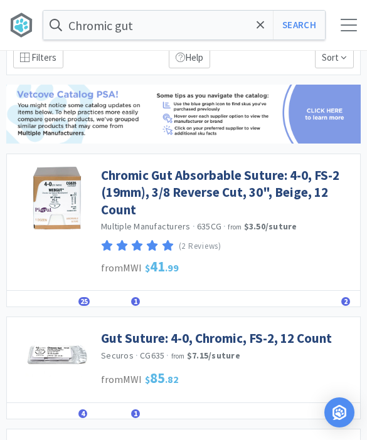
scroll to position [43, 0]
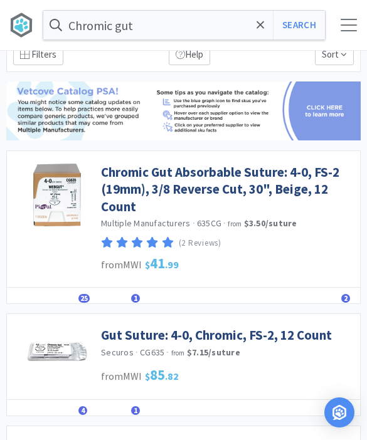
click at [283, 185] on link "Chromic Gut Absorbable Suture: 4-0, FS-2 (19mm), 3/8 Reverse Cut, 30", Beige, 1…" at bounding box center [227, 189] width 253 height 51
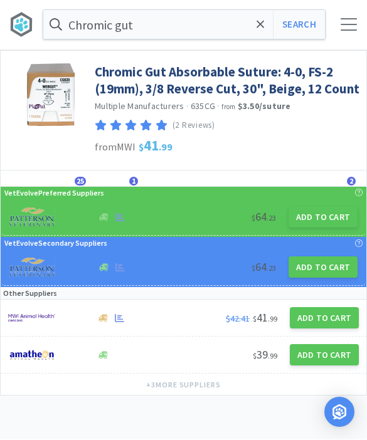
click at [318, 319] on button "Add to Cart" at bounding box center [323, 318] width 69 height 21
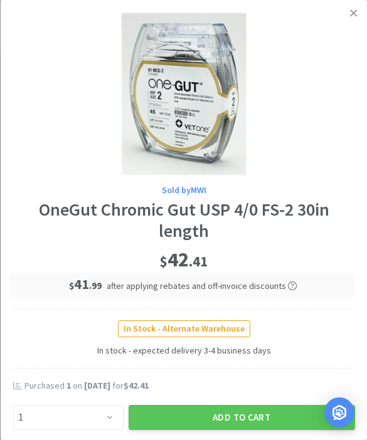
click at [345, 8] on link at bounding box center [353, 13] width 22 height 27
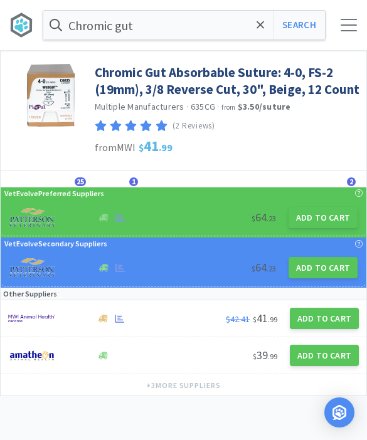
click at [321, 218] on button "Add to Cart" at bounding box center [322, 217] width 69 height 21
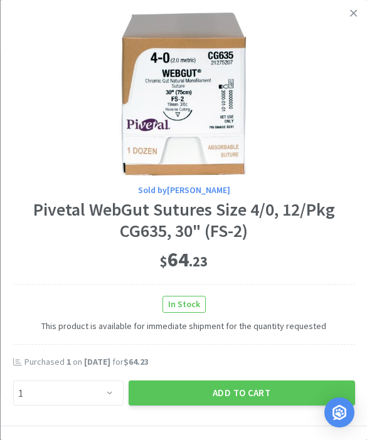
click at [226, 390] on button "Add to Cart" at bounding box center [241, 392] width 226 height 25
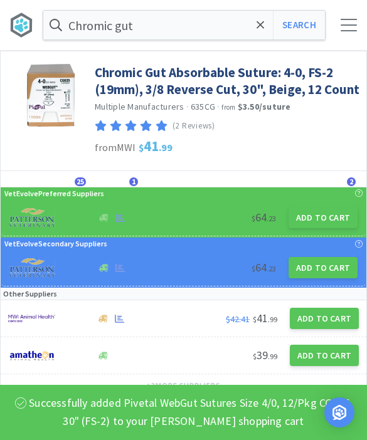
click at [259, 26] on icon at bounding box center [260, 25] width 8 height 8
